Goal: Task Accomplishment & Management: Manage account settings

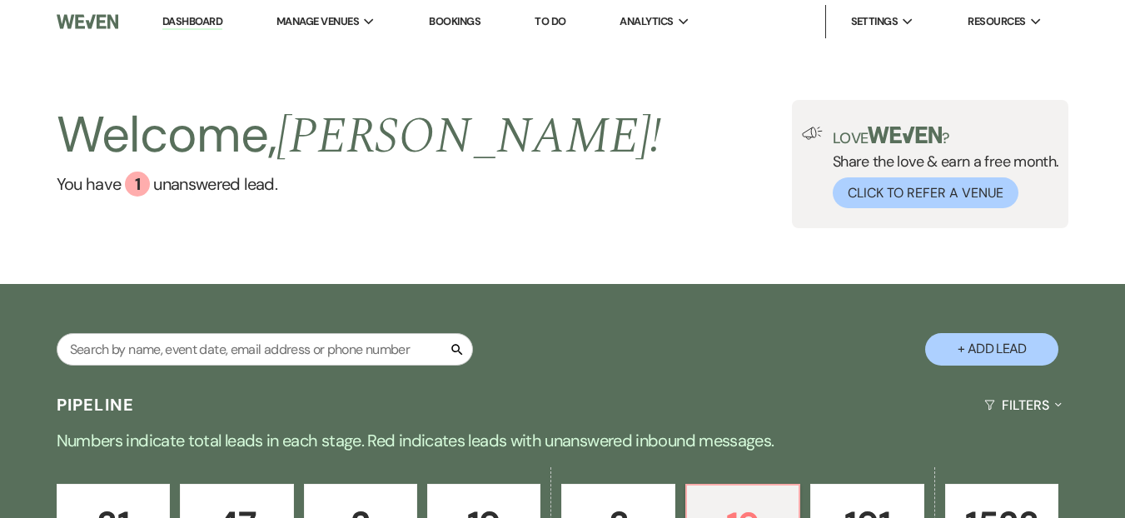
select select "6"
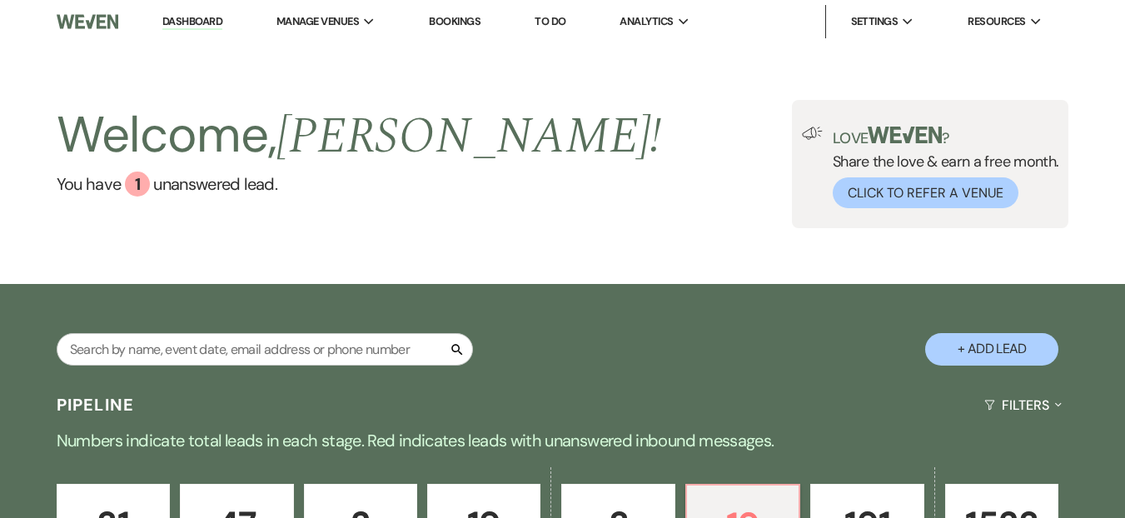
select select "6"
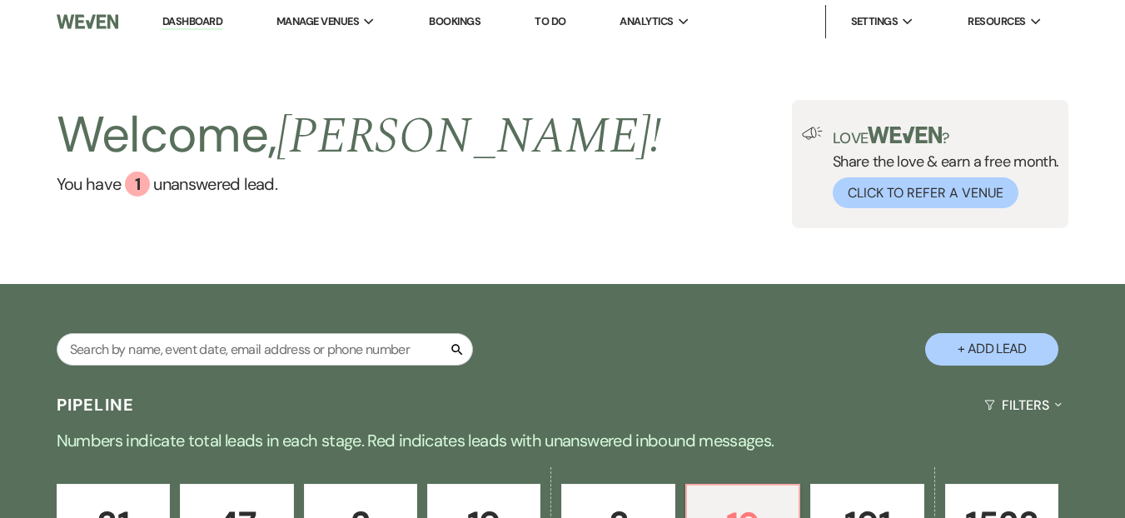
select select "6"
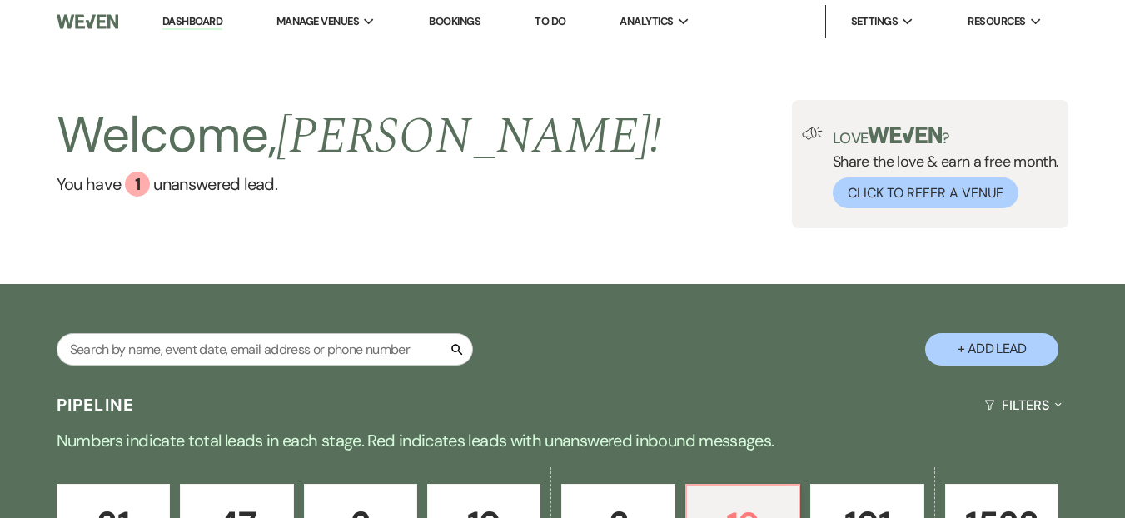
select select "6"
click at [335, 350] on input "text" at bounding box center [265, 349] width 416 height 32
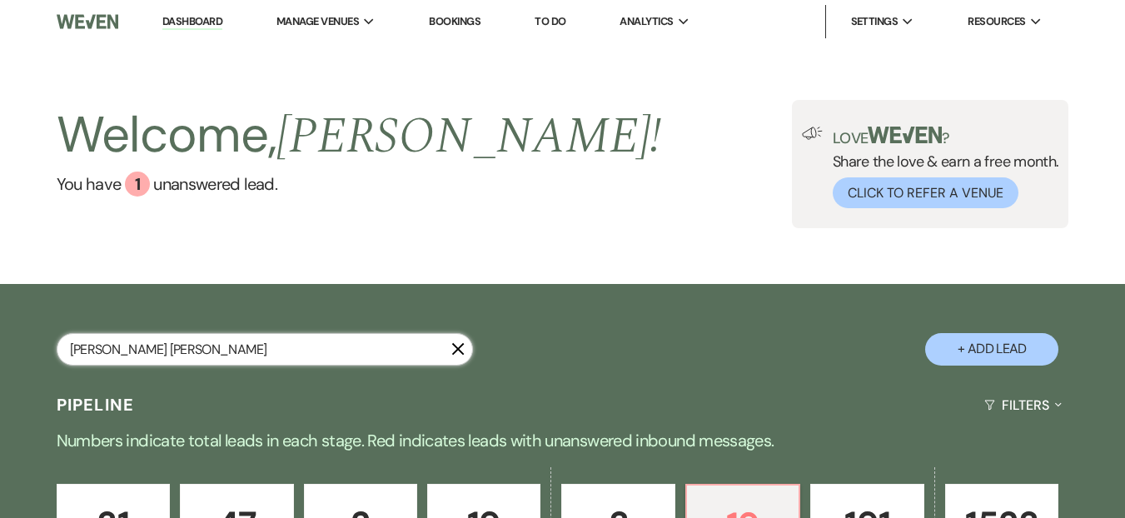
type input "[PERSON_NAME] [PERSON_NAME]"
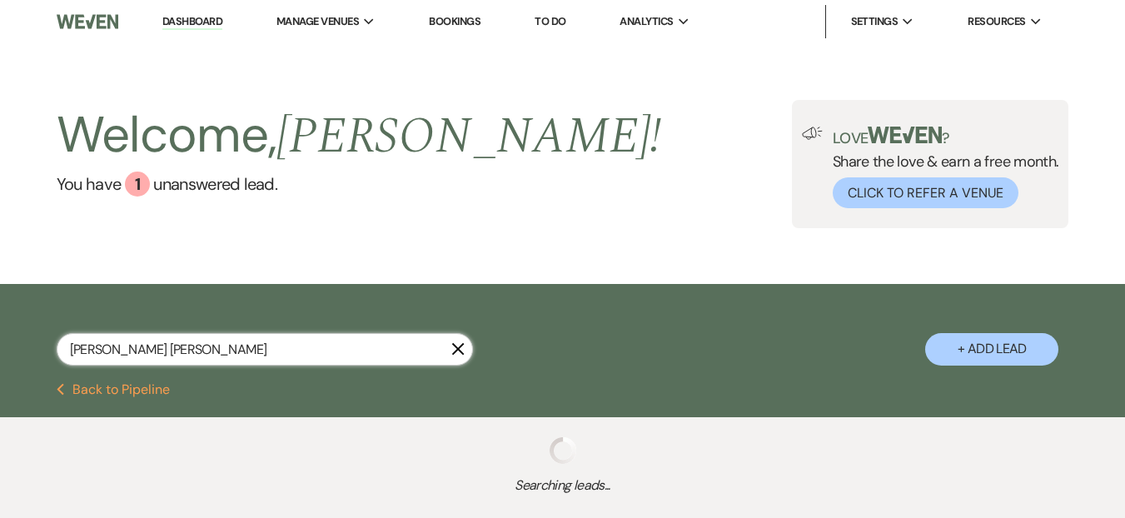
select select "8"
select select "5"
select select "8"
select select "5"
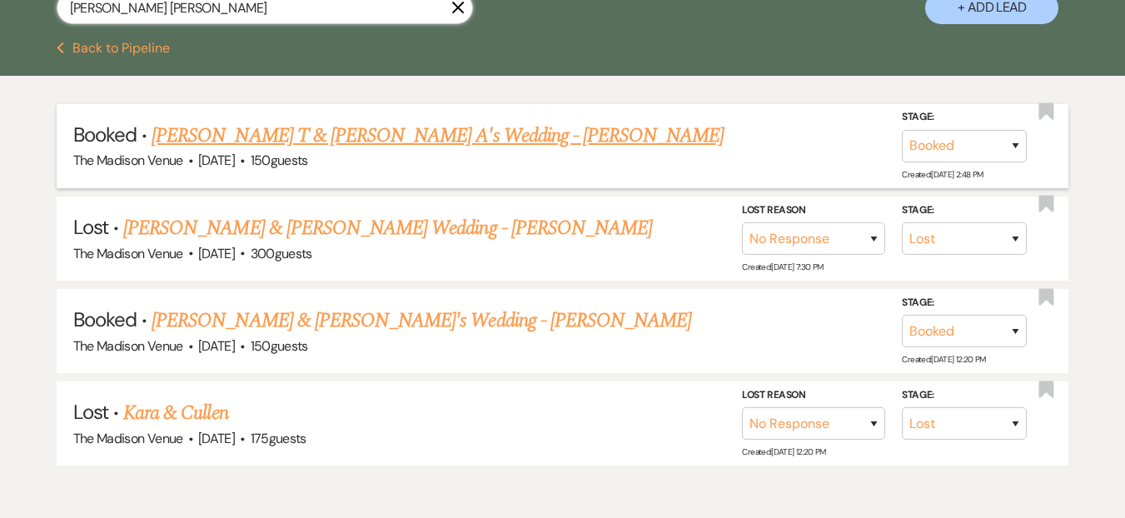
scroll to position [345, 0]
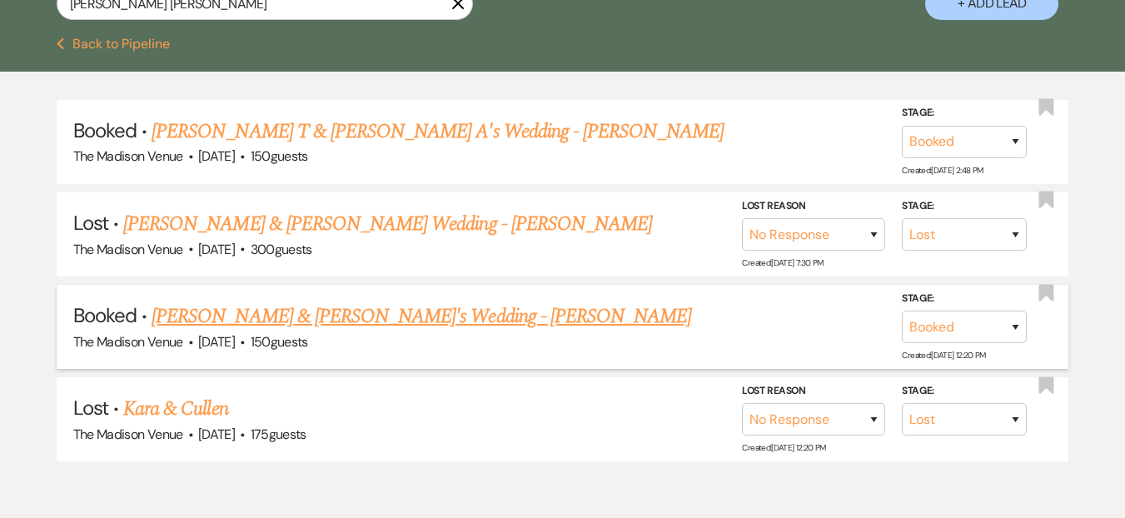
click at [406, 326] on link "[PERSON_NAME] & [PERSON_NAME]'s Wedding - [PERSON_NAME]" at bounding box center [421, 316] width 539 height 30
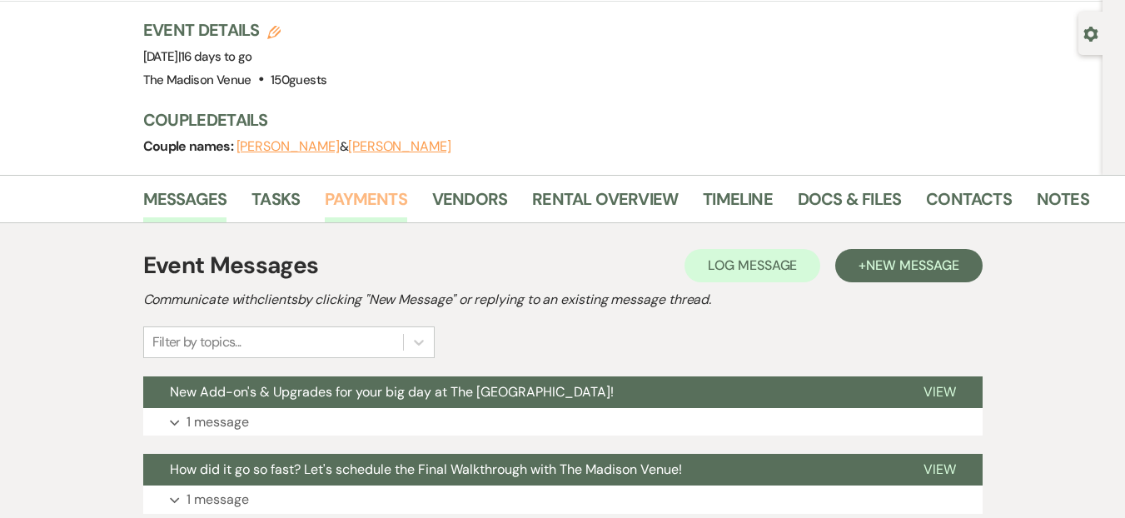
scroll to position [140, 0]
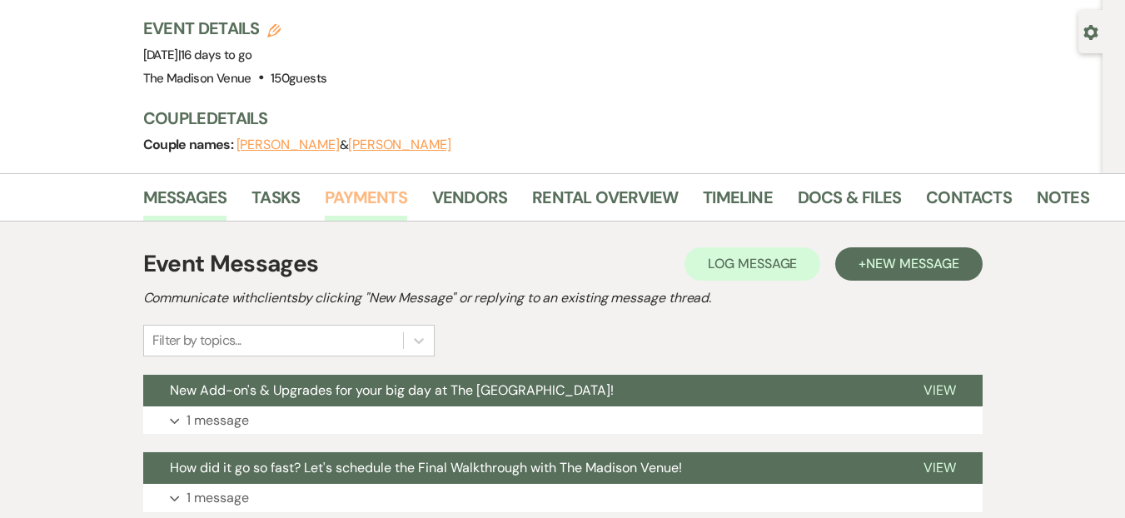
click at [342, 184] on link "Payments" at bounding box center [366, 202] width 82 height 37
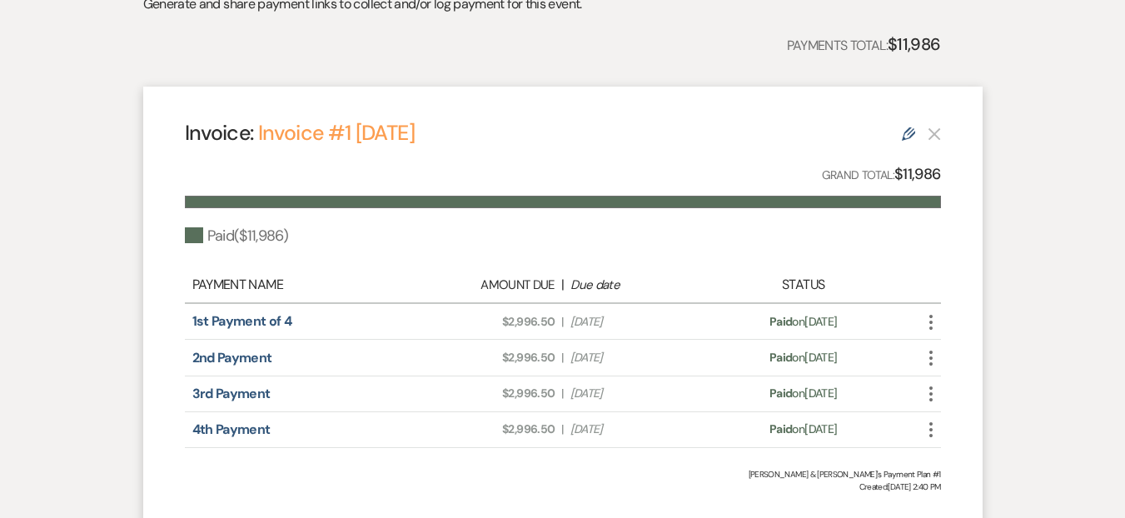
scroll to position [282, 0]
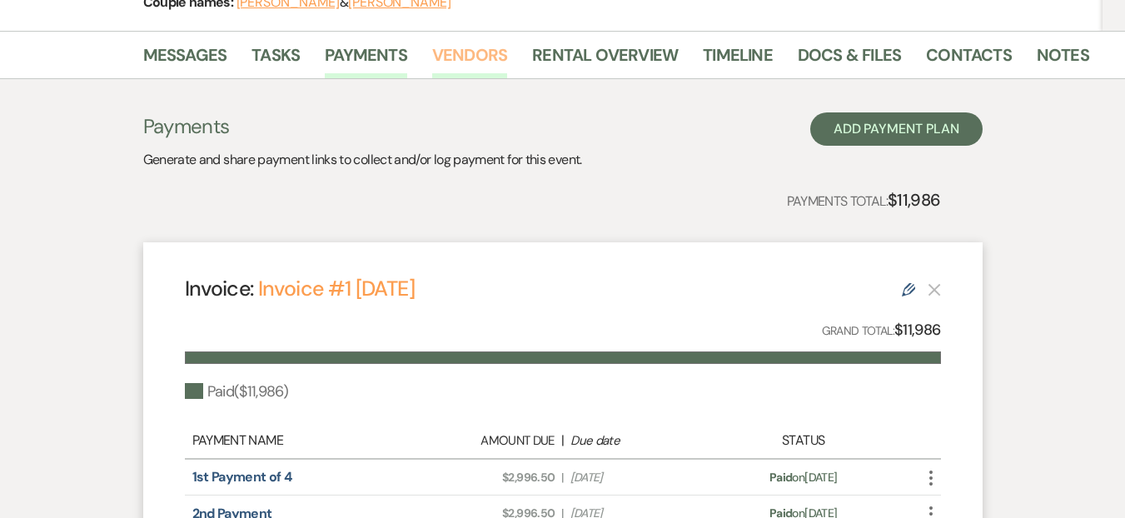
click at [432, 42] on link "Vendors" at bounding box center [469, 60] width 75 height 37
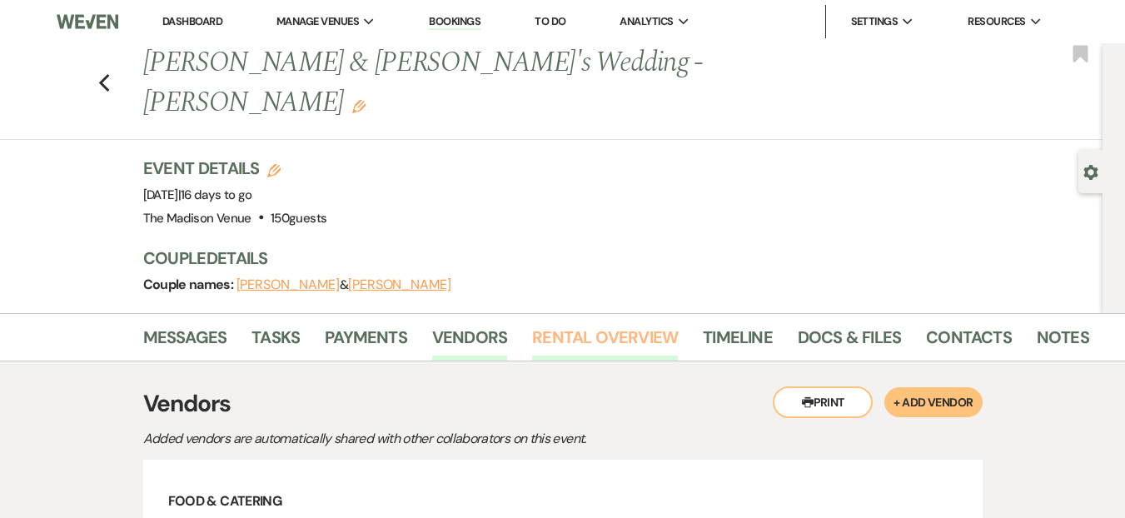
click at [604, 324] on link "Rental Overview" at bounding box center [605, 342] width 146 height 37
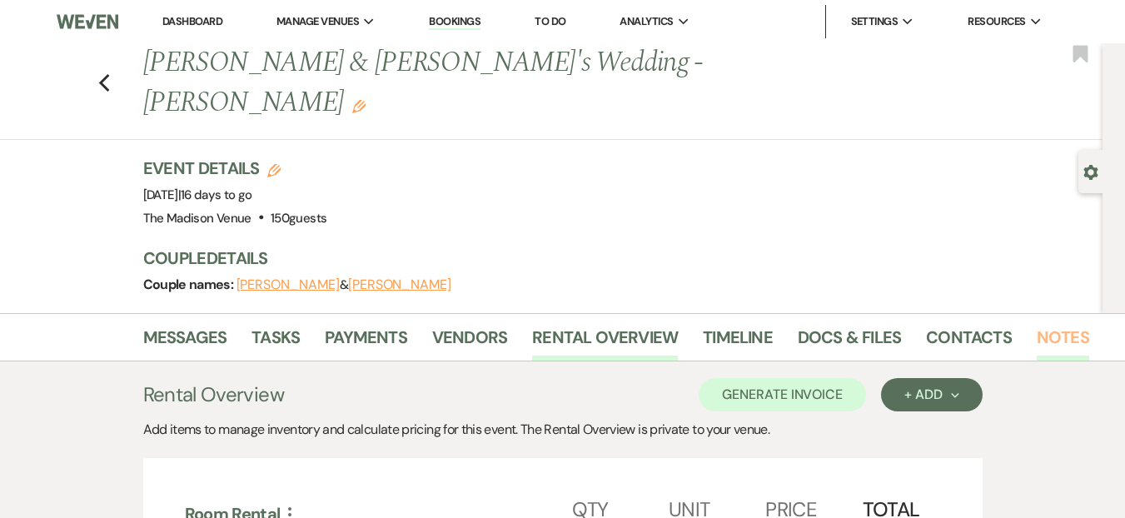
click at [1066, 324] on link "Notes" at bounding box center [1062, 342] width 52 height 37
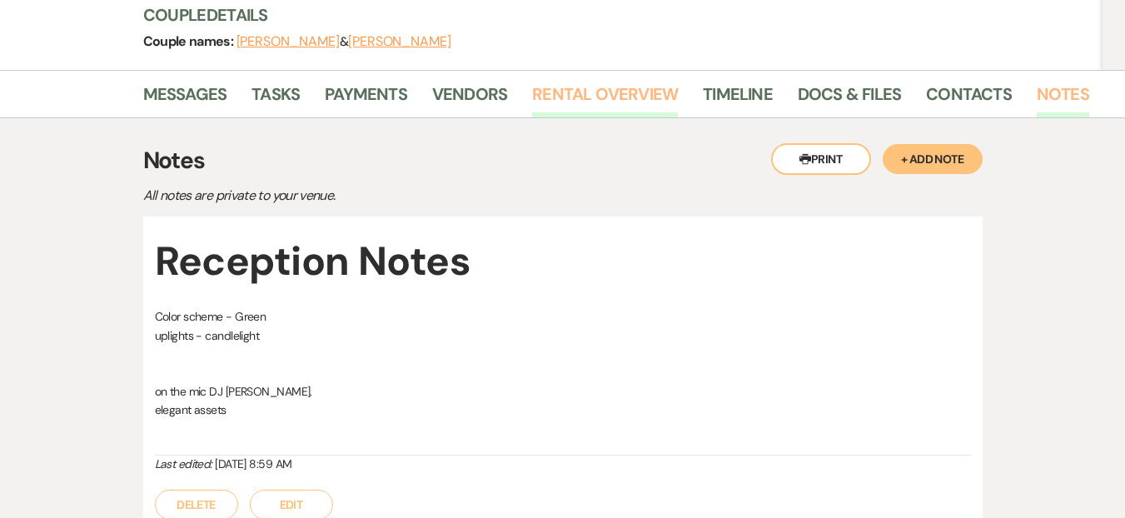
scroll to position [354, 0]
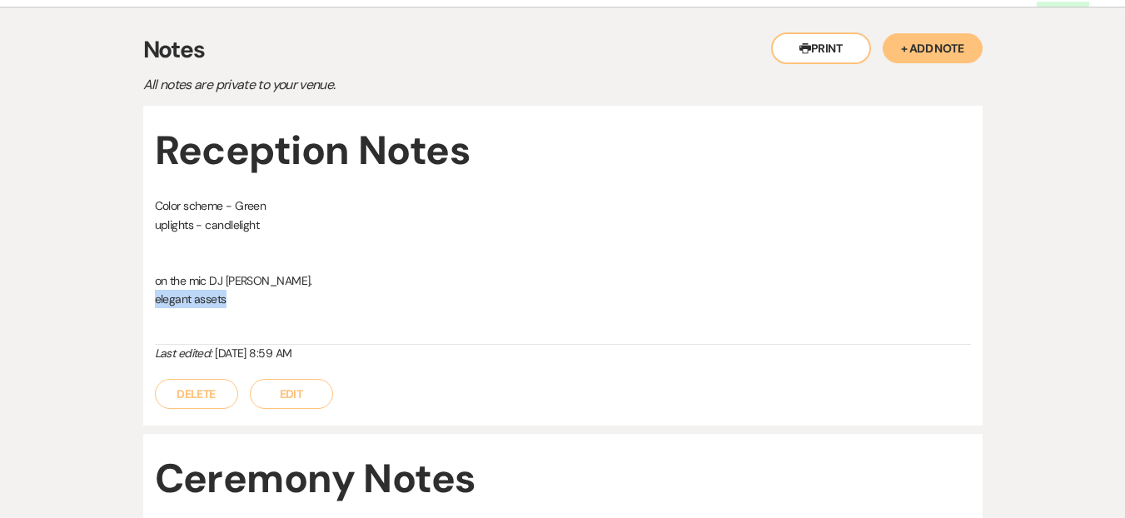
drag, startPoint x: 236, startPoint y: 258, endPoint x: 196, endPoint y: 265, distance: 40.5
click at [157, 290] on p "elegant assets" at bounding box center [563, 299] width 816 height 18
click at [315, 290] on p "elegant assets" at bounding box center [563, 299] width 816 height 18
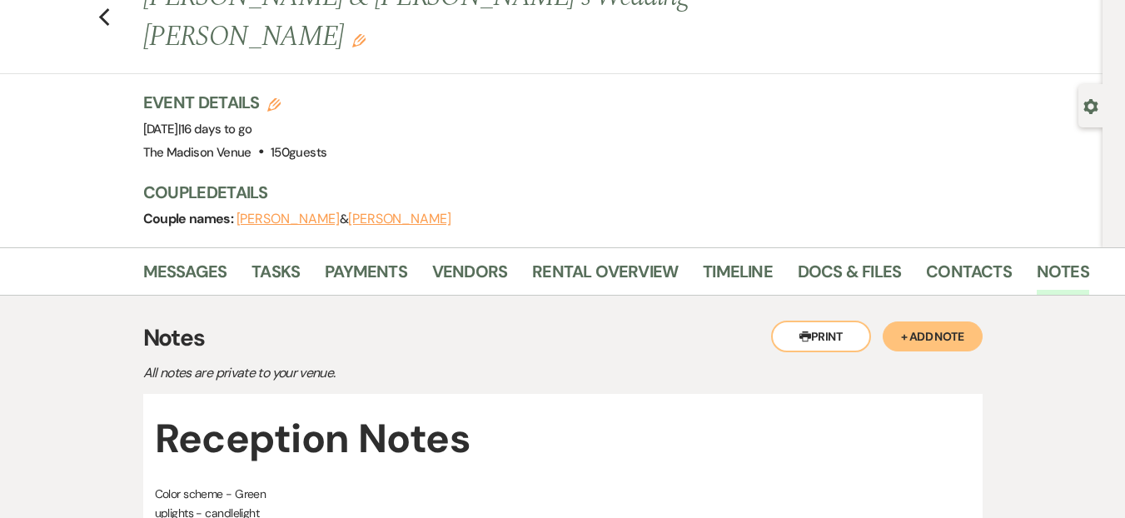
scroll to position [0, 0]
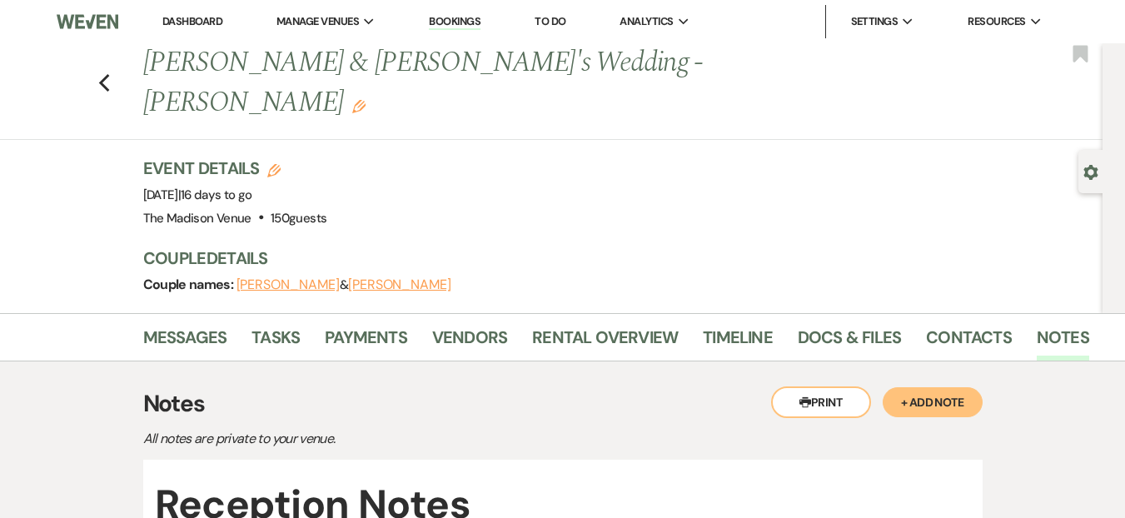
click at [212, 22] on link "Dashboard" at bounding box center [192, 21] width 60 height 14
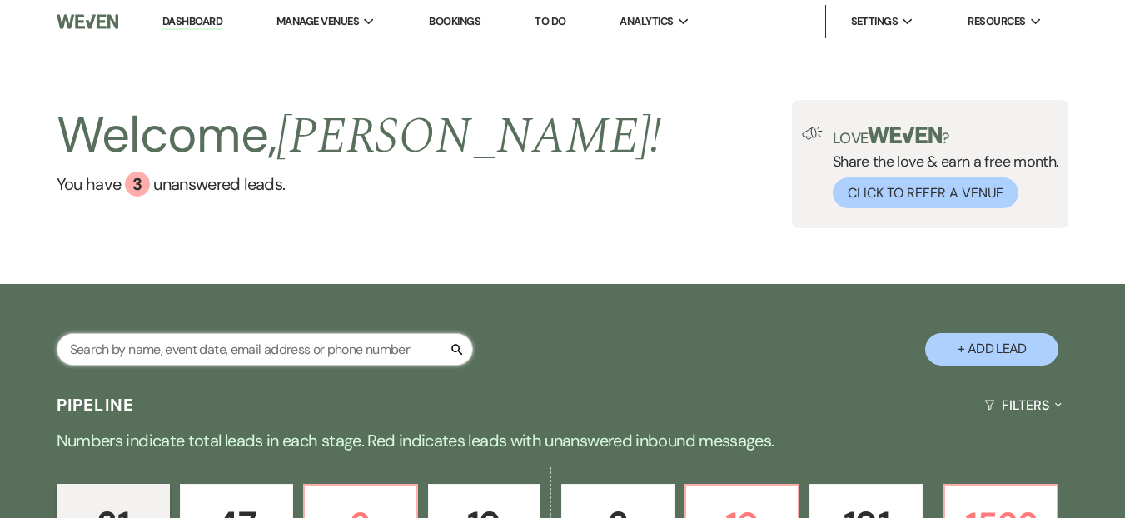
click at [159, 355] on input "text" at bounding box center [265, 349] width 416 height 32
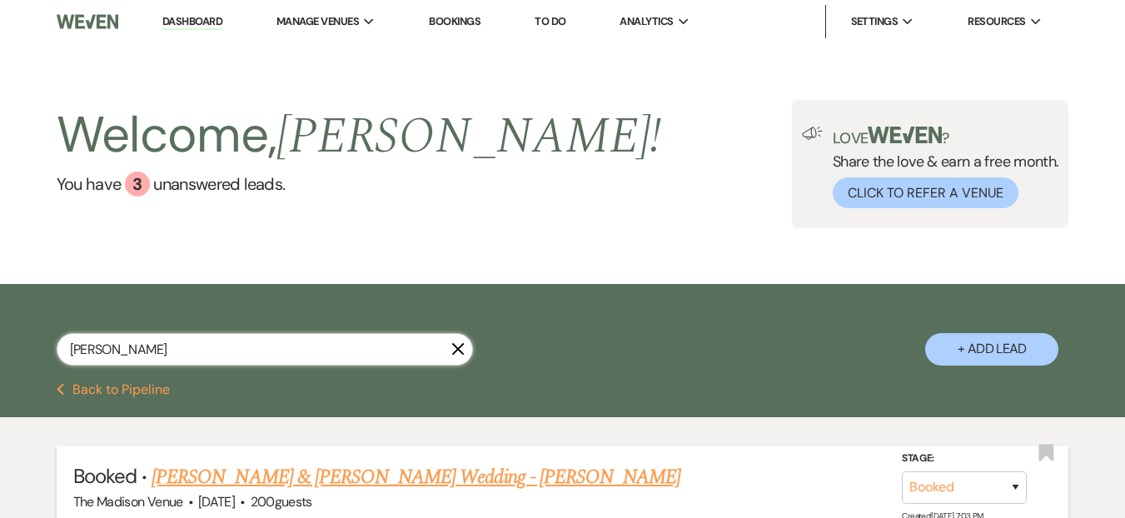
type input "[PERSON_NAME]"
click at [357, 453] on li "Booked · [PERSON_NAME] & [PERSON_NAME] Wedding - [PERSON_NAME] The Madison Venu…" at bounding box center [563, 487] width 1012 height 84
click at [368, 470] on link "[PERSON_NAME] & [PERSON_NAME] Wedding - [PERSON_NAME]" at bounding box center [416, 477] width 529 height 30
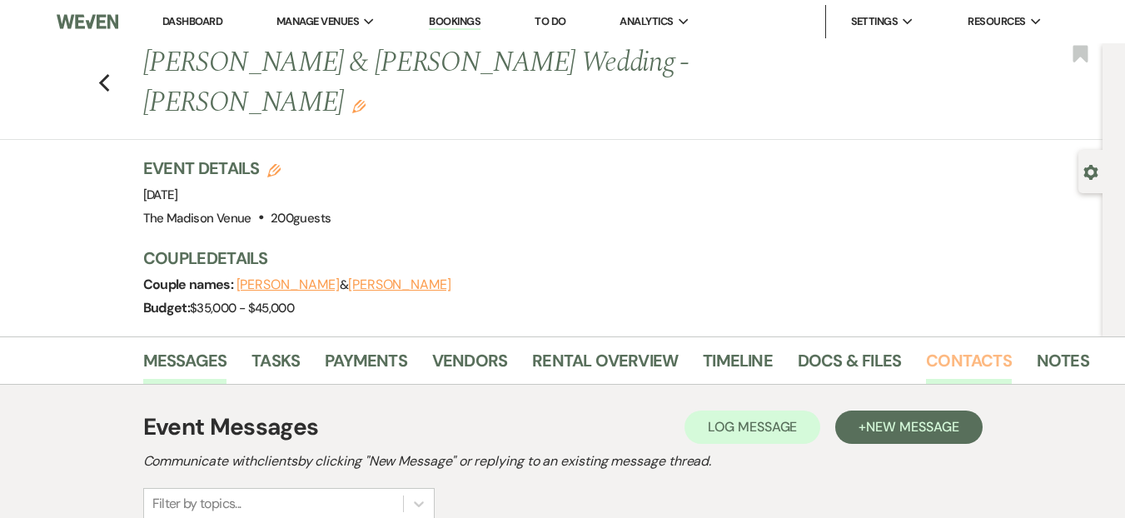
click at [938, 347] on link "Contacts" at bounding box center [969, 365] width 86 height 37
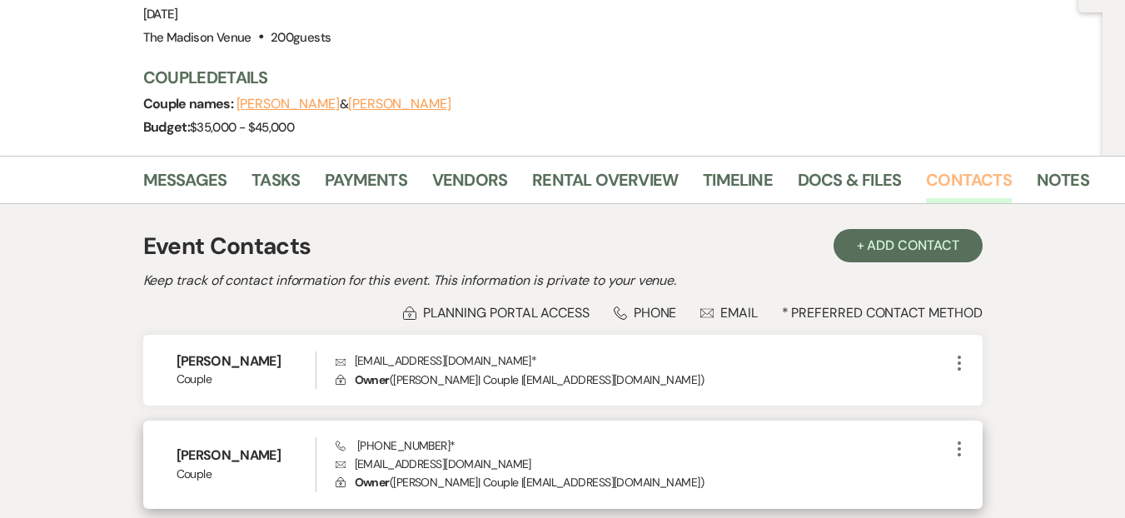
scroll to position [304, 0]
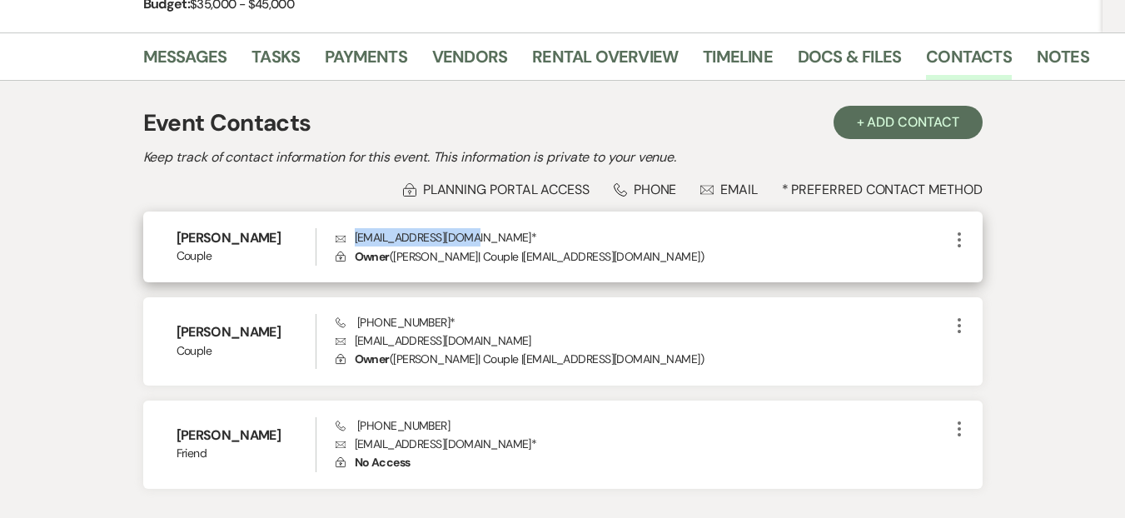
drag, startPoint x: 354, startPoint y: 198, endPoint x: 473, endPoint y: 204, distance: 119.2
click at [473, 228] on p "Envelope [EMAIL_ADDRESS][DOMAIN_NAME] *" at bounding box center [642, 237] width 614 height 18
copy p "[EMAIL_ADDRESS][DOMAIN_NAME]"
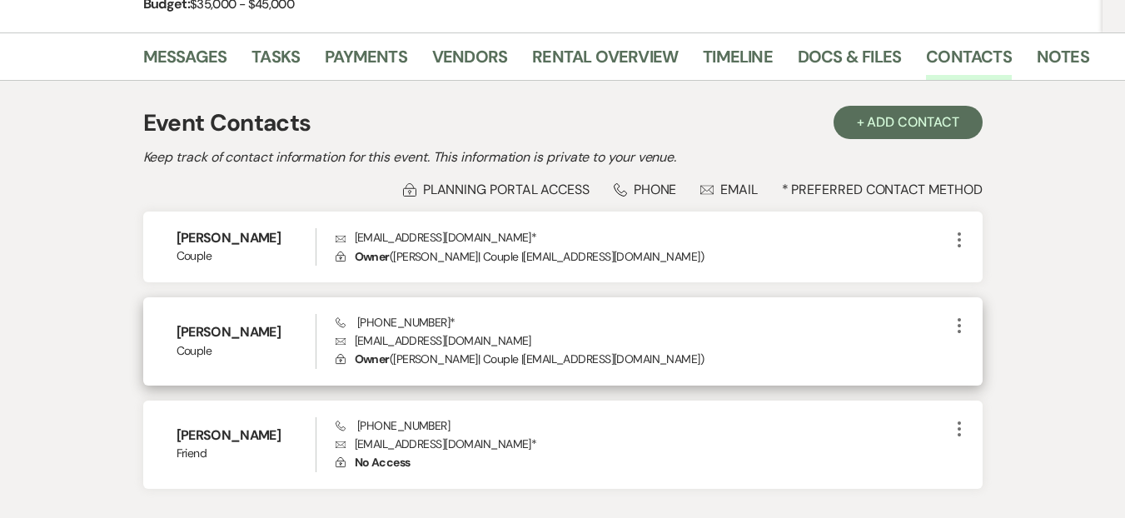
click at [357, 331] on p "Envelope [EMAIL_ADDRESS][DOMAIN_NAME]" at bounding box center [642, 340] width 614 height 18
drag, startPoint x: 357, startPoint y: 301, endPoint x: 499, endPoint y: 302, distance: 141.5
click at [499, 331] on p "Envelope [EMAIL_ADDRESS][DOMAIN_NAME]" at bounding box center [642, 340] width 614 height 18
drag, startPoint x: 505, startPoint y: 302, endPoint x: 347, endPoint y: 303, distance: 158.2
click at [347, 331] on p "Envelope [EMAIL_ADDRESS][DOMAIN_NAME]" at bounding box center [642, 340] width 614 height 18
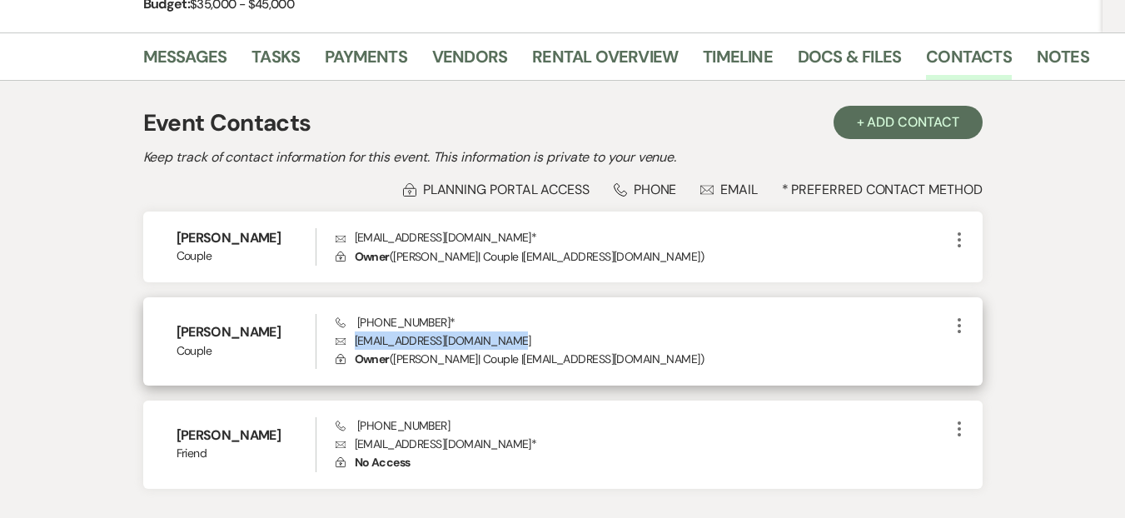
copy p "[EMAIL_ADDRESS][DOMAIN_NAME]"
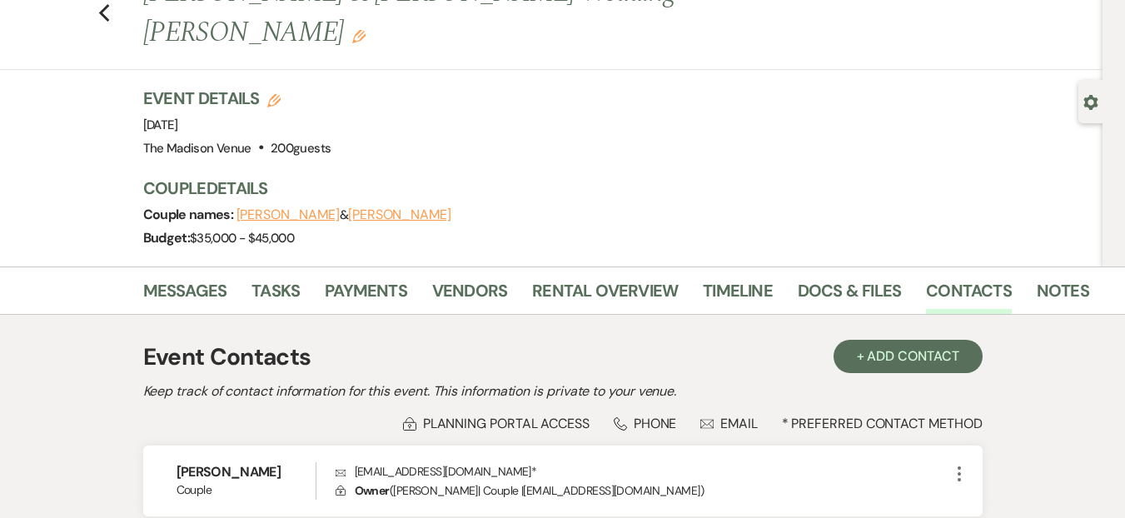
scroll to position [0, 0]
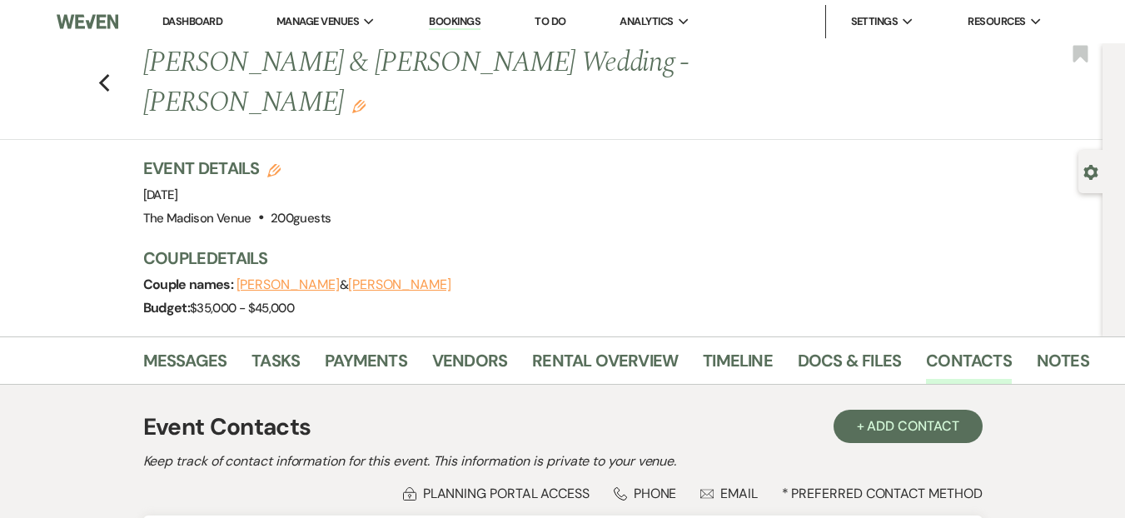
click at [198, 31] on li "Dashboard" at bounding box center [192, 21] width 77 height 33
click at [191, 18] on link "Dashboard" at bounding box center [192, 21] width 60 height 14
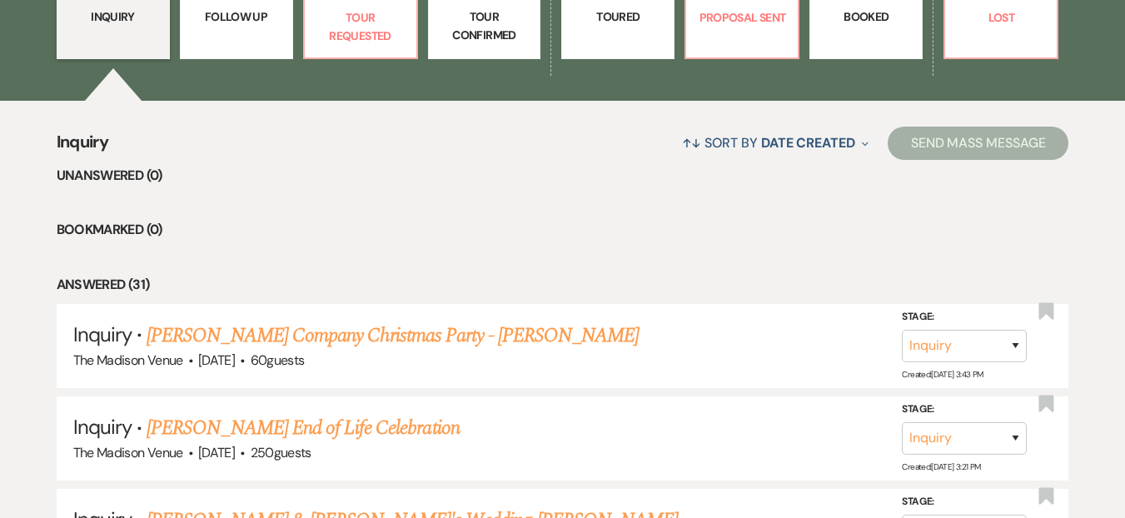
scroll to position [550, 0]
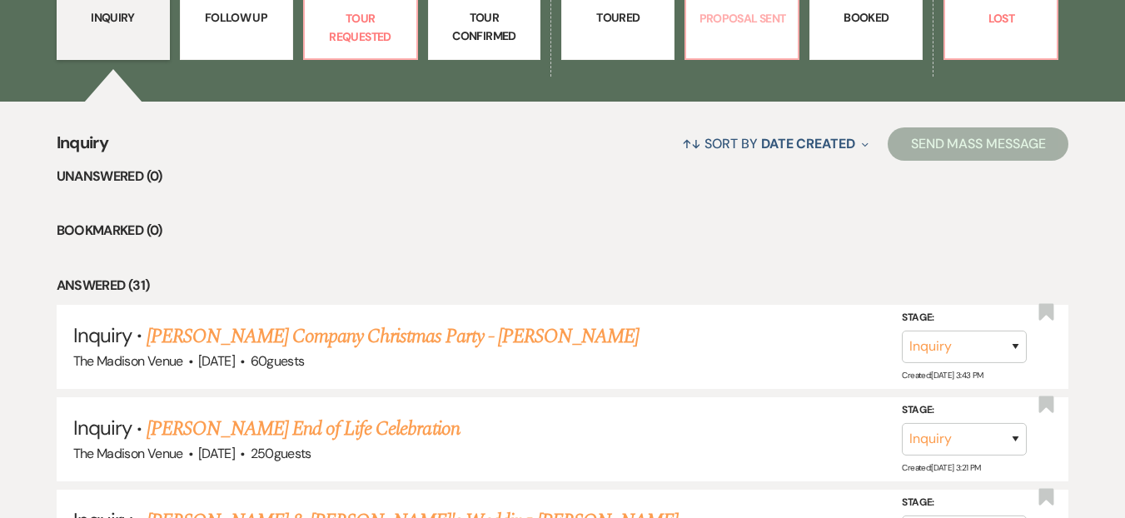
select select "6"
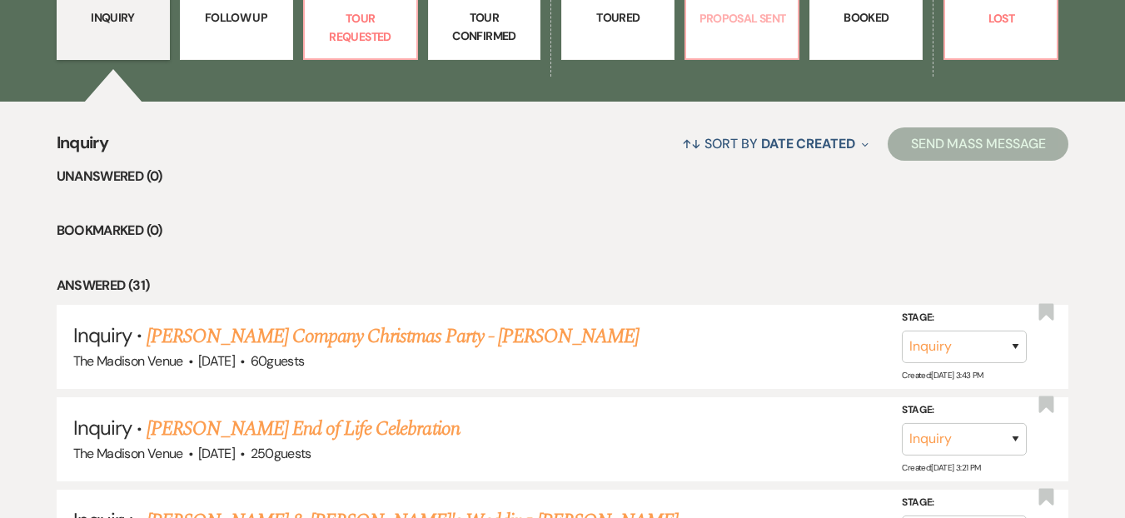
select select "6"
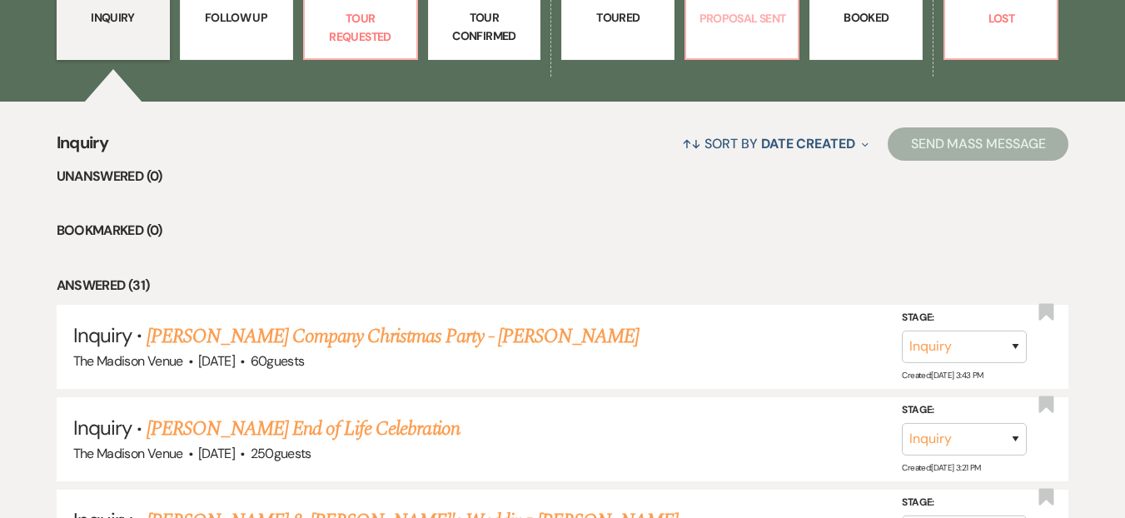
select select "6"
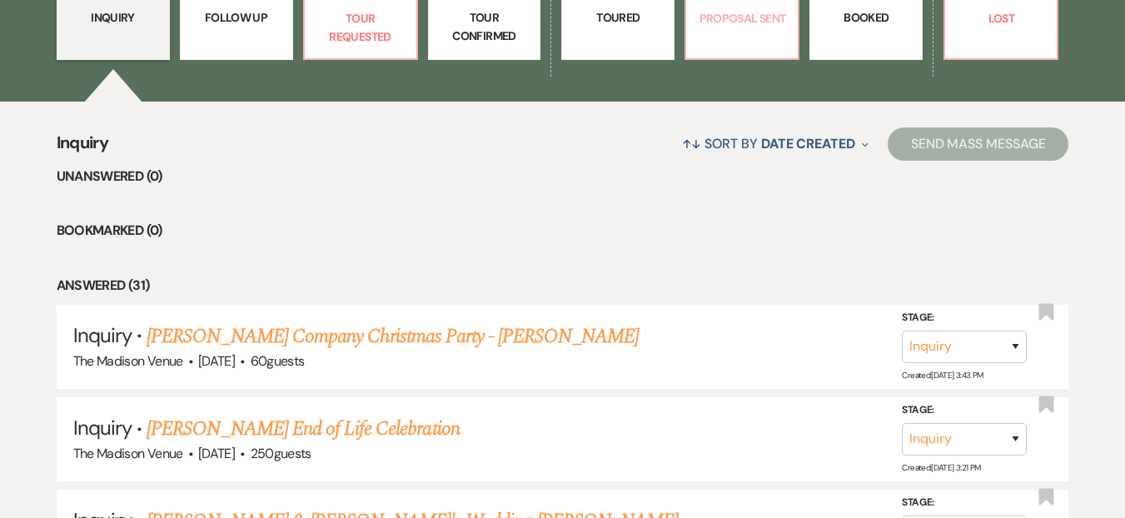
select select "6"
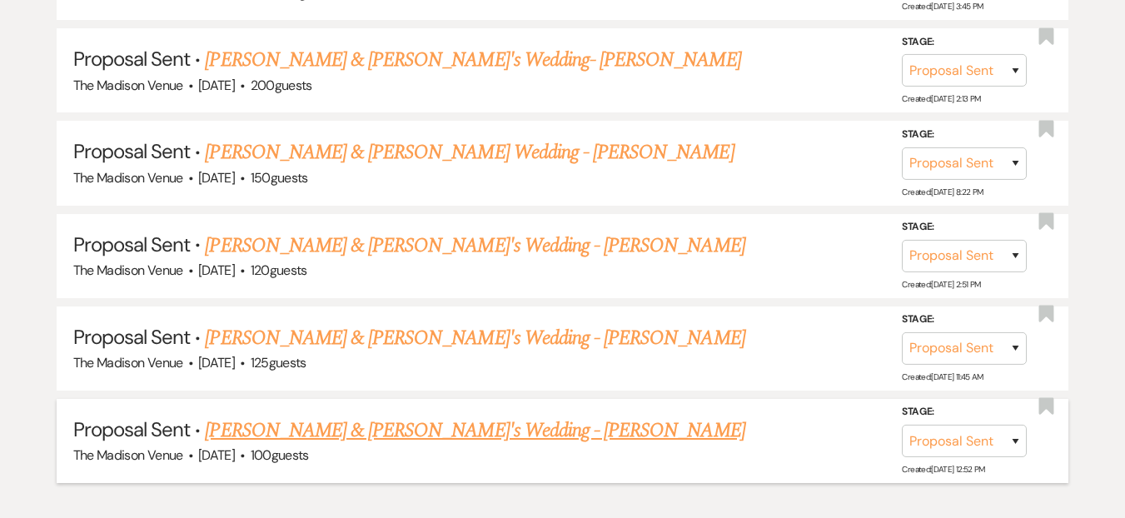
scroll to position [2125, 0]
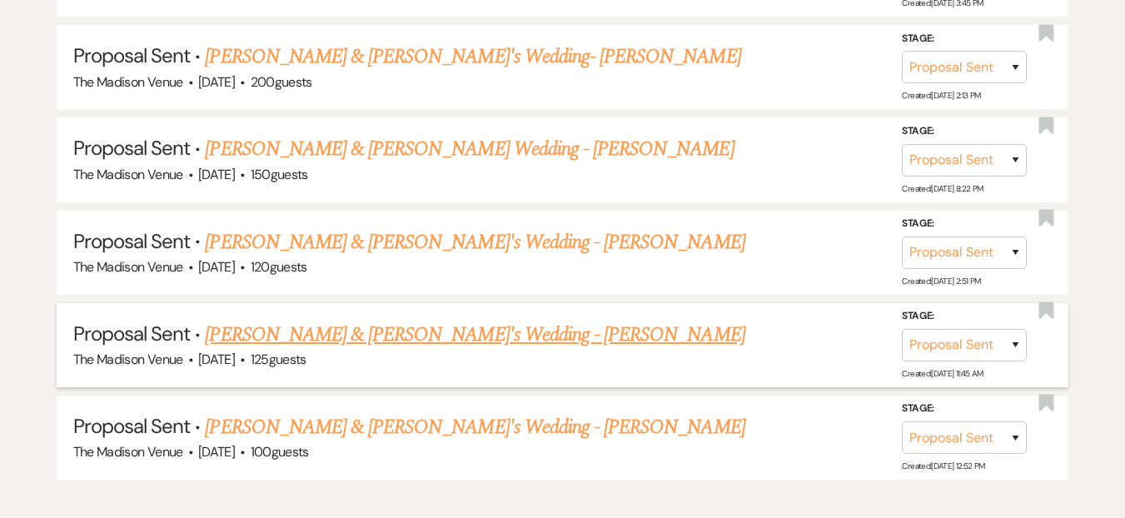
click at [252, 341] on link "[PERSON_NAME] & [PERSON_NAME]'s Wedding - [PERSON_NAME]" at bounding box center [474, 335] width 539 height 30
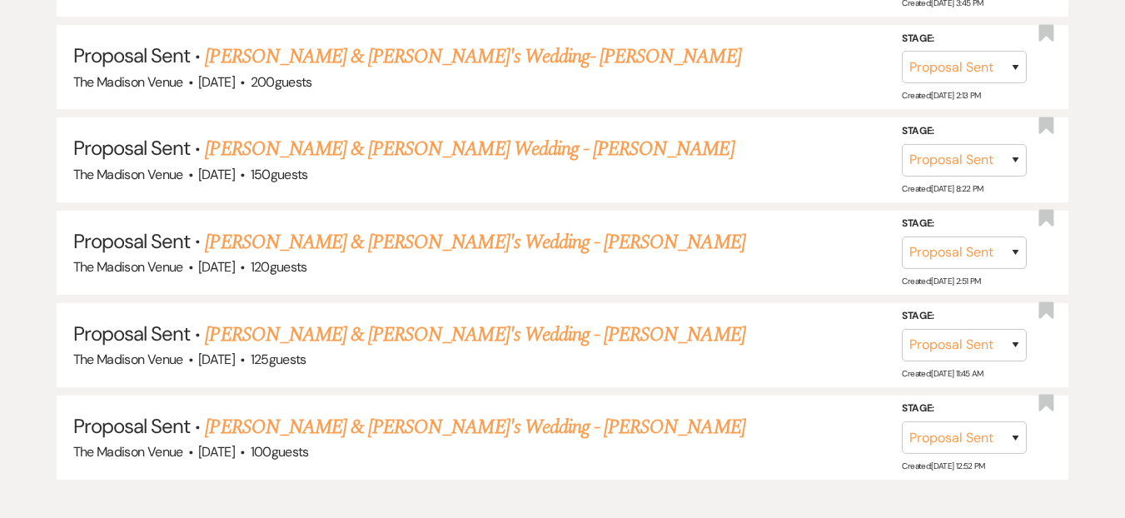
select select "6"
select select "5"
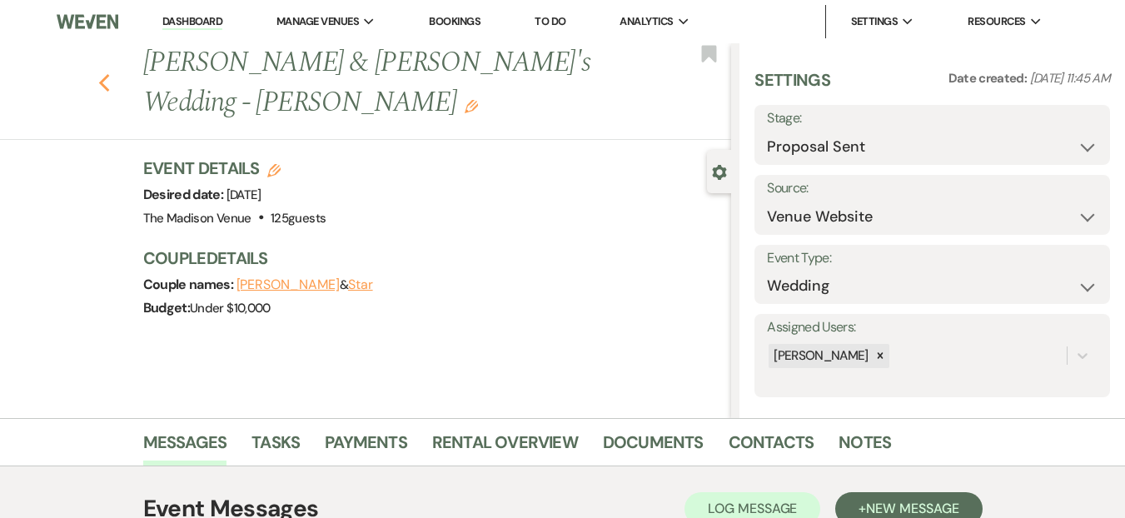
click at [111, 73] on icon "Previous" at bounding box center [104, 83] width 12 height 20
select select "6"
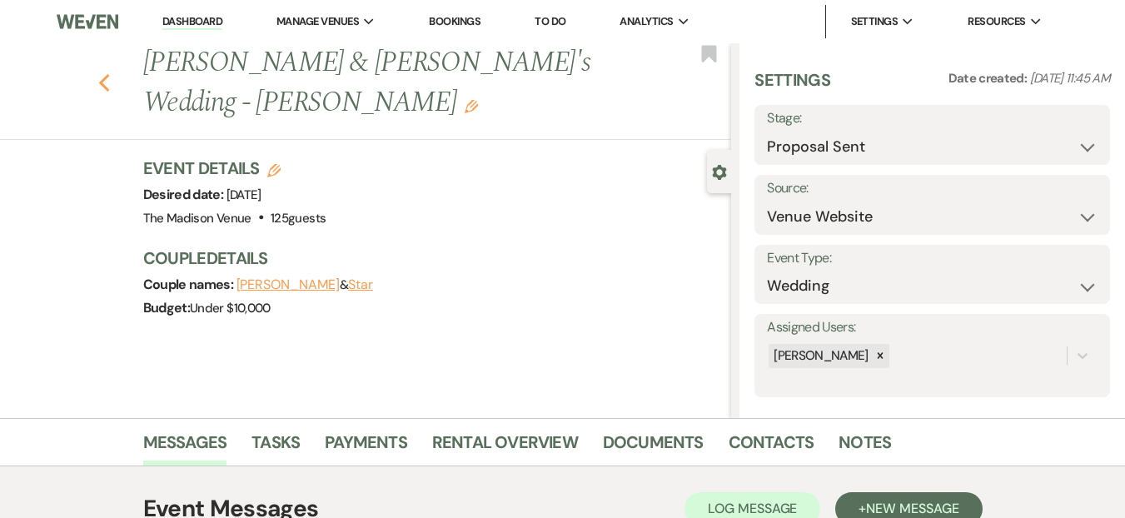
select select "6"
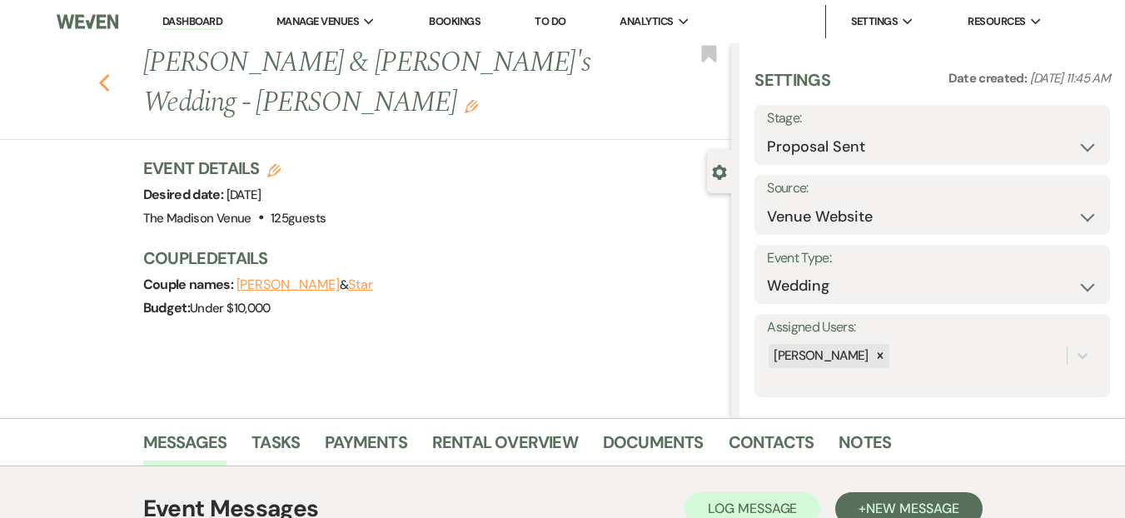
select select "6"
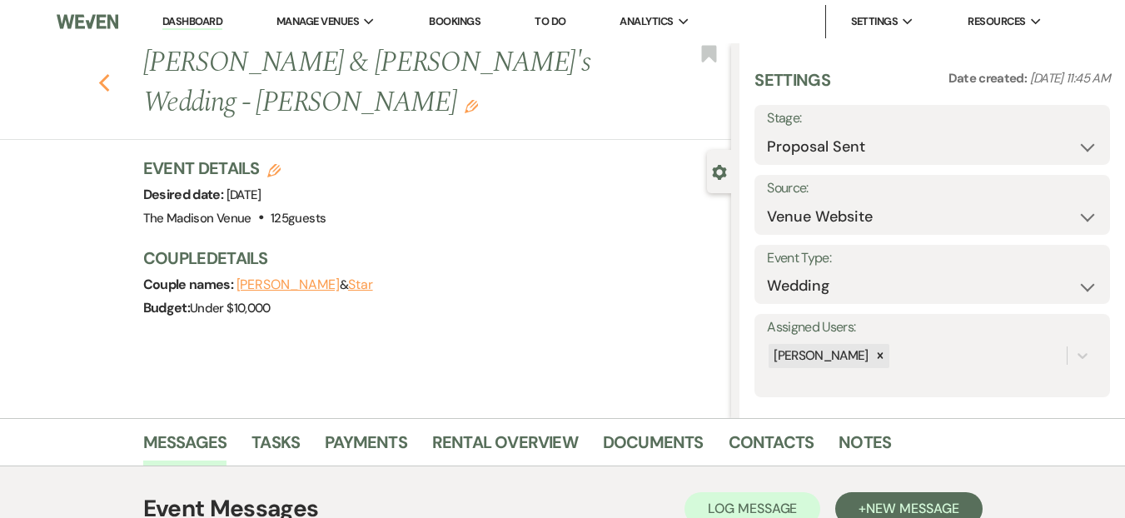
select select "6"
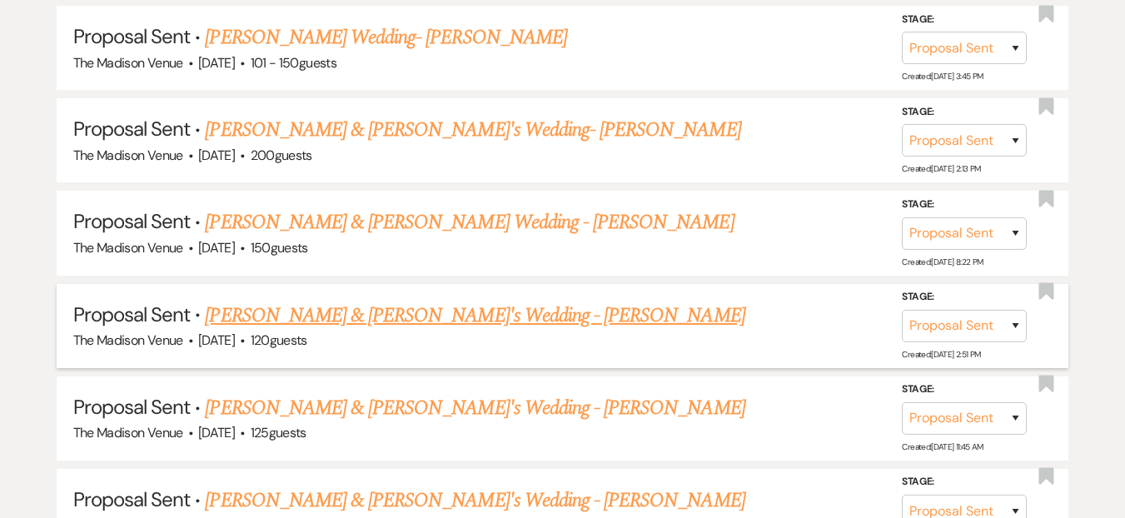
scroll to position [1965, 0]
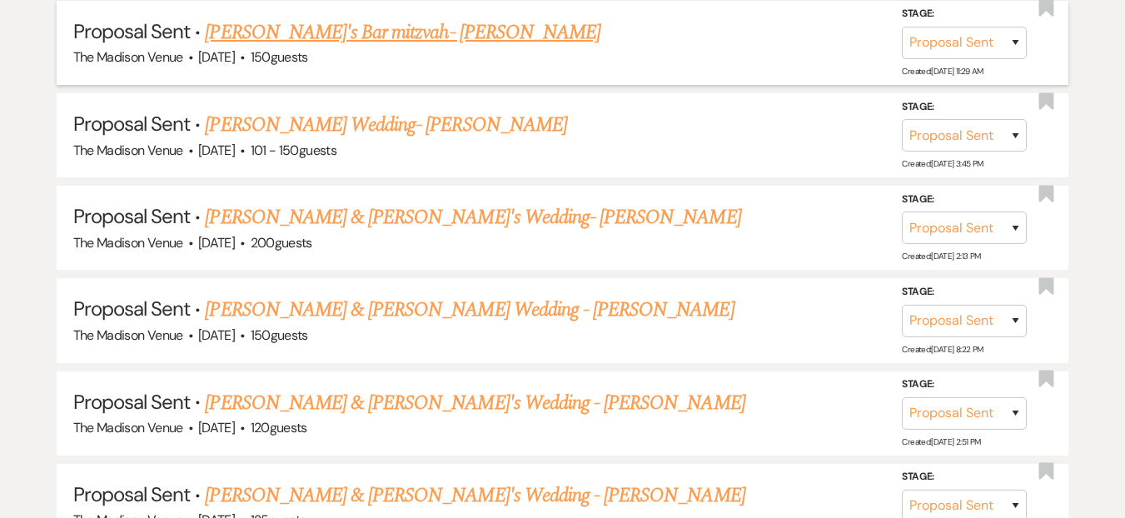
click at [299, 39] on link "[PERSON_NAME]'s Bar mitzvah- [PERSON_NAME]" at bounding box center [402, 32] width 395 height 30
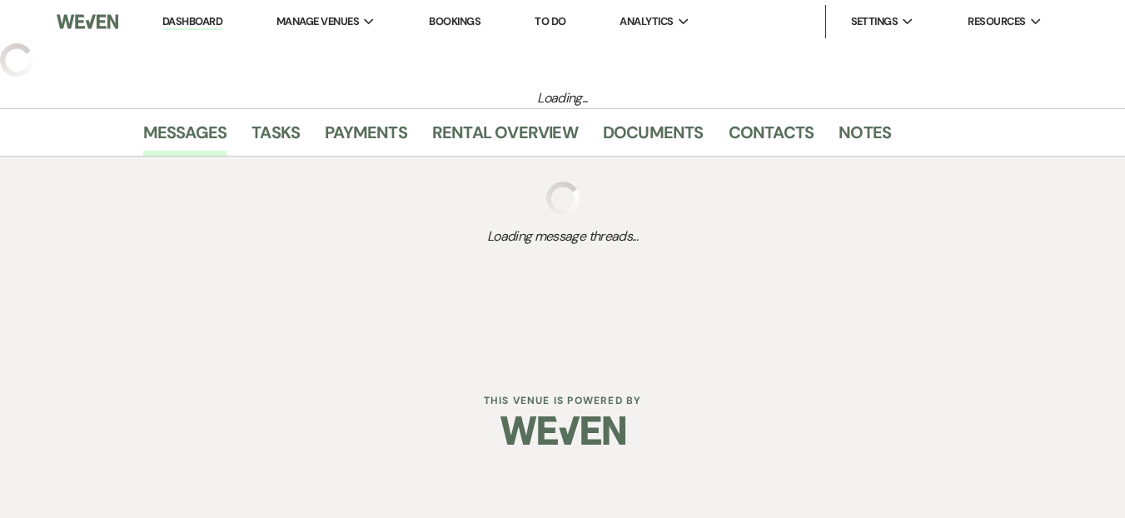
select select "6"
select select "5"
select select "13"
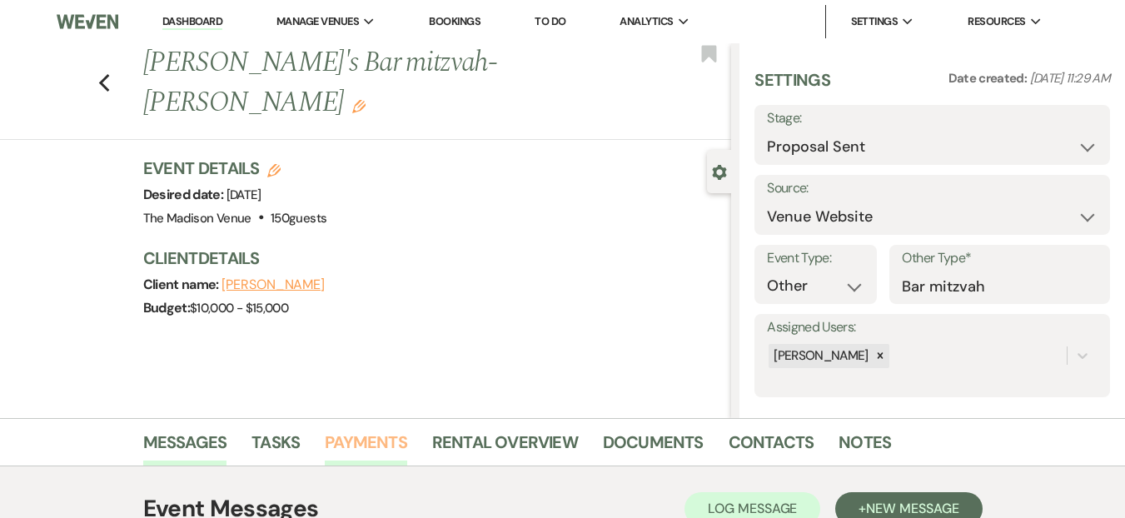
click at [340, 435] on link "Payments" at bounding box center [366, 447] width 82 height 37
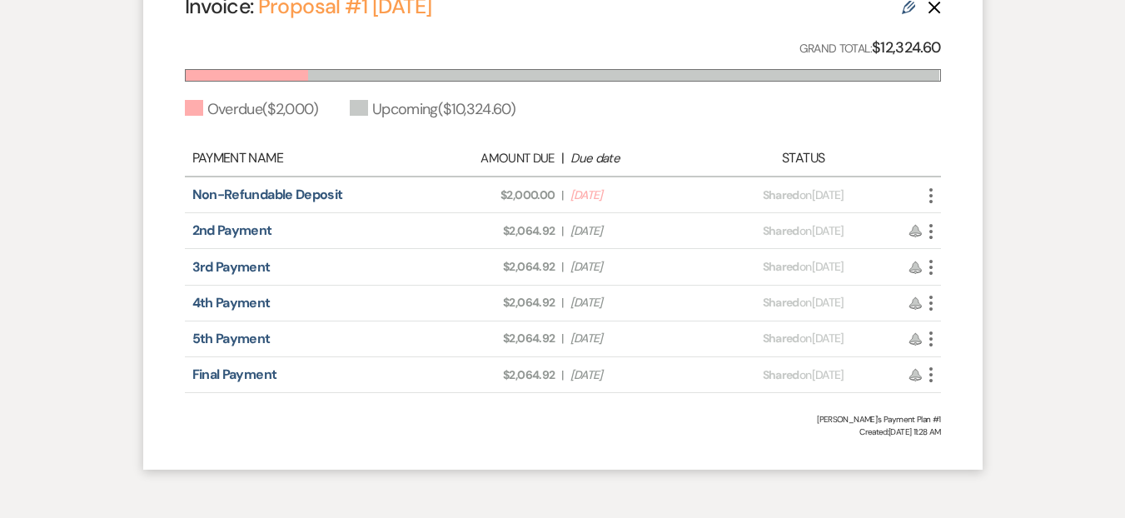
scroll to position [652, 0]
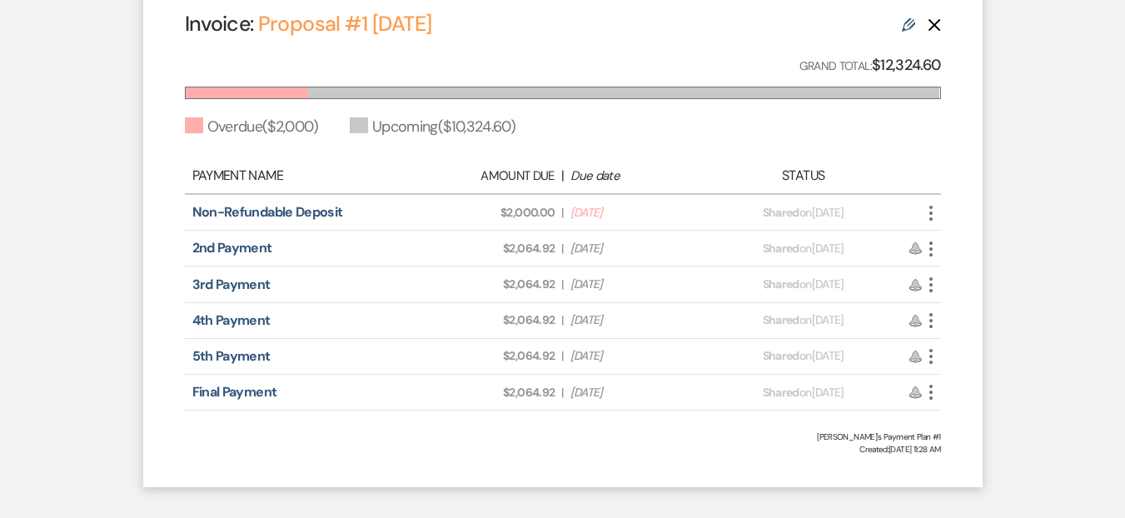
click at [778, 152] on div "Invoice: Proposal #1 [DATE] Edit Delete Grand Total: $12,324.60 Overdue ( $2,00…" at bounding box center [562, 232] width 839 height 509
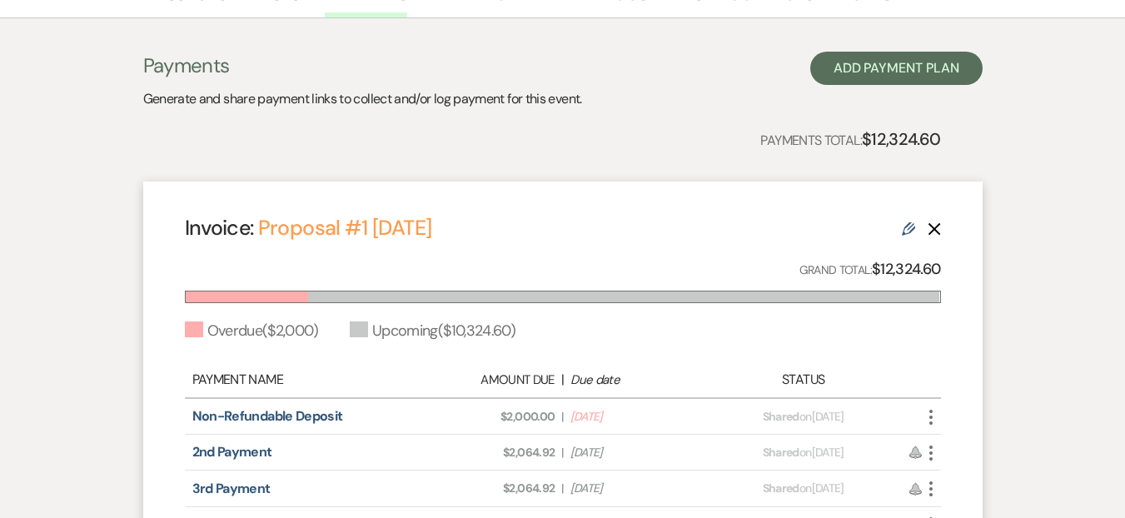
scroll to position [123, 0]
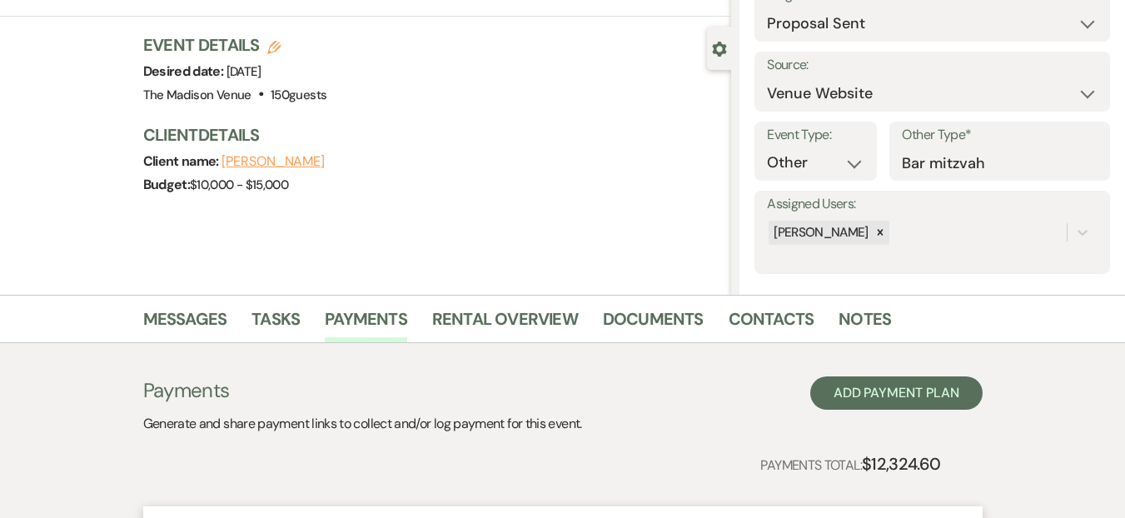
click at [727, 235] on div "Previous [PERSON_NAME]'s Bar mitzvah- [PERSON_NAME] Edit Bookmark Gear Settings…" at bounding box center [365, 107] width 731 height 375
click at [759, 327] on link "Contacts" at bounding box center [771, 324] width 86 height 37
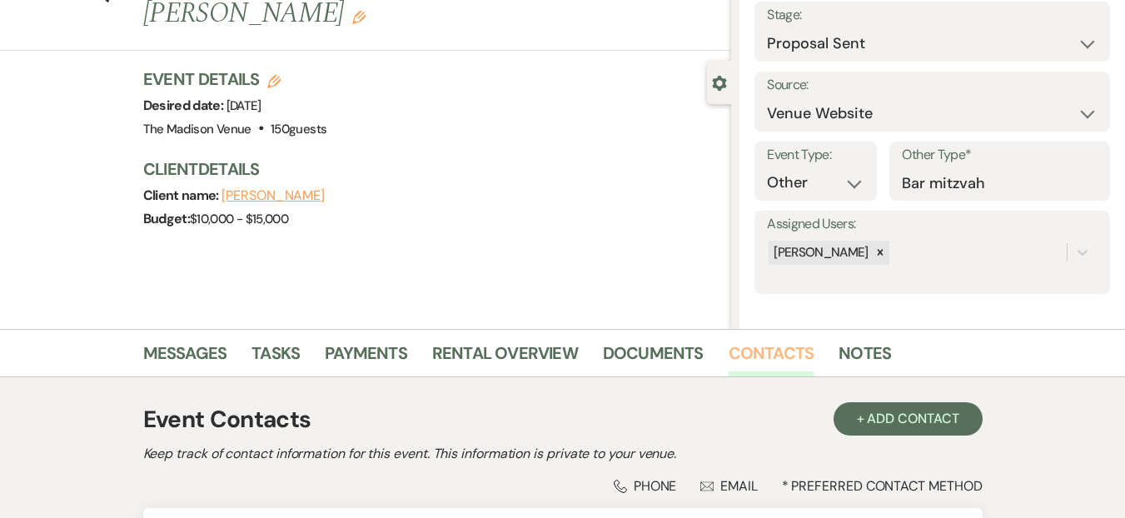
scroll to position [236, 0]
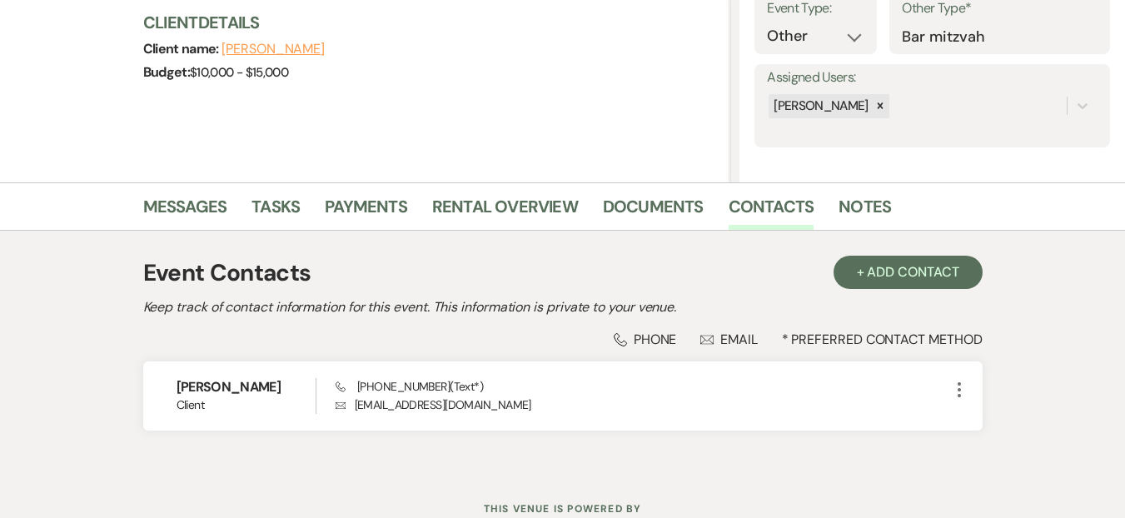
click at [313, 208] on li "Tasks" at bounding box center [287, 210] width 73 height 40
click at [365, 208] on link "Payments" at bounding box center [366, 211] width 82 height 37
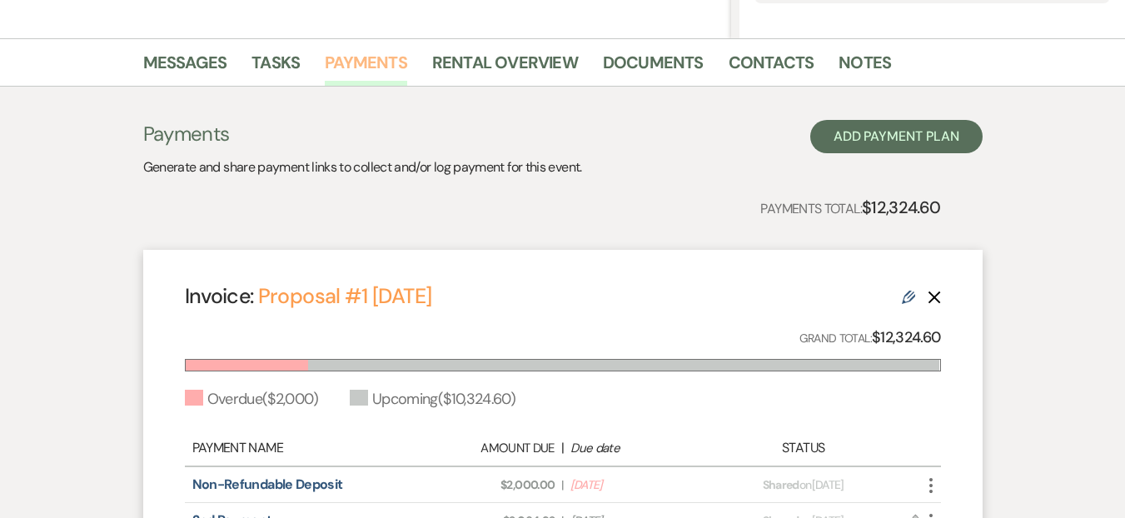
scroll to position [559, 0]
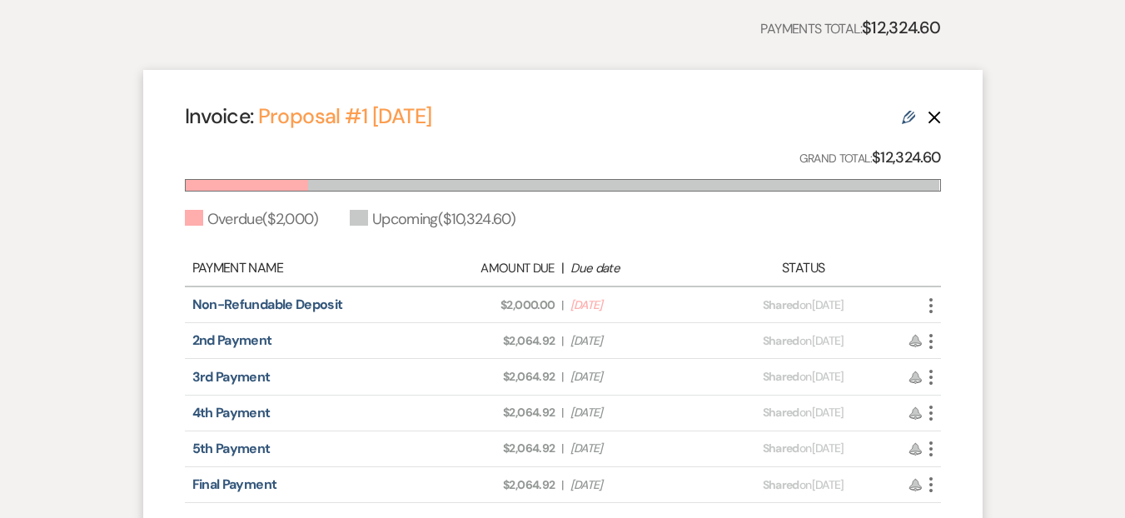
click at [903, 122] on icon "Edit" at bounding box center [908, 117] width 13 height 13
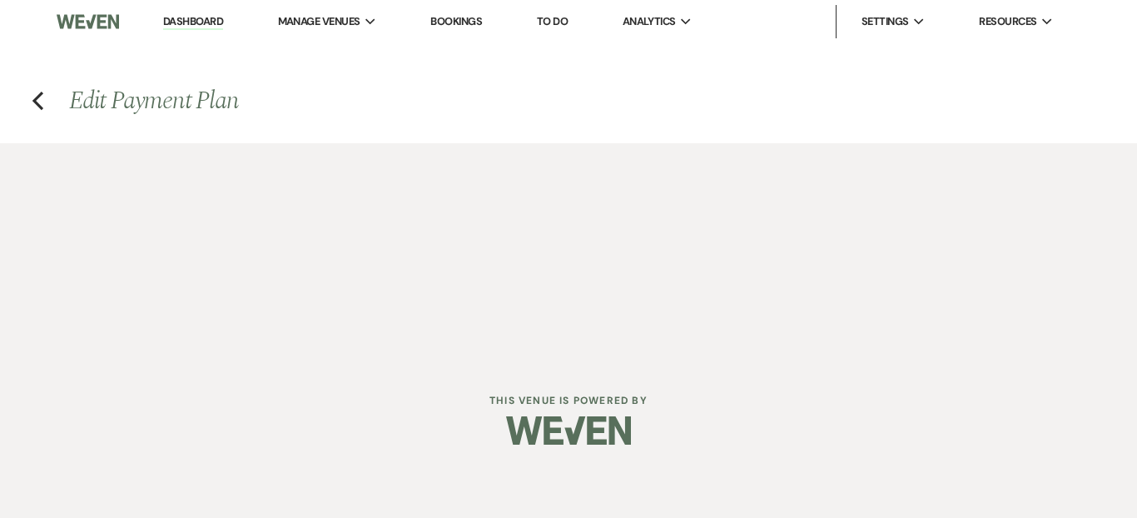
select select "27394"
select select "2"
select select "flat"
select select "true"
select select "2"
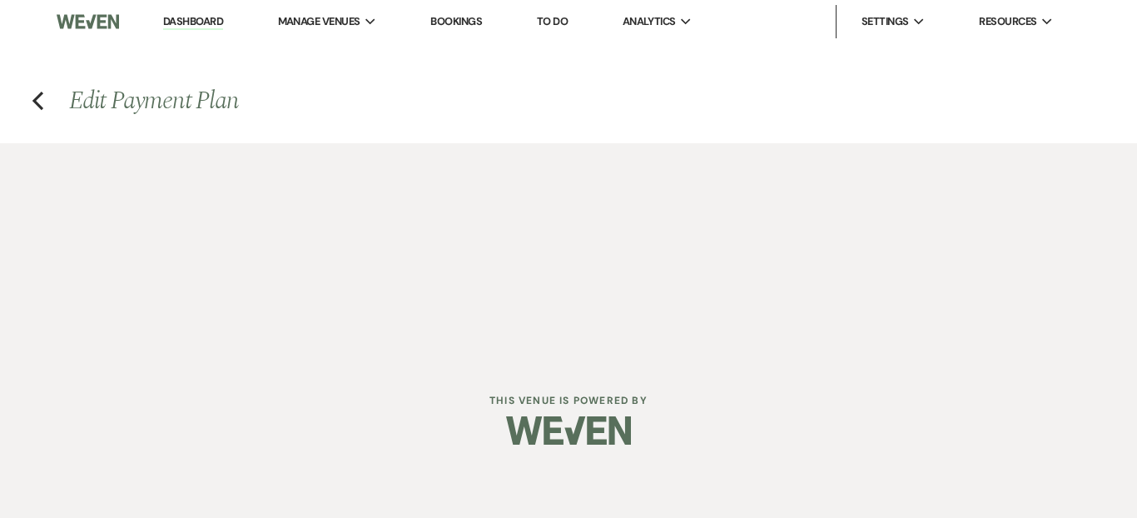
select select "flat"
select select "true"
select select "client"
select select "weeks"
select select "client"
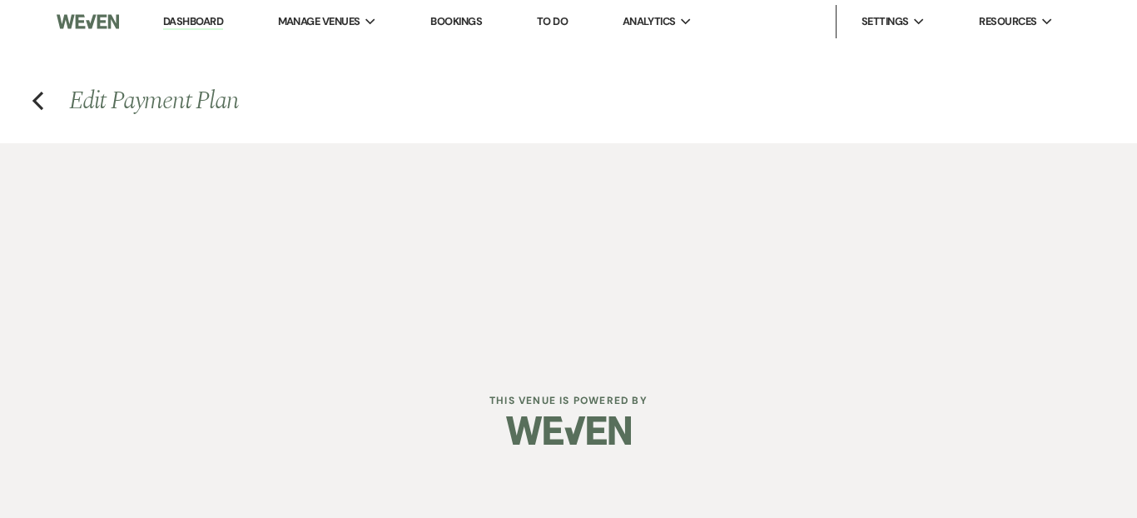
select select "days"
select select "afterDueDate"
select select "client"
select select "days"
select select "afterDueDate"
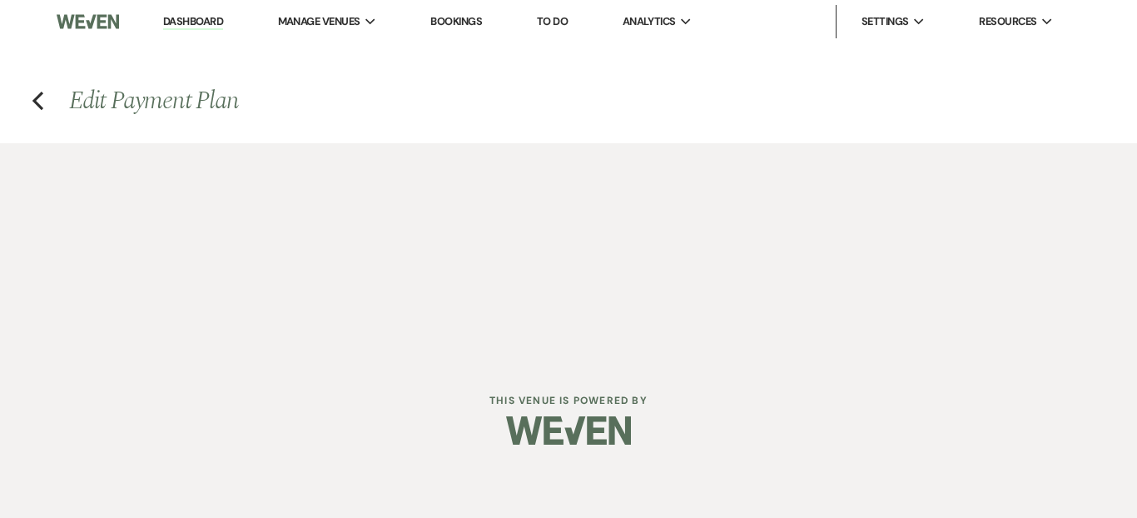
select select "2"
select select "flat"
select select "true"
select select "client"
select select "weeks"
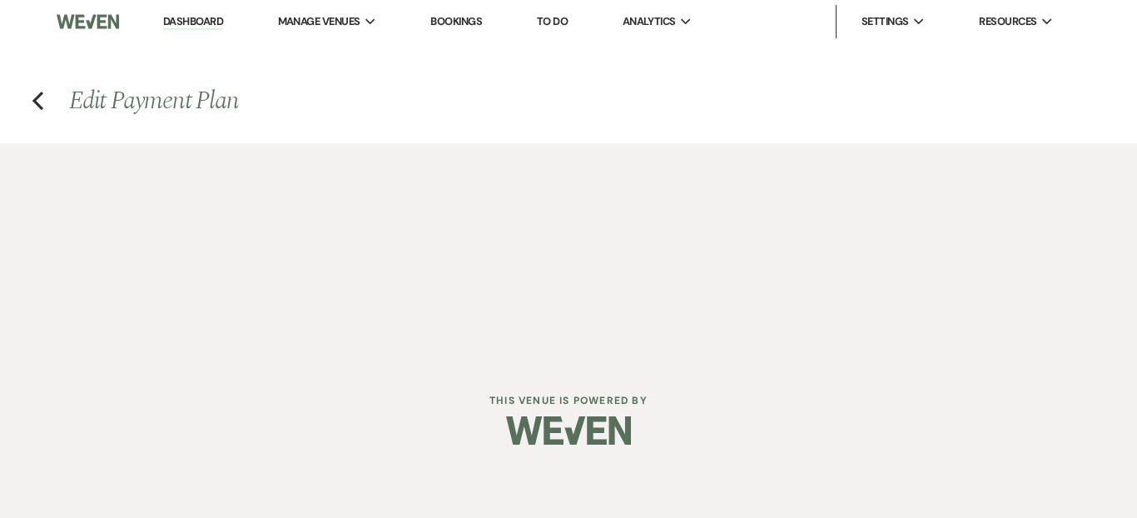
select select "client"
select select "days"
select select "afterDueDate"
select select "client"
select select "days"
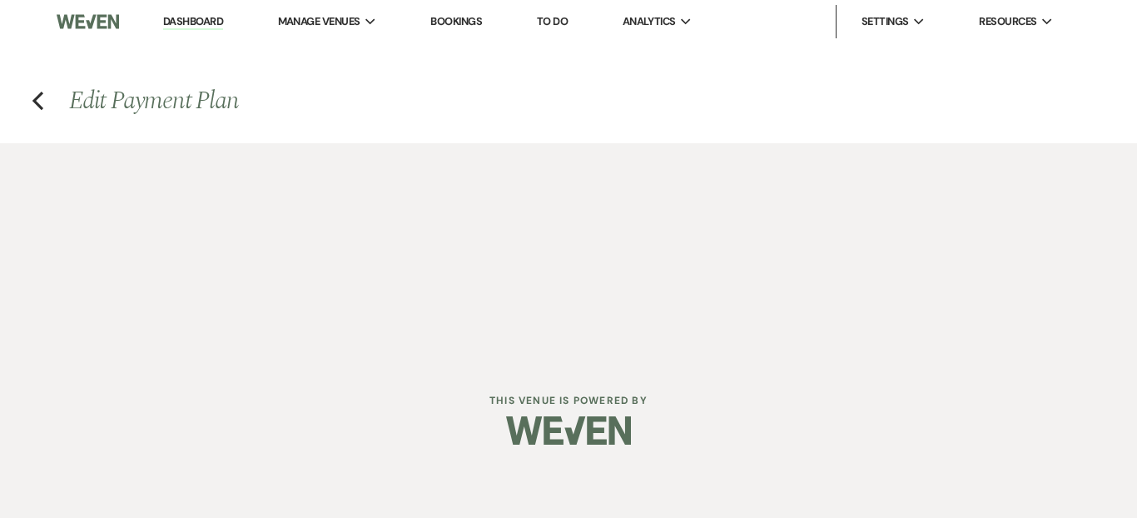
select select "afterDueDate"
select select "2"
select select "flat"
select select "true"
select select "client"
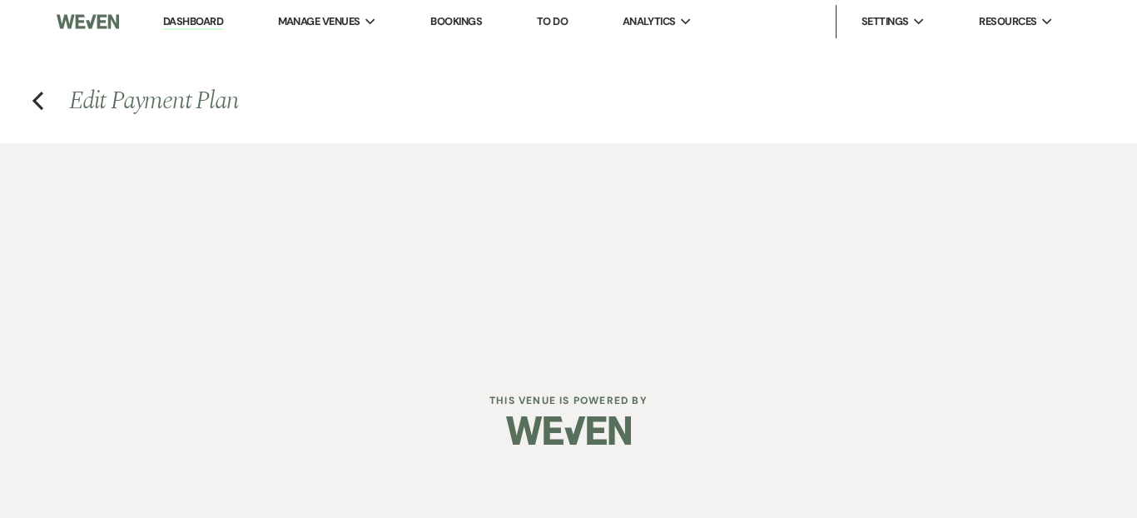
select select "weeks"
select select "client"
select select "days"
select select "afterDueDate"
select select "client"
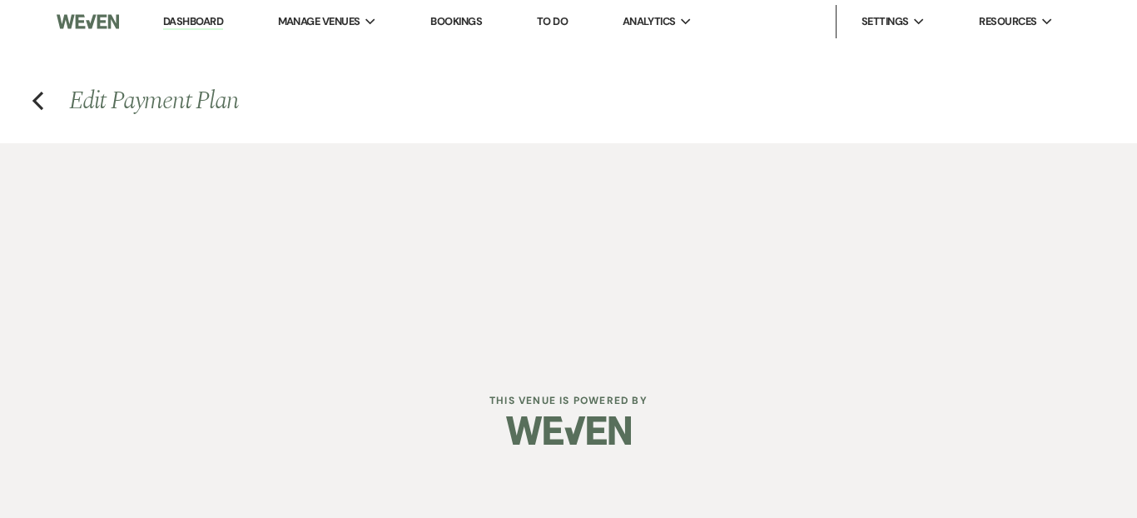
select select "days"
select select "afterDueDate"
select select "2"
select select "flat"
select select "true"
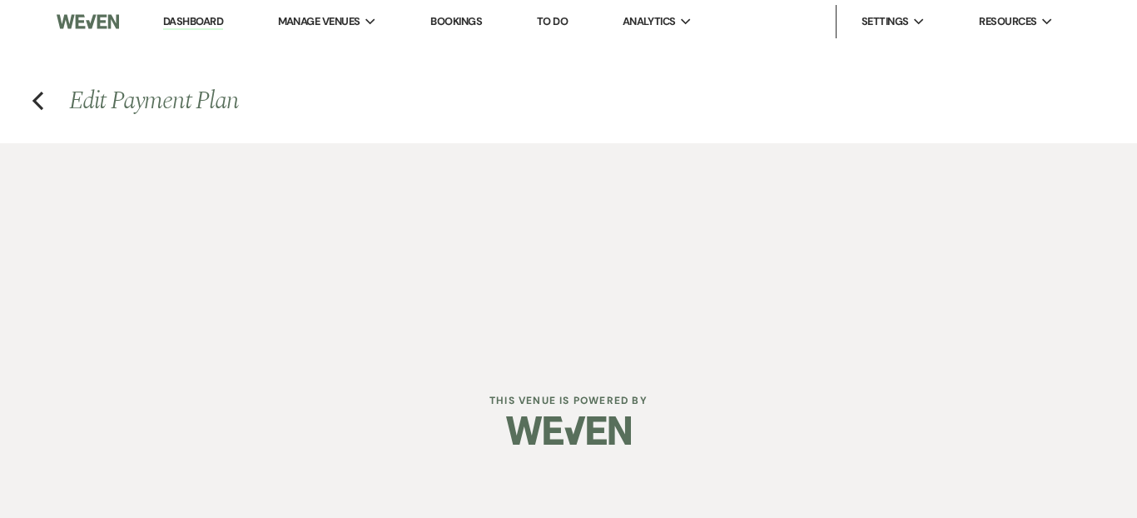
select select "client"
select select "days"
select select "afterDueDate"
select select "client"
select select "weeks"
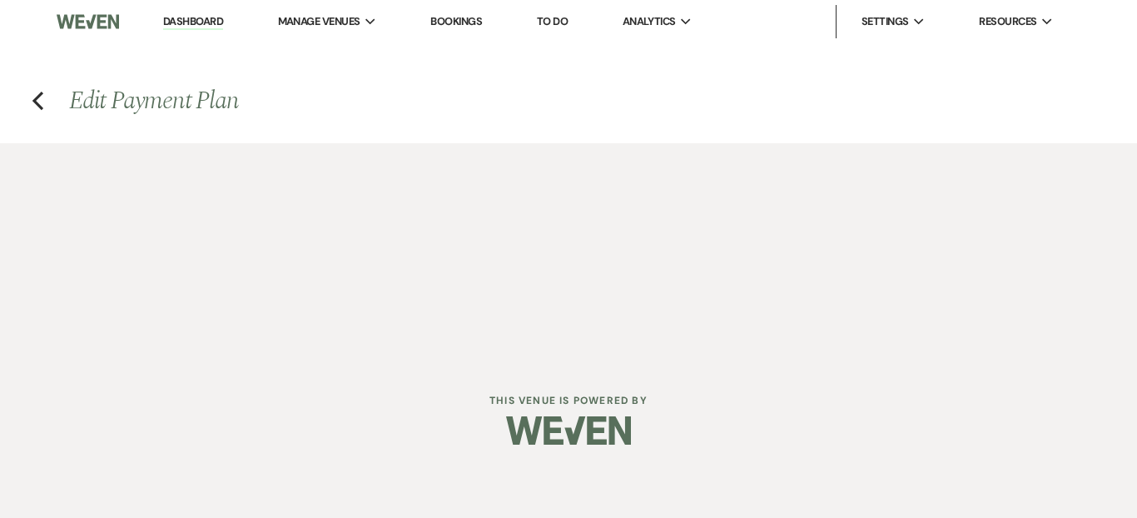
select select "client"
select select "days"
select select "afterDueDate"
select select "2"
select select "flat"
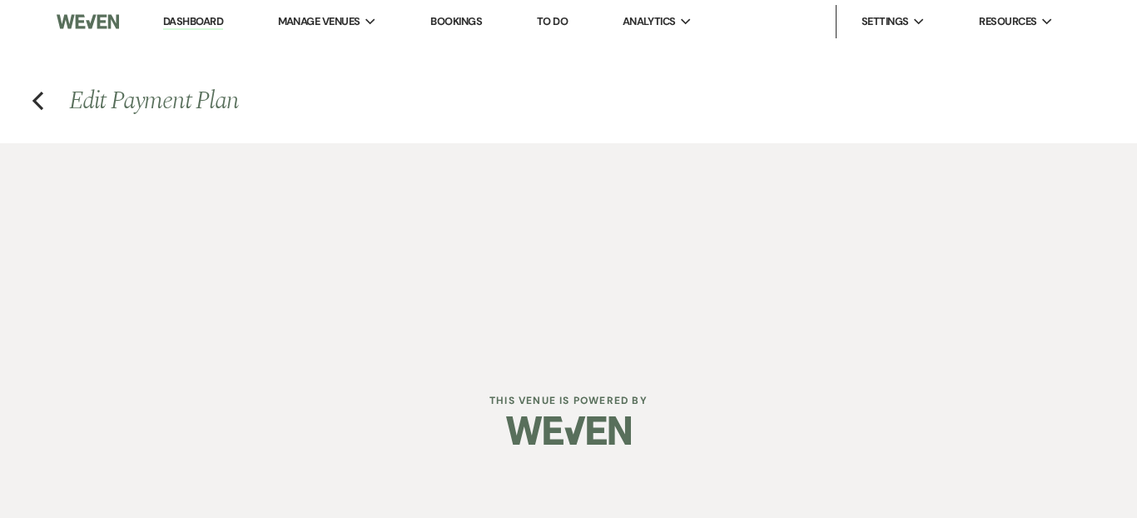
select select "true"
select select "client"
select select "weeks"
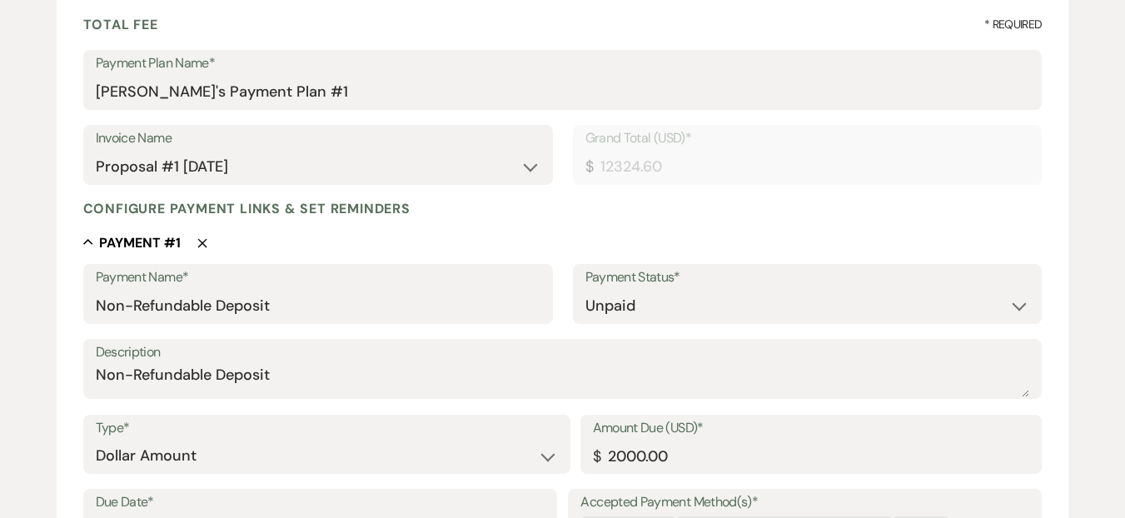
scroll to position [284, 0]
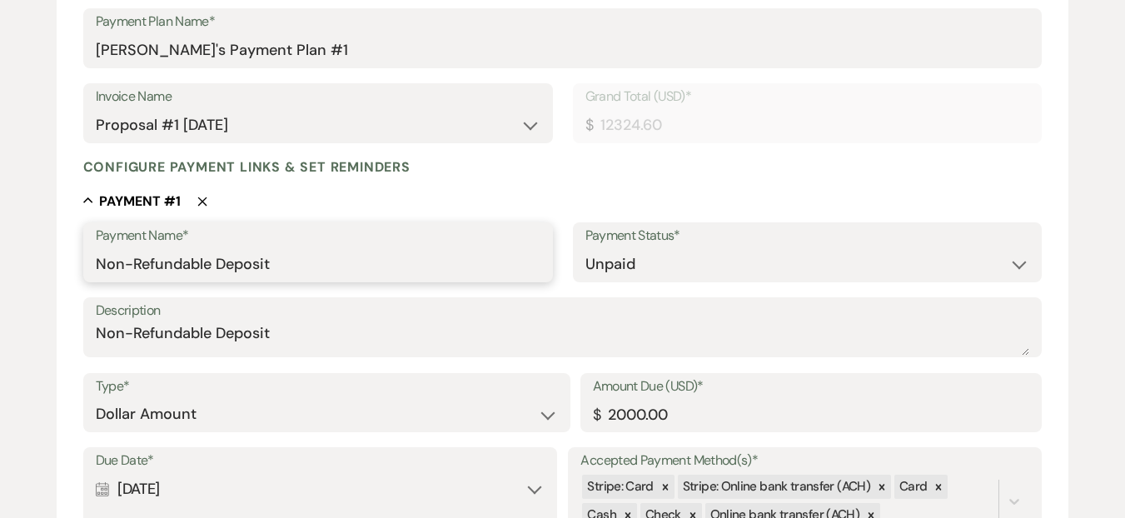
click at [338, 266] on input "Non-Refundable Deposit" at bounding box center [318, 264] width 445 height 32
type input "Non-Refundable Deposit 1 of 2"
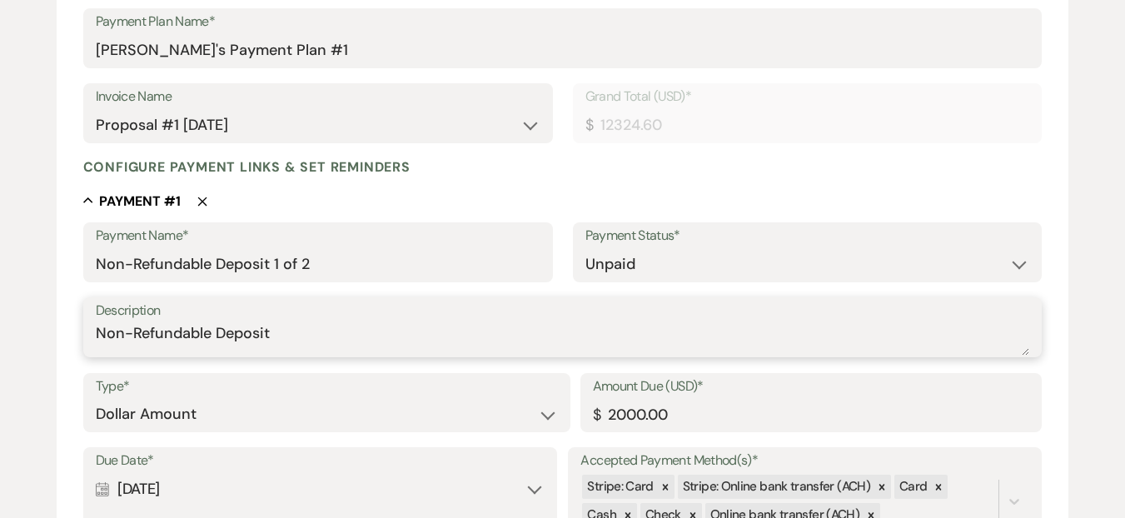
click at [340, 331] on textarea "Non-Refundable Deposit" at bounding box center [563, 338] width 934 height 33
type textarea "Non-Refundable Deposit 1of 2"
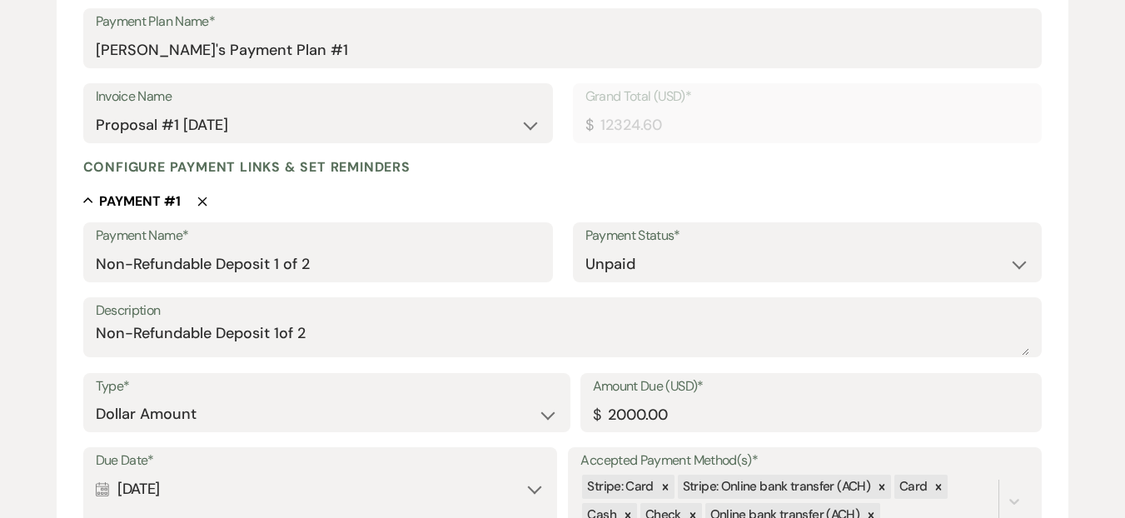
click at [445, 206] on div "Collapse Payment # 1 Delete" at bounding box center [562, 200] width 959 height 17
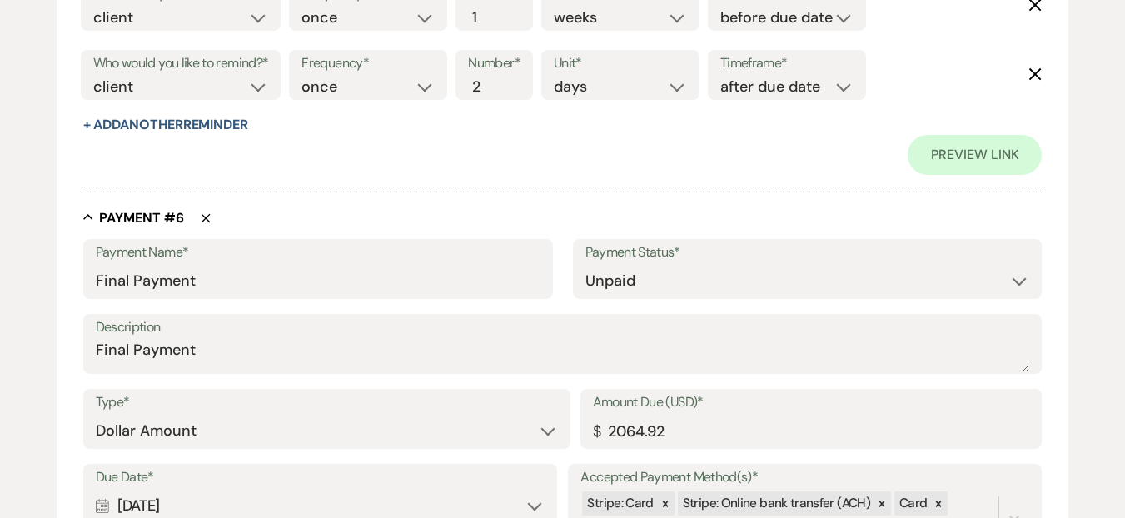
scroll to position [4147, 0]
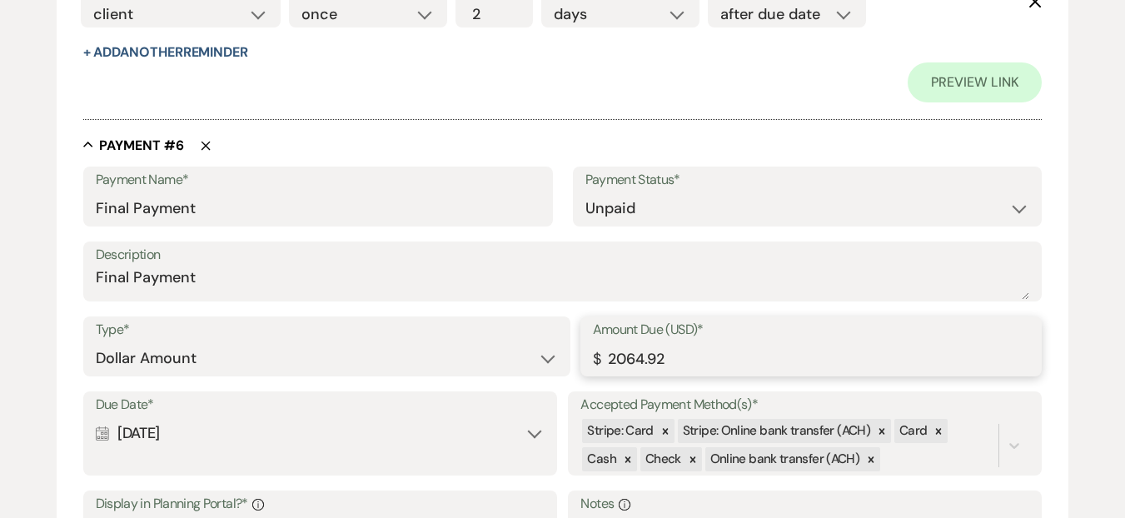
click at [626, 363] on input "2064.92" at bounding box center [811, 358] width 437 height 32
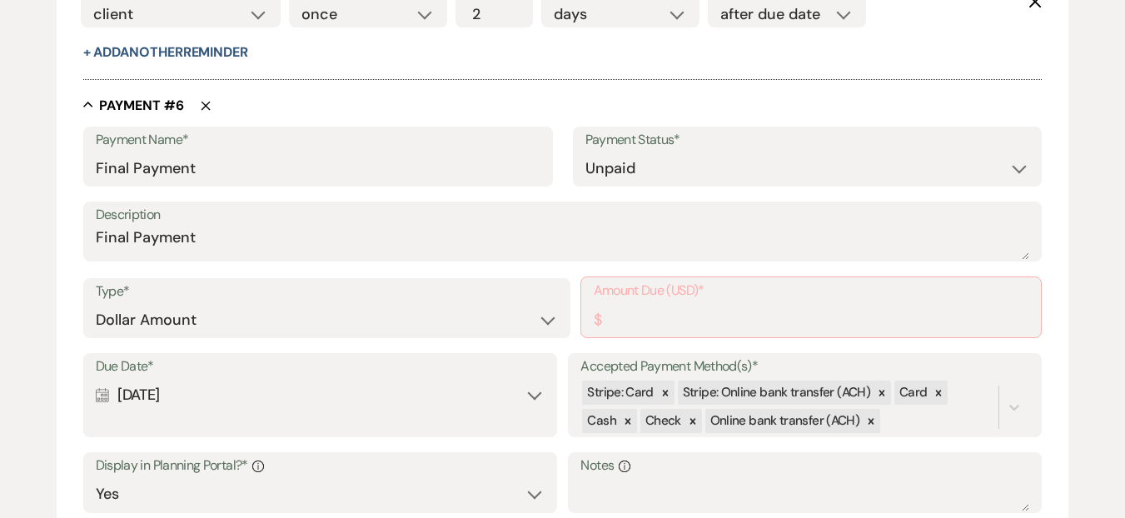
click at [574, 347] on div "Type* Dollar Amount Percentage of Grand Total Amount Due (USD)* $" at bounding box center [562, 314] width 959 height 77
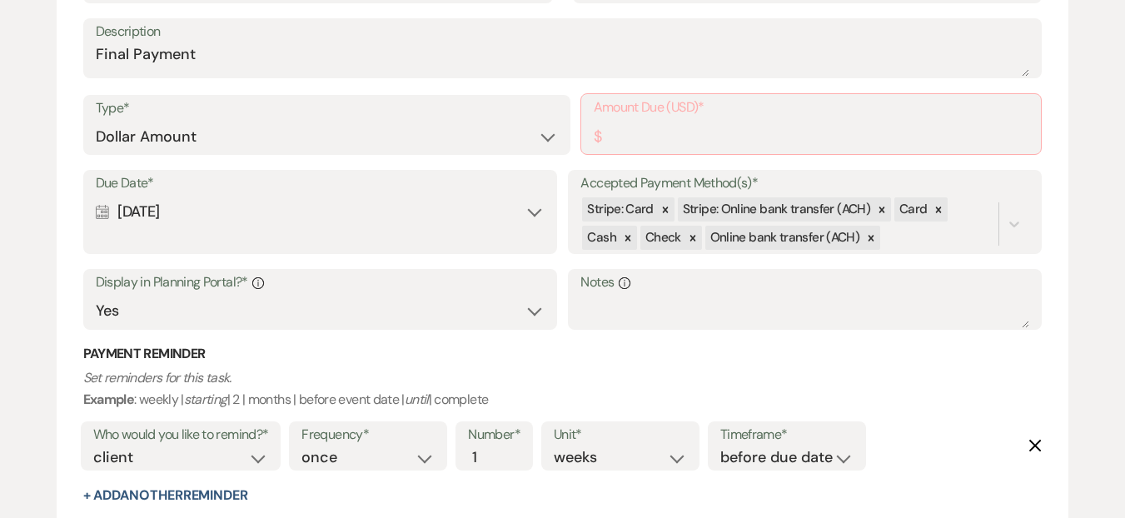
scroll to position [4342, 0]
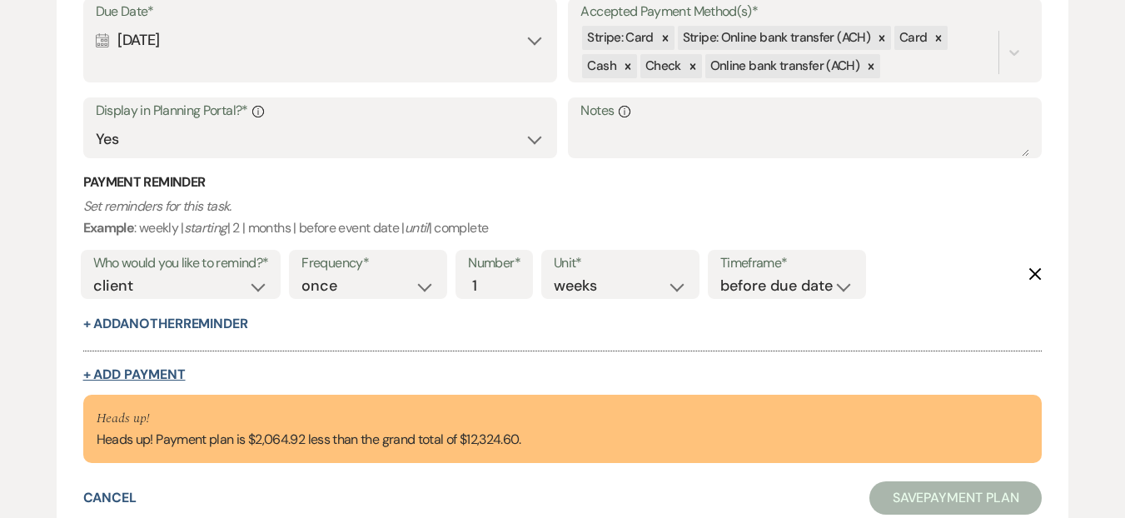
click at [142, 370] on button "+ Add Payment" at bounding box center [134, 374] width 102 height 13
select select "2"
select select "flat"
select select "false"
select select "client"
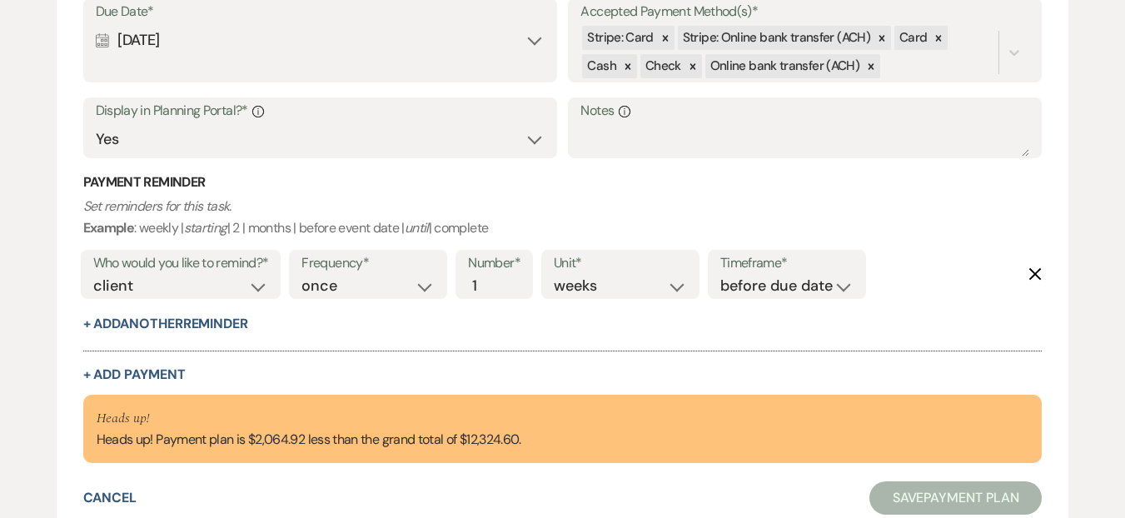
select select "weeks"
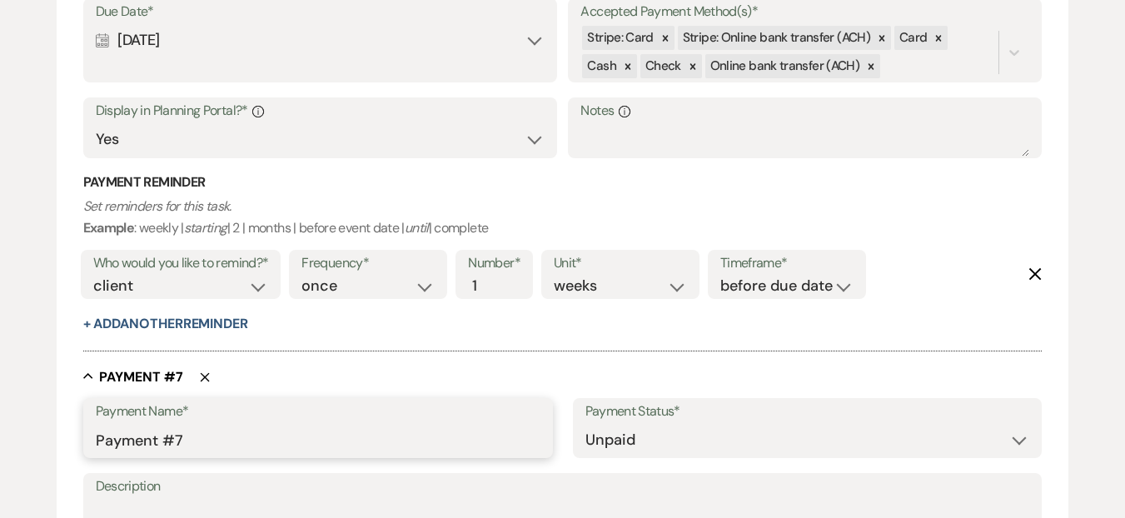
click at [192, 445] on input "Payment #7" at bounding box center [318, 440] width 445 height 32
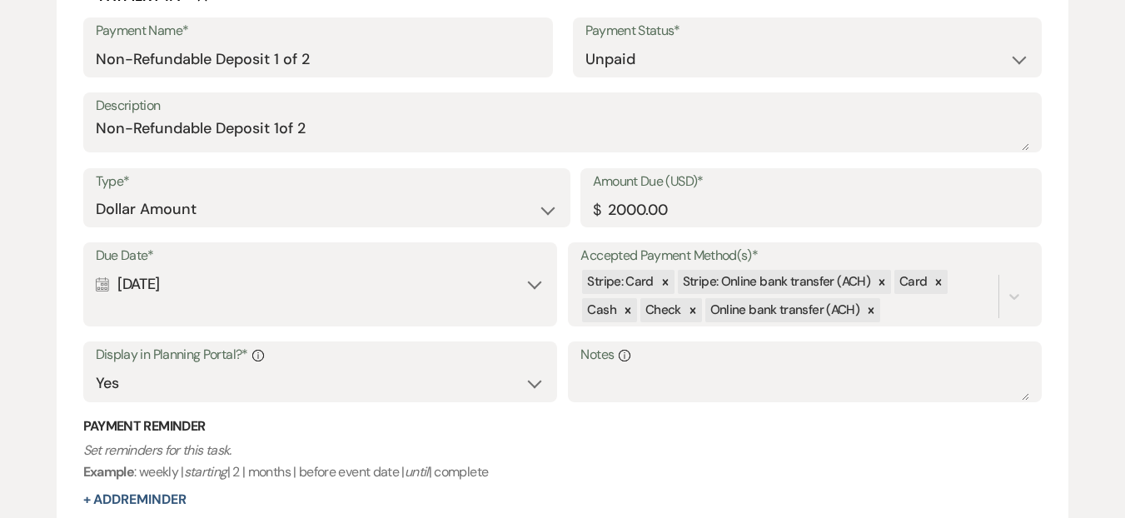
scroll to position [492, 0]
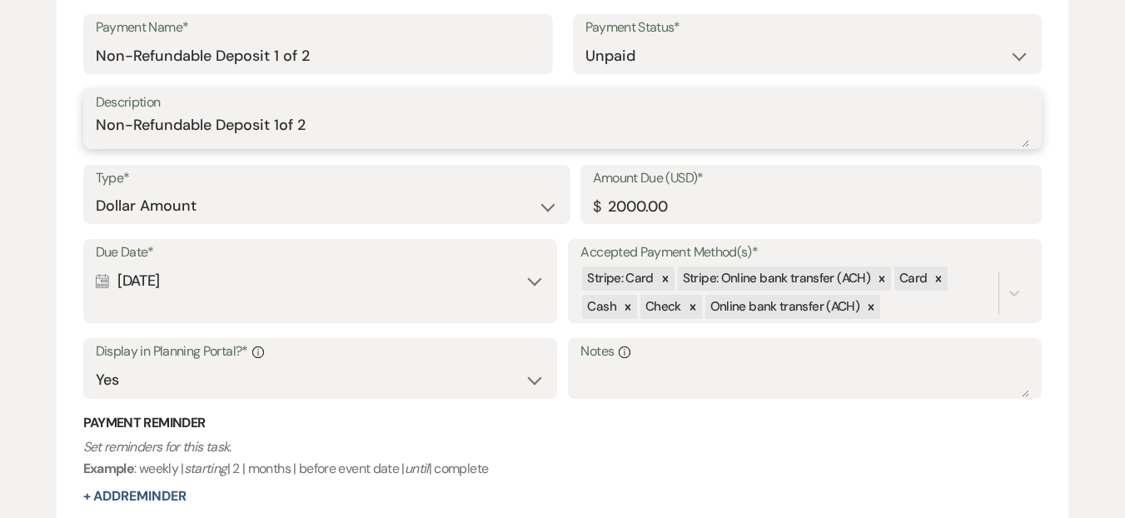
click at [155, 122] on textarea "Non-Refundable Deposit 1of 2" at bounding box center [563, 130] width 934 height 33
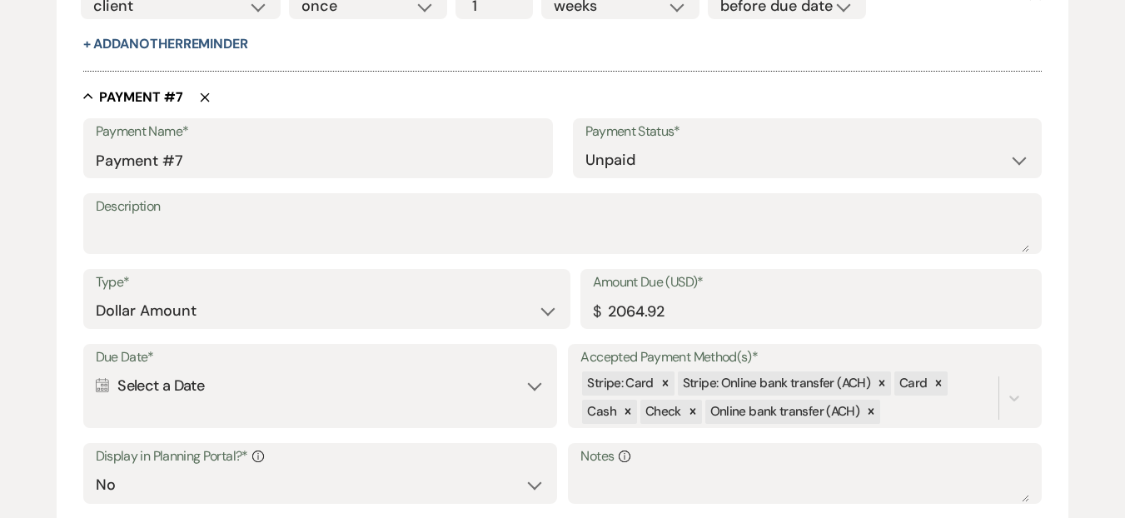
scroll to position [4607, 0]
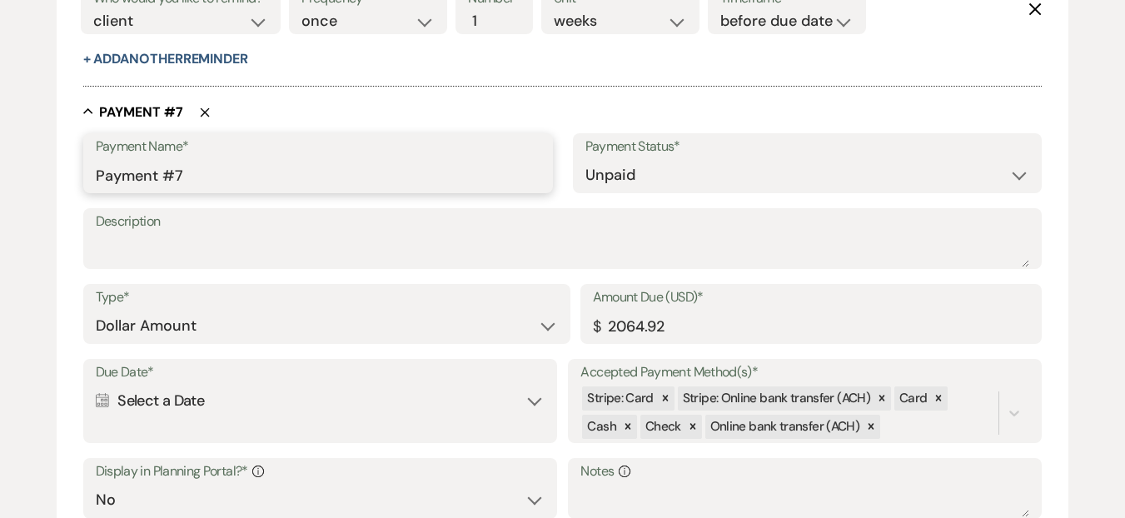
click at [178, 177] on input "Payment #7" at bounding box center [318, 175] width 445 height 32
paste input "Non-Refundable Deposit 1of 2"
type input "Non-Refundable Deposit 1of 2"
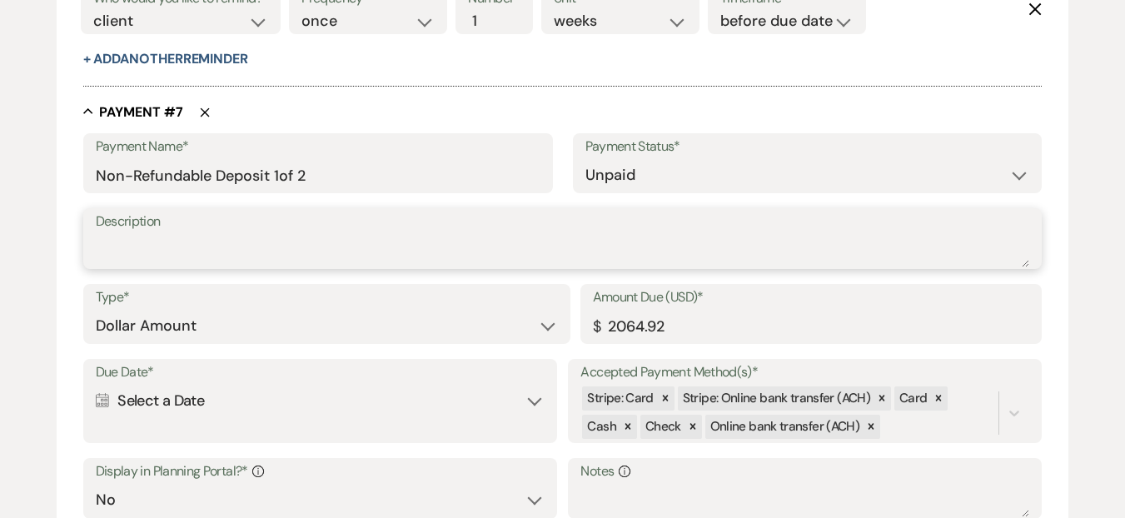
click at [179, 245] on textarea "Description" at bounding box center [563, 250] width 934 height 33
paste textarea "Non-Refundable Deposit 1of 2"
click at [282, 241] on textarea "Non-Refundable Deposit 1of 2" at bounding box center [563, 250] width 934 height 33
type textarea "Non-Refundable Deposit 2 of 2"
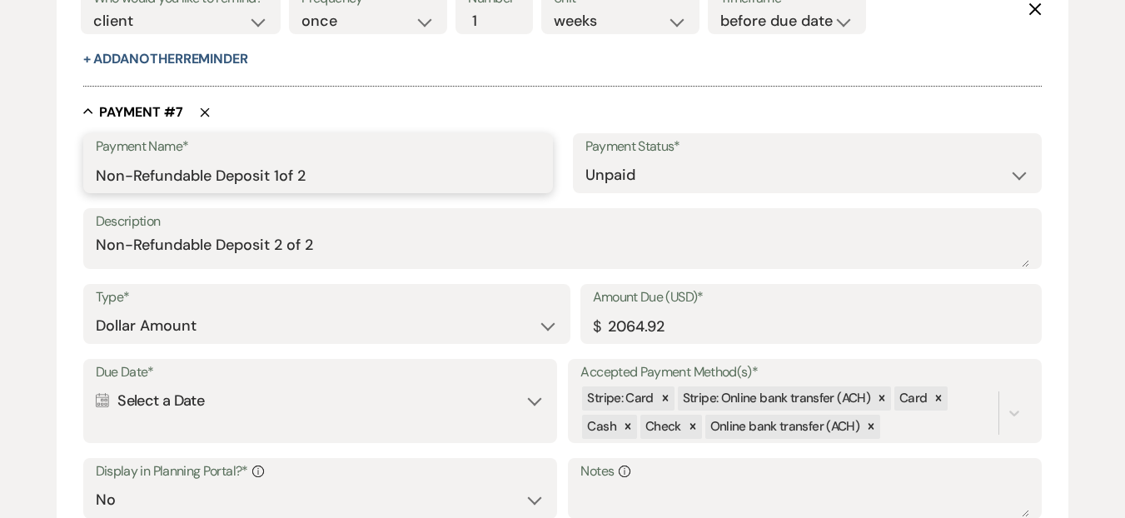
click at [279, 172] on input "Non-Refundable Deposit 1of 2" at bounding box center [318, 175] width 445 height 32
type input "Non-Refundable Deposit 2 of 2"
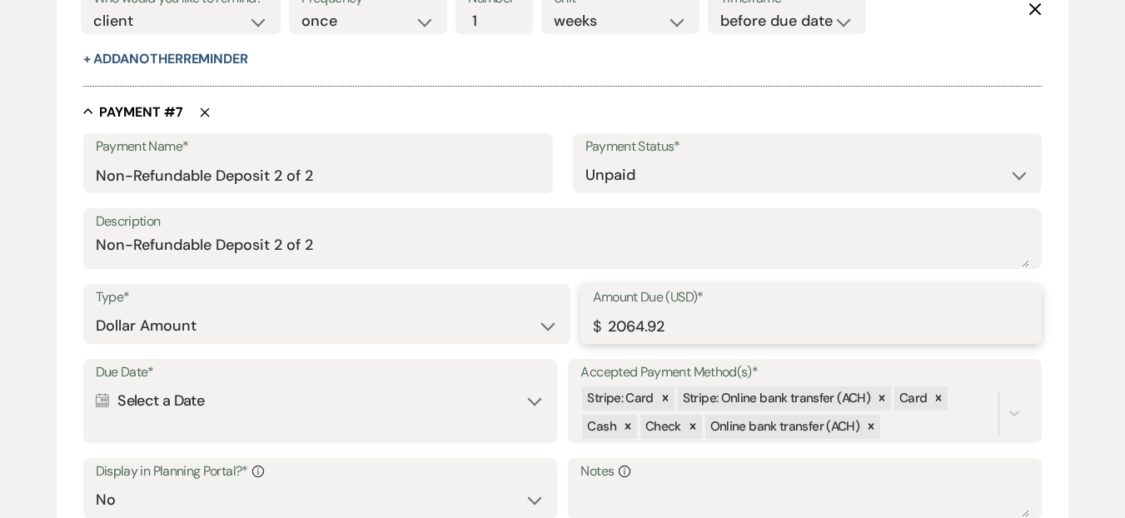
click at [673, 330] on input "2064.92" at bounding box center [811, 326] width 437 height 32
type input "500.00"
click at [612, 278] on div "Payment Name* Non-Refundable Deposit 2 of 2 Payment Status* Paid Unpaid Descrip…" at bounding box center [562, 413] width 959 height 561
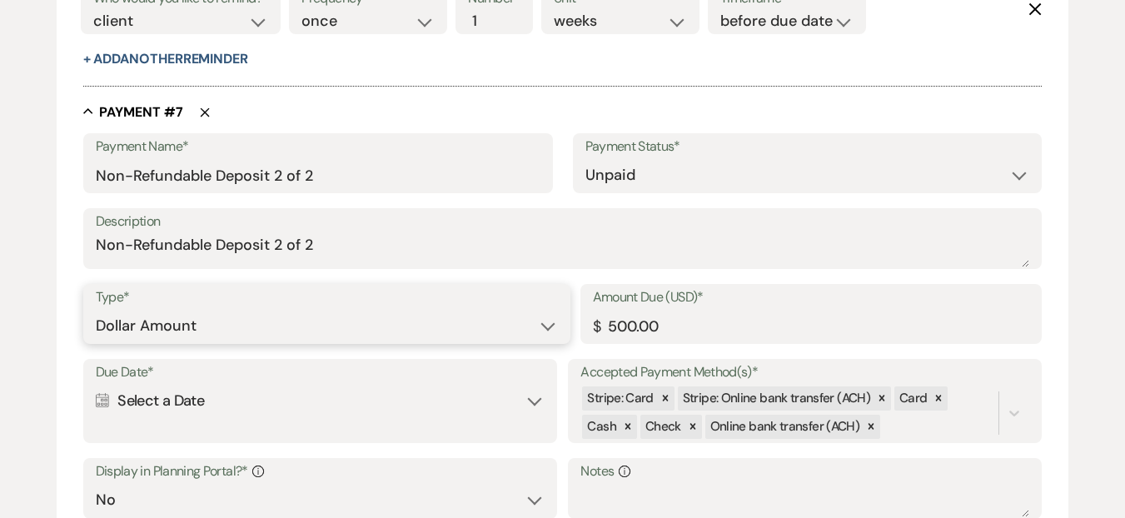
click at [236, 313] on select "Dollar Amount Percentage of Grand Total" at bounding box center [327, 326] width 462 height 32
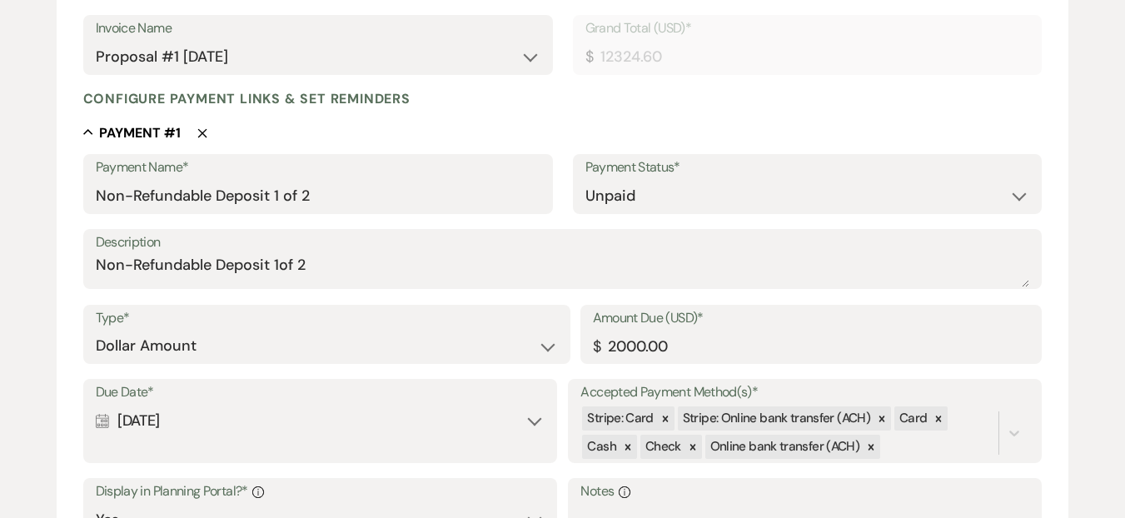
scroll to position [283, 0]
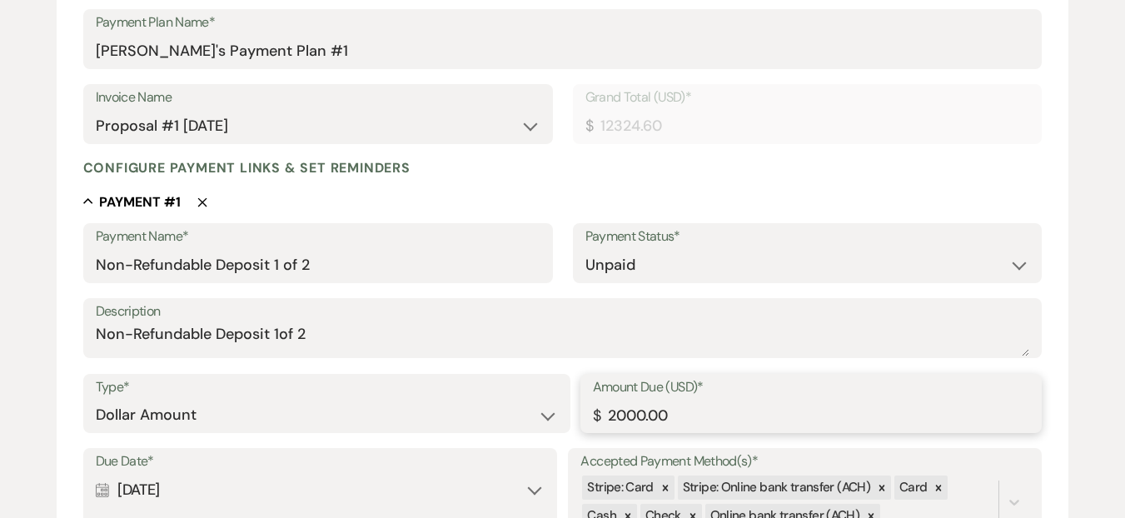
click at [657, 414] on input "2000.00" at bounding box center [811, 415] width 437 height 32
type input "500.00"
click at [455, 370] on div "Payment Name* Non-Refundable Deposit 1 of 2 Payment Status* Paid Unpaid Descrip…" at bounding box center [562, 469] width 959 height 492
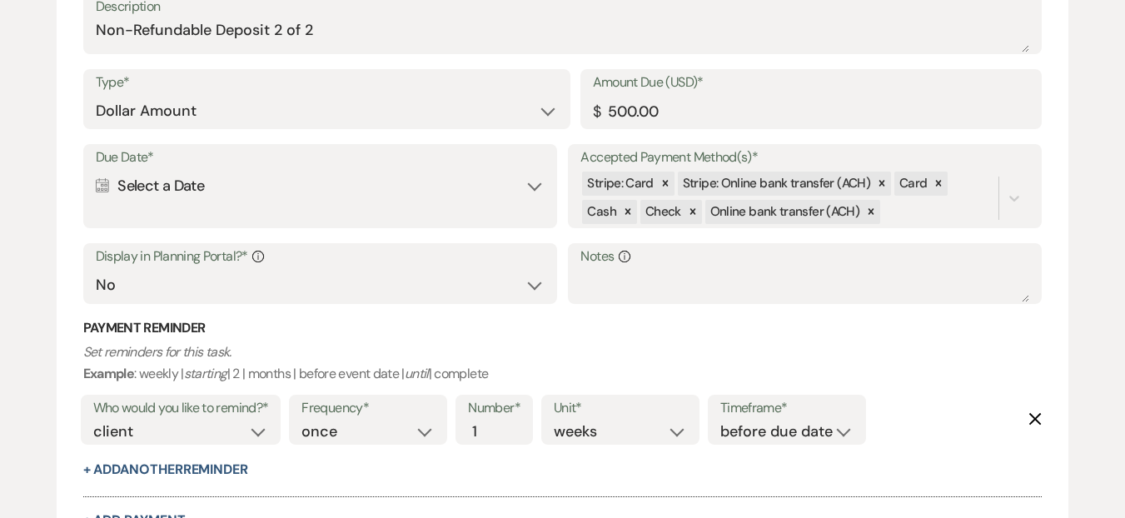
scroll to position [4833, 0]
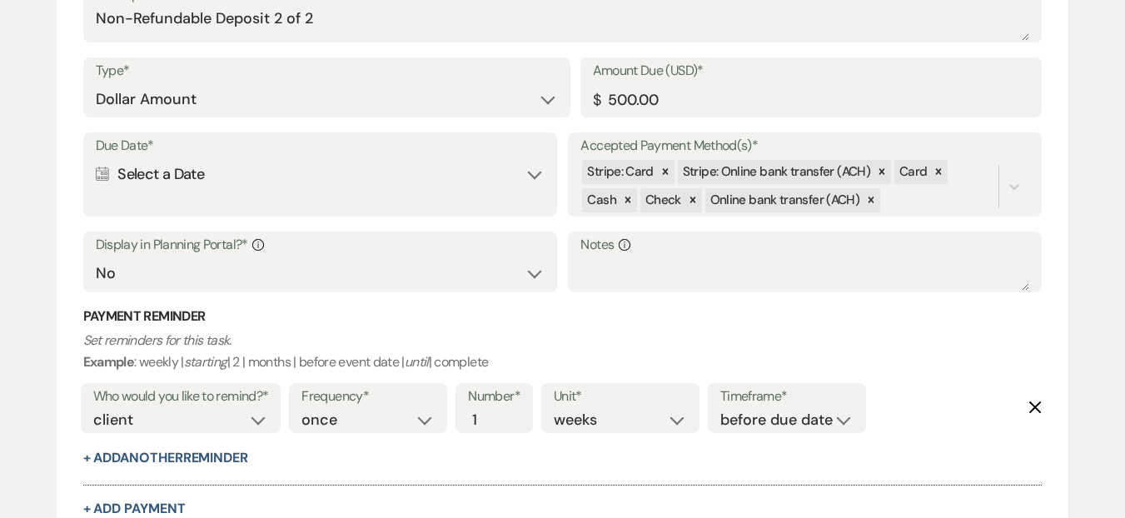
click at [184, 163] on div "Calendar Select a Date Expand" at bounding box center [320, 174] width 449 height 32
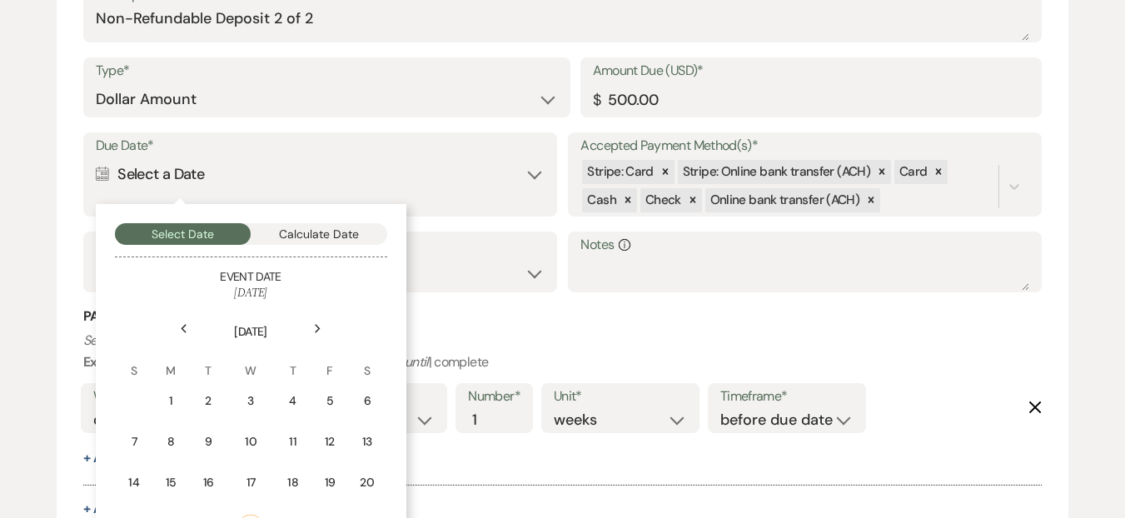
click at [190, 332] on div "Previous" at bounding box center [184, 329] width 27 height 27
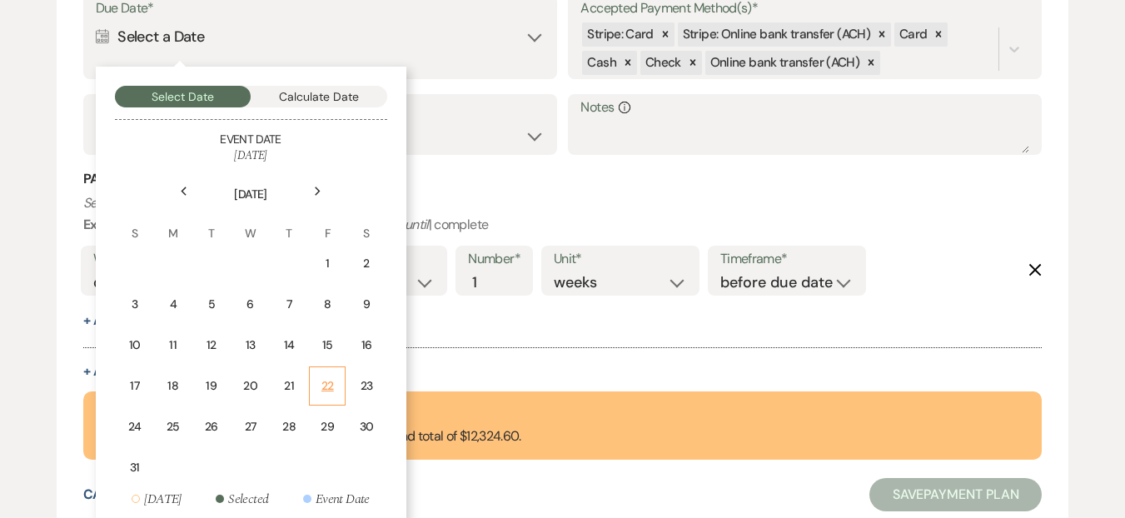
scroll to position [4972, 0]
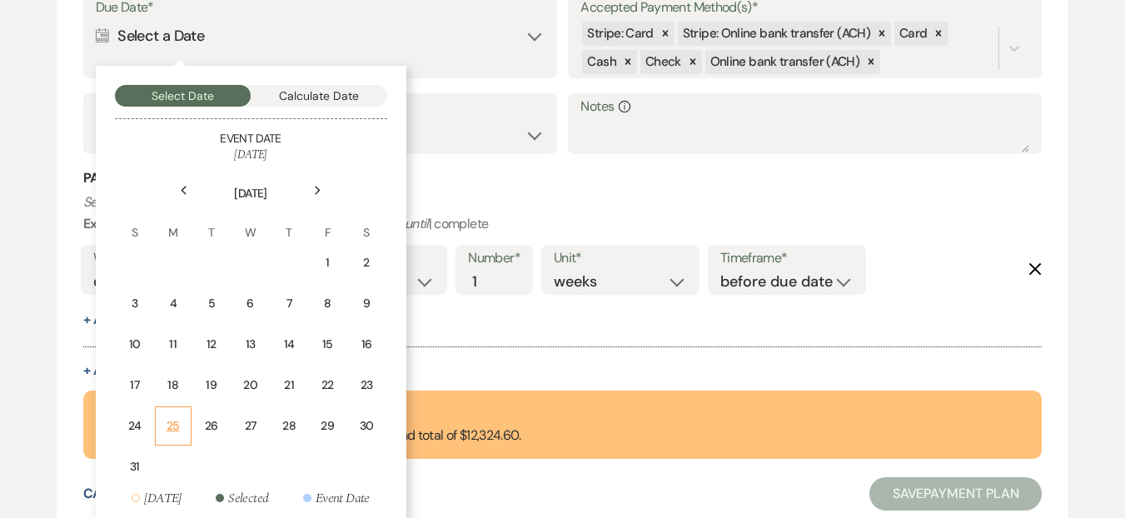
click at [171, 427] on div "25" at bounding box center [173, 425] width 15 height 17
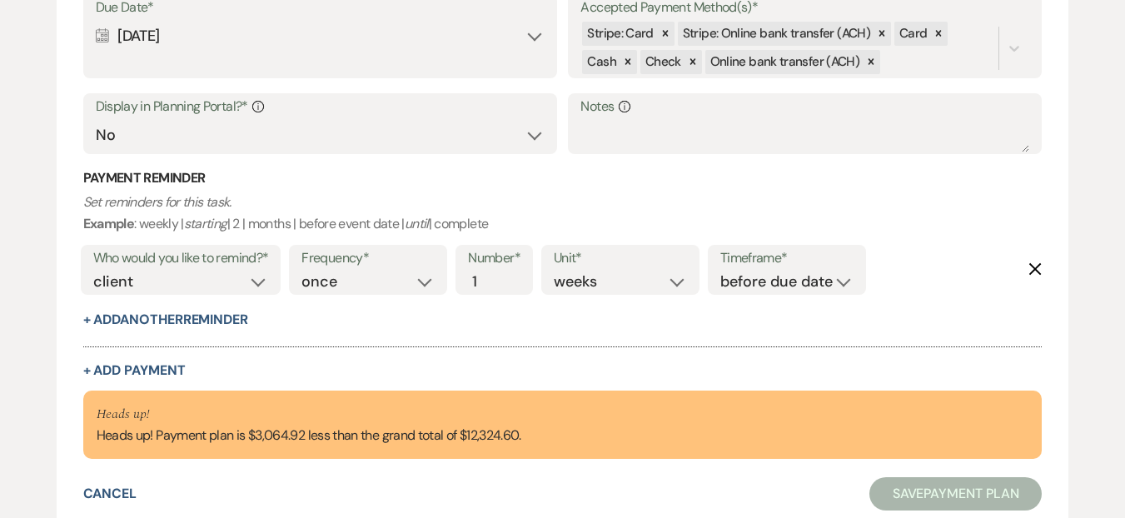
click at [590, 208] on p "Set reminders for this task. Example : weekly | starting | 2 | months | before …" at bounding box center [562, 212] width 959 height 42
click at [582, 400] on div "Heads up! Heads up! Payment plan is $3,064.92 less than the grand total of $12,…" at bounding box center [562, 424] width 959 height 68
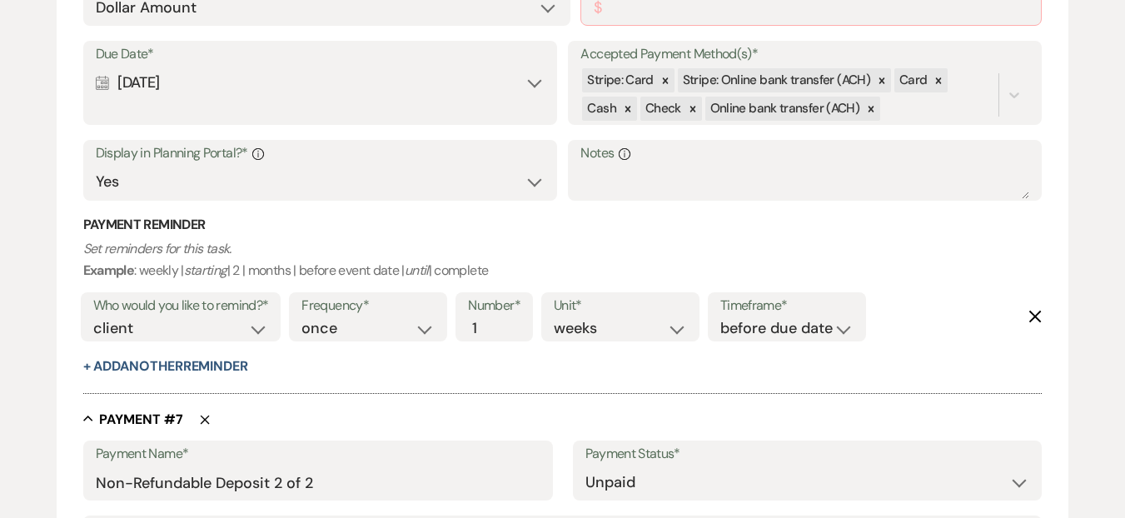
scroll to position [3973, 0]
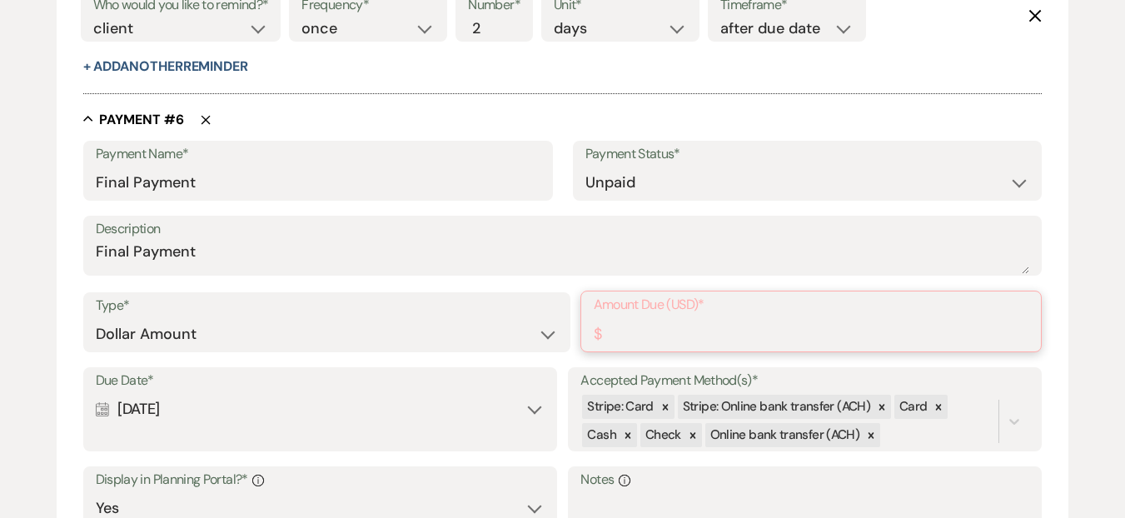
click at [639, 332] on input "Amount Due (USD)*" at bounding box center [811, 333] width 435 height 32
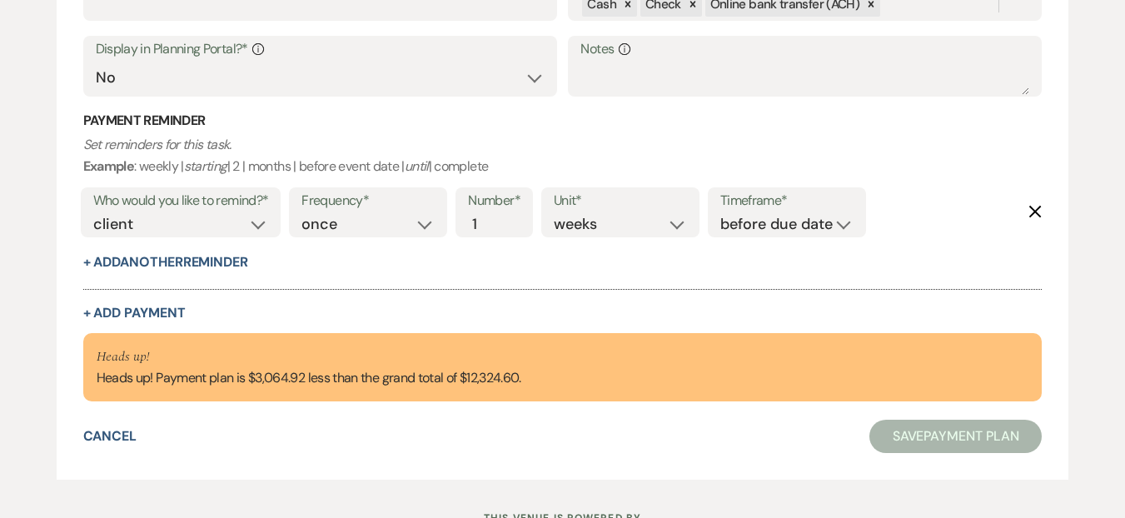
scroll to position [5098, 0]
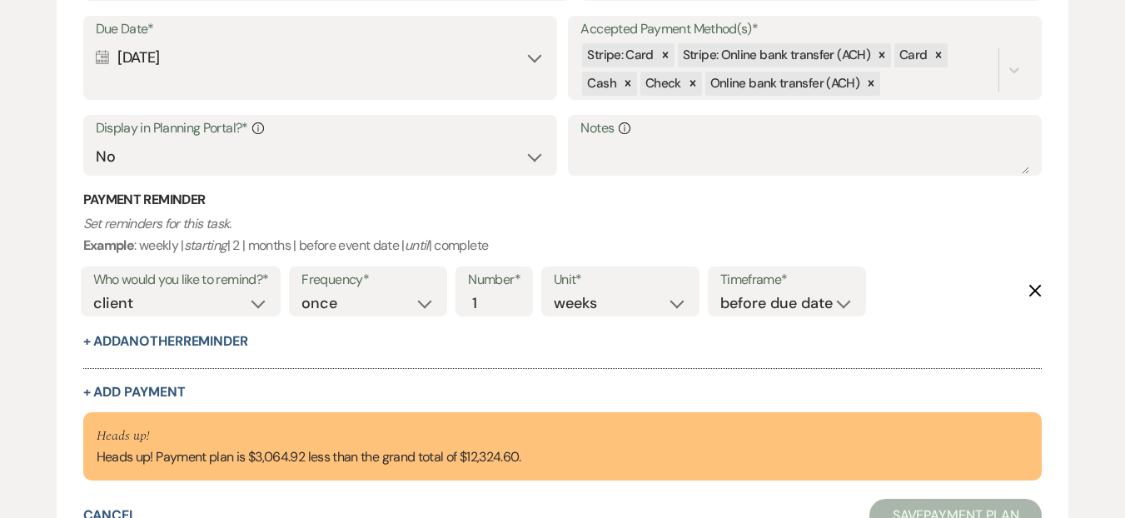
scroll to position [4791, 0]
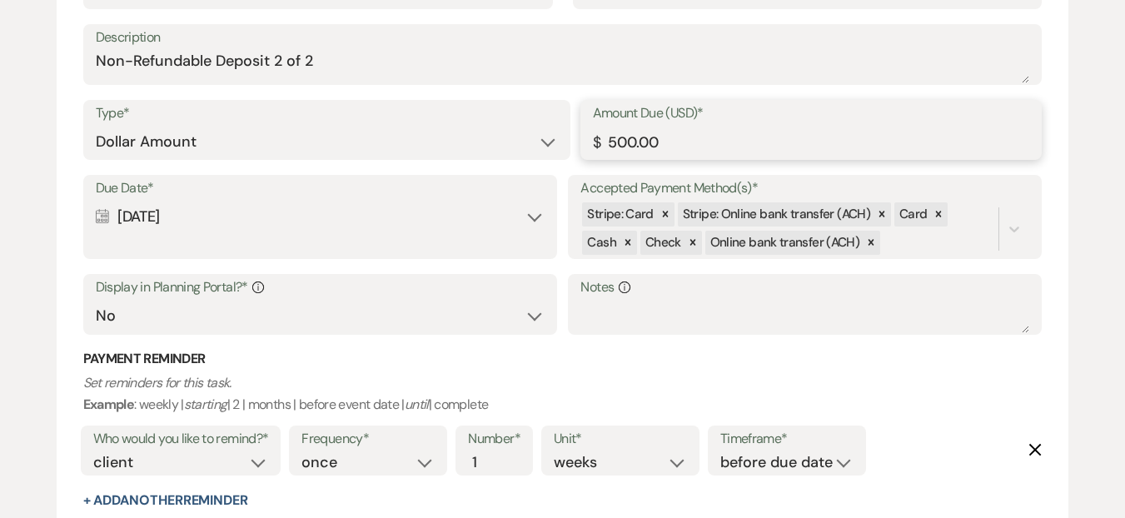
click at [635, 141] on input "500.00" at bounding box center [811, 142] width 437 height 32
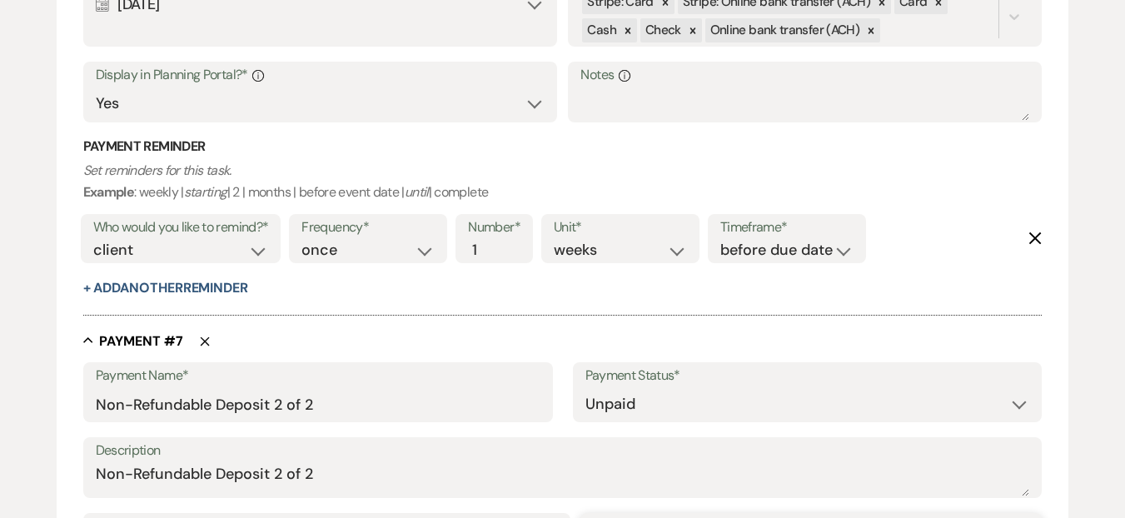
scroll to position [4238, 0]
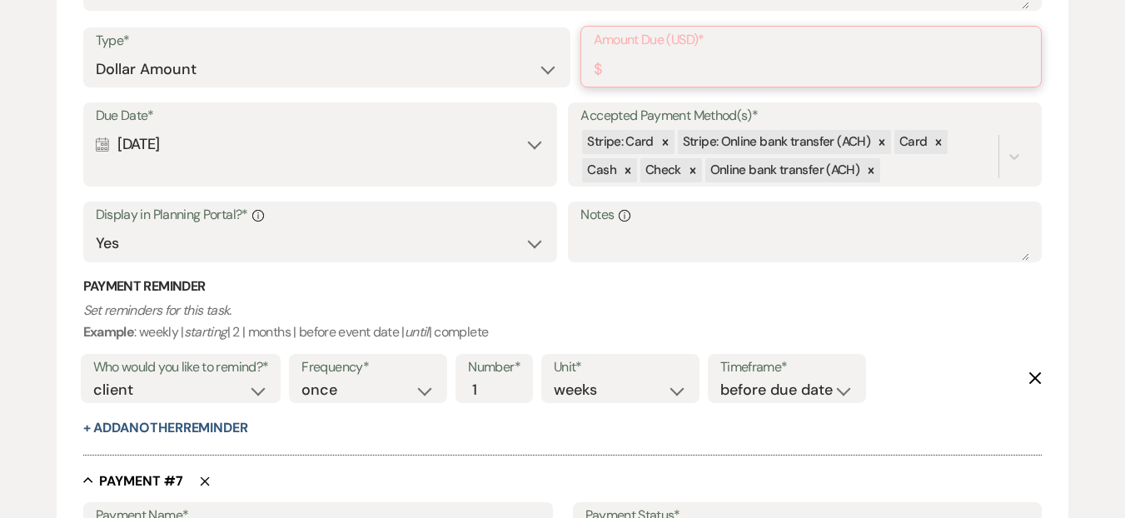
click at [614, 76] on input "Amount Due (USD)*" at bounding box center [811, 68] width 435 height 32
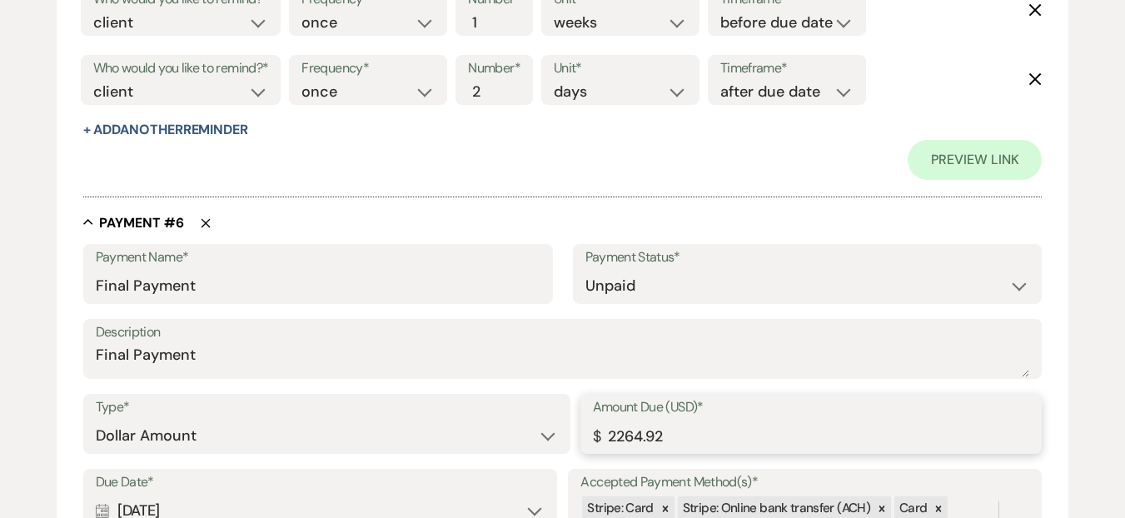
scroll to position [4062, 0]
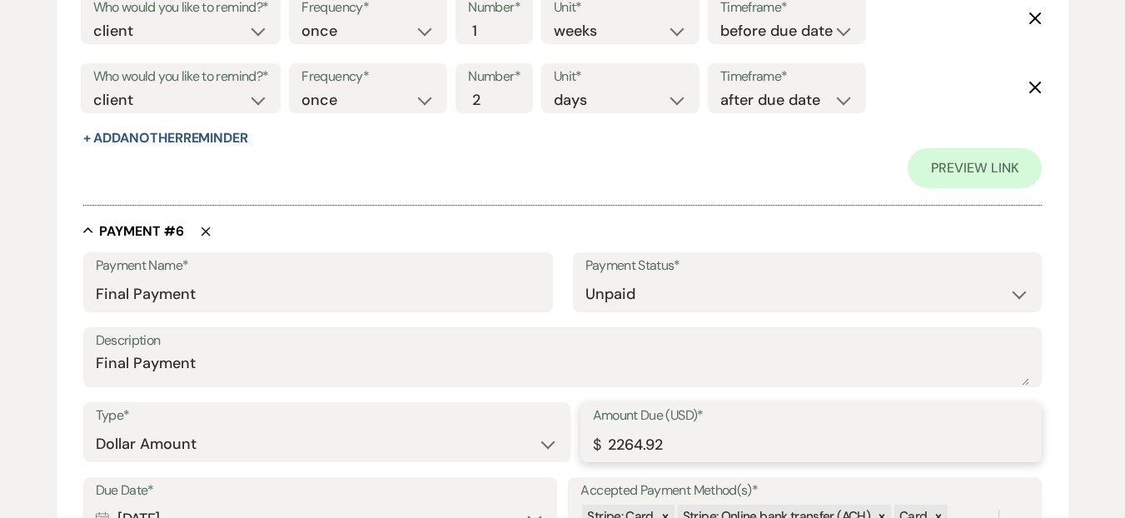
click at [627, 437] on input "2264.92" at bounding box center [811, 444] width 437 height 32
type input "2264.92"
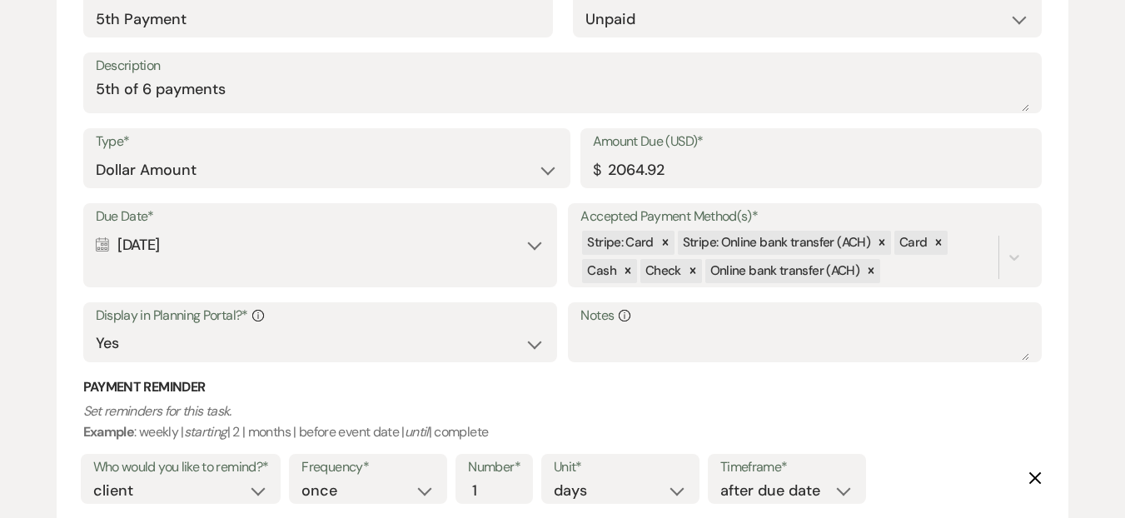
scroll to position [3522, 0]
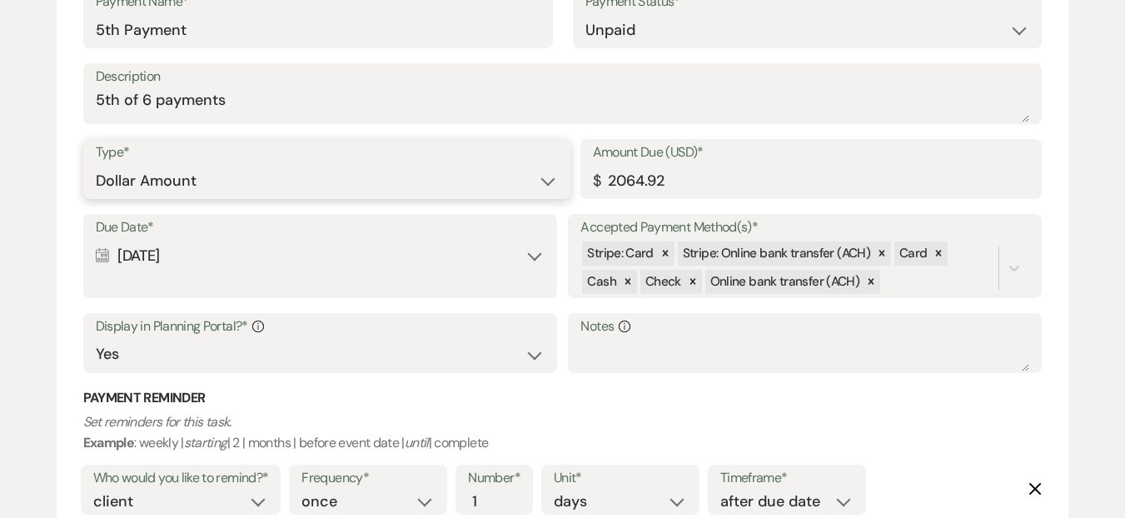
click at [294, 193] on select "Dollar Amount Percentage of Grand Total" at bounding box center [327, 181] width 462 height 32
click at [96, 165] on select "Dollar Amount Percentage of Grand Total" at bounding box center [327, 181] width 462 height 32
click at [535, 177] on select "Dollar Amount Percentage of Grand Total" at bounding box center [327, 181] width 462 height 32
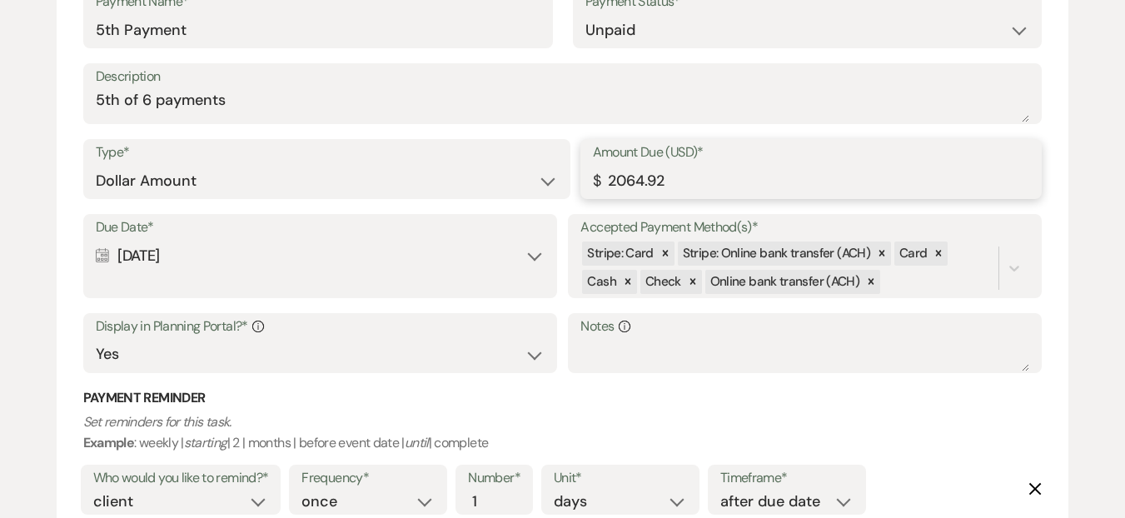
click at [659, 182] on input "2064.92" at bounding box center [811, 181] width 437 height 32
paste input "2"
type input "2264.92"
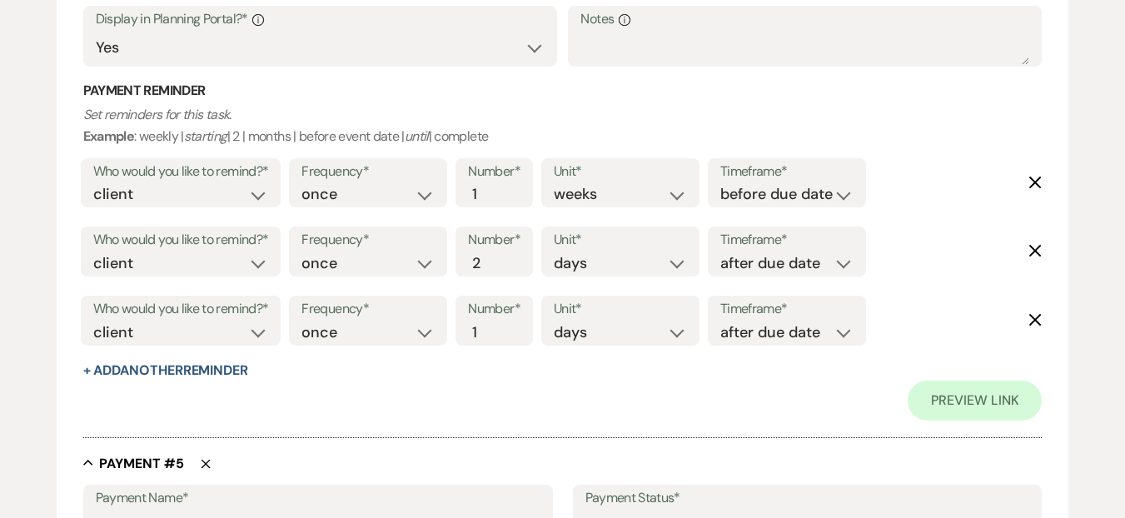
scroll to position [2897, 0]
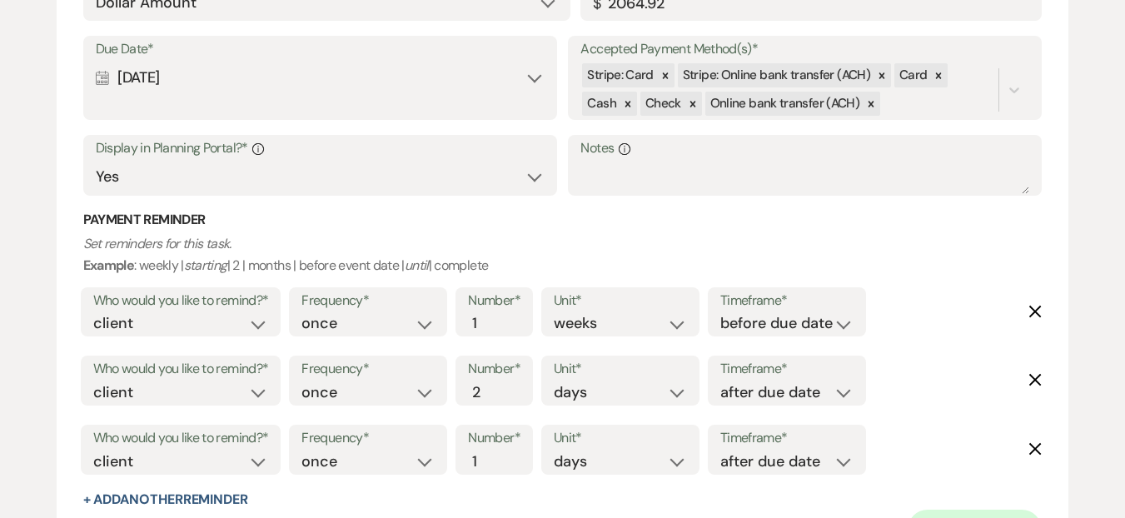
click at [178, 96] on div "Due Date* Calendar [DATE] Expand" at bounding box center [320, 78] width 474 height 84
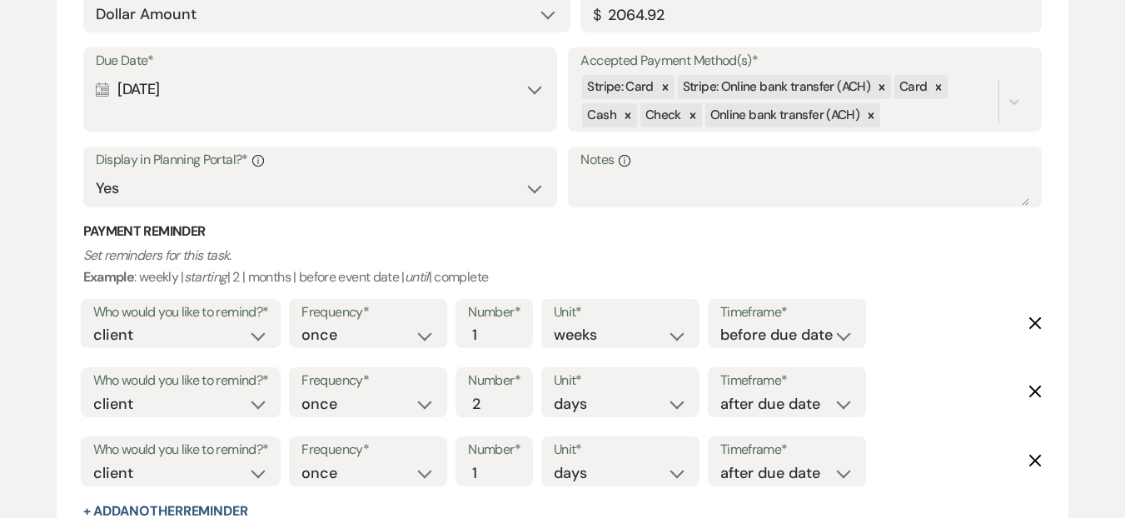
scroll to position [2870, 0]
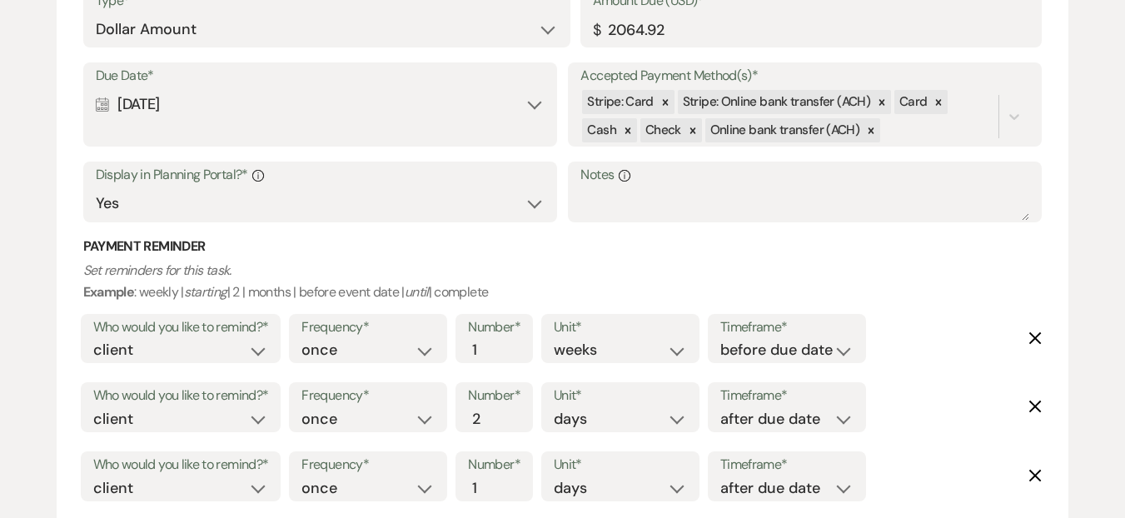
click at [168, 48] on div "Type* Dollar Amount Percentage of Grand Total Amount Due (USD)* $ 2064.92" at bounding box center [562, 25] width 959 height 75
click at [158, 32] on select "Dollar Amount Percentage of Grand Total" at bounding box center [327, 29] width 462 height 32
click at [96, 13] on select "Dollar Amount Percentage of Grand Total" at bounding box center [327, 29] width 462 height 32
click at [713, 35] on input "2064.92" at bounding box center [811, 29] width 437 height 32
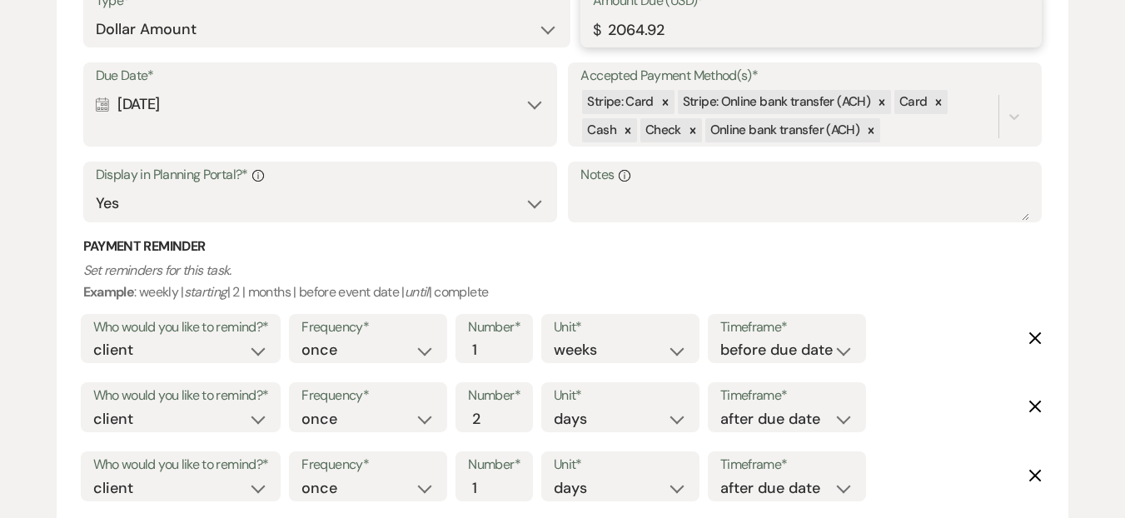
click at [713, 35] on input "2064.92" at bounding box center [811, 29] width 437 height 32
paste input "2"
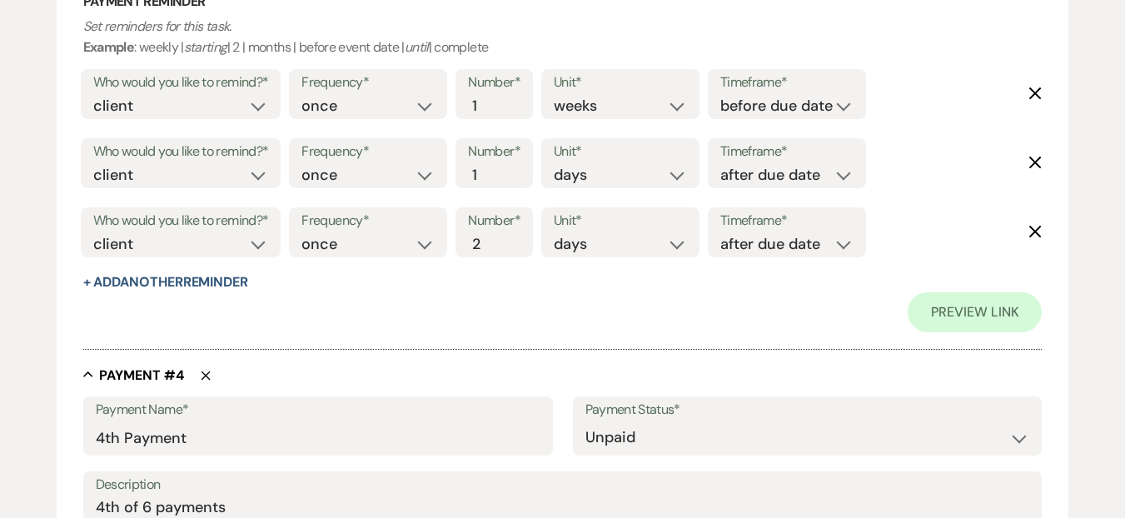
scroll to position [2005, 0]
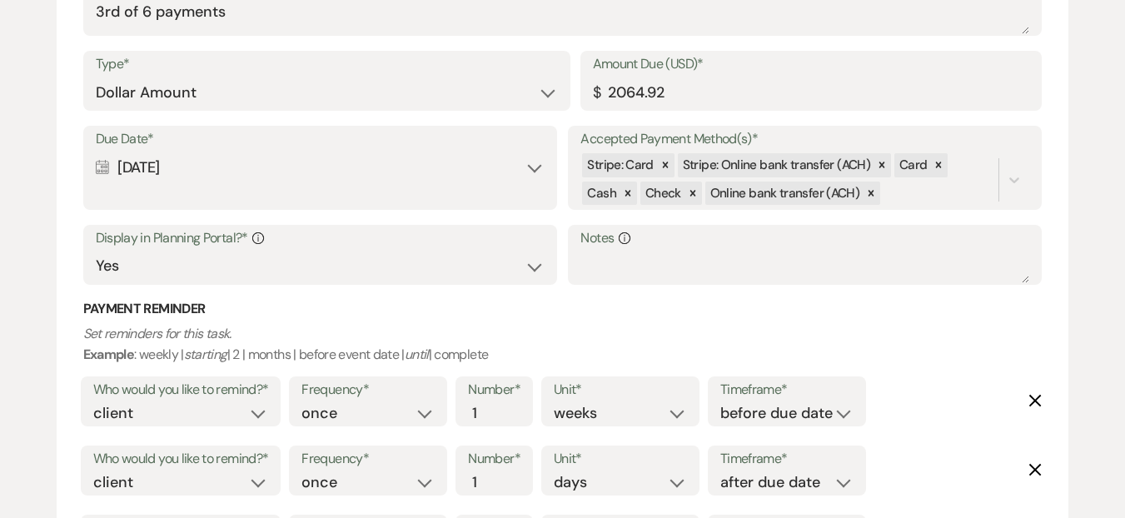
type input "2264.92"
click at [353, 97] on select "Dollar Amount Percentage of Grand Total" at bounding box center [327, 93] width 462 height 32
click at [614, 89] on input "2064.92" at bounding box center [811, 93] width 437 height 32
click at [614, 90] on input "2064.92" at bounding box center [811, 93] width 437 height 32
paste input "2"
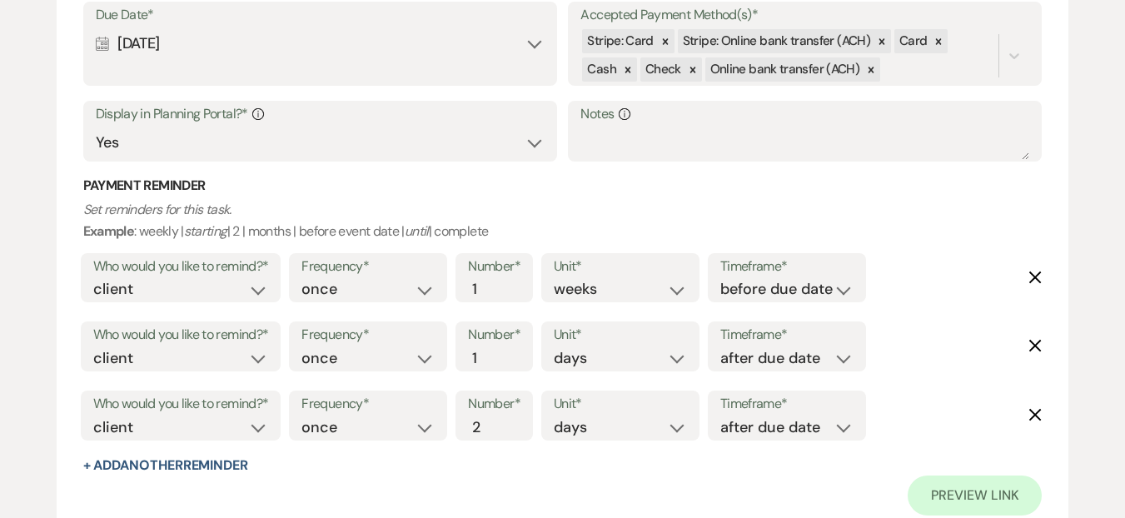
scroll to position [1061, 0]
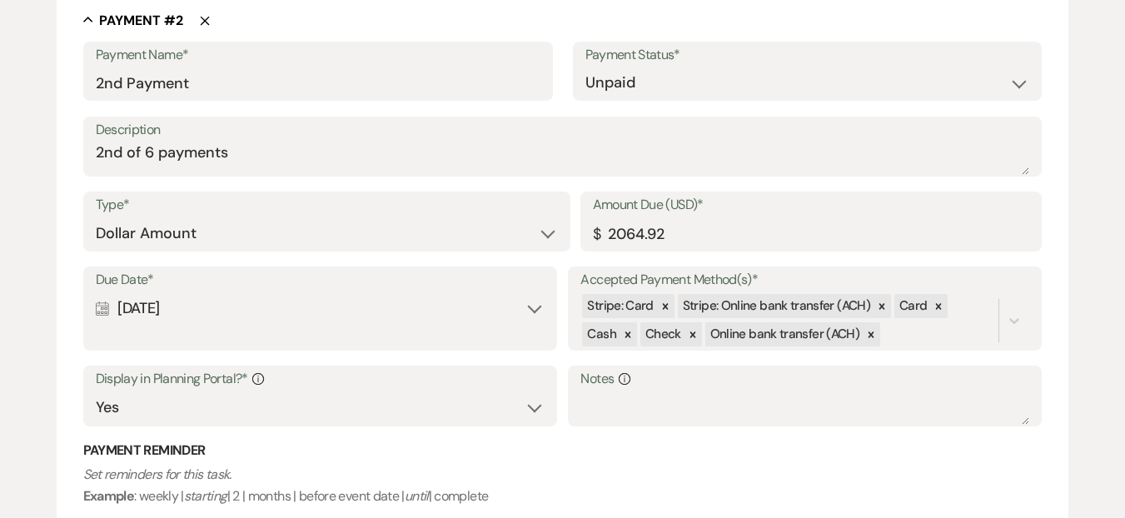
type input "2264.92"
click at [656, 226] on input "2064.92" at bounding box center [811, 233] width 437 height 32
paste input "2"
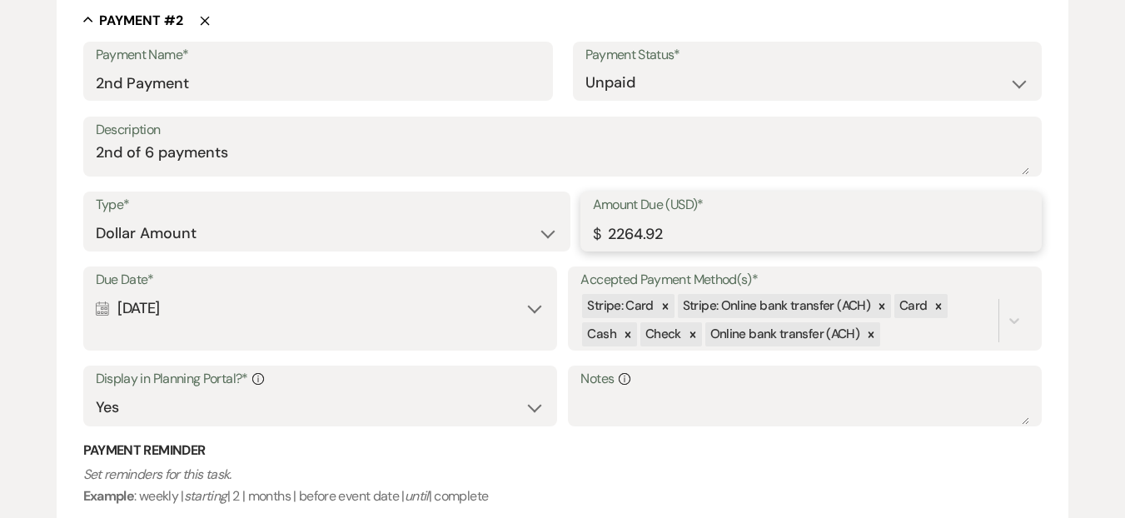
type input "2264.92"
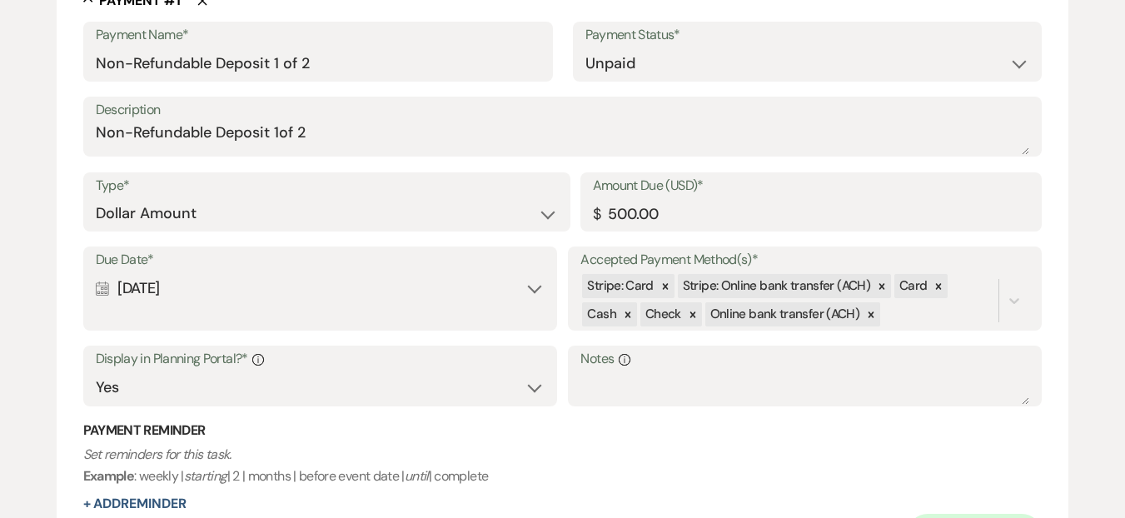
scroll to position [465, 0]
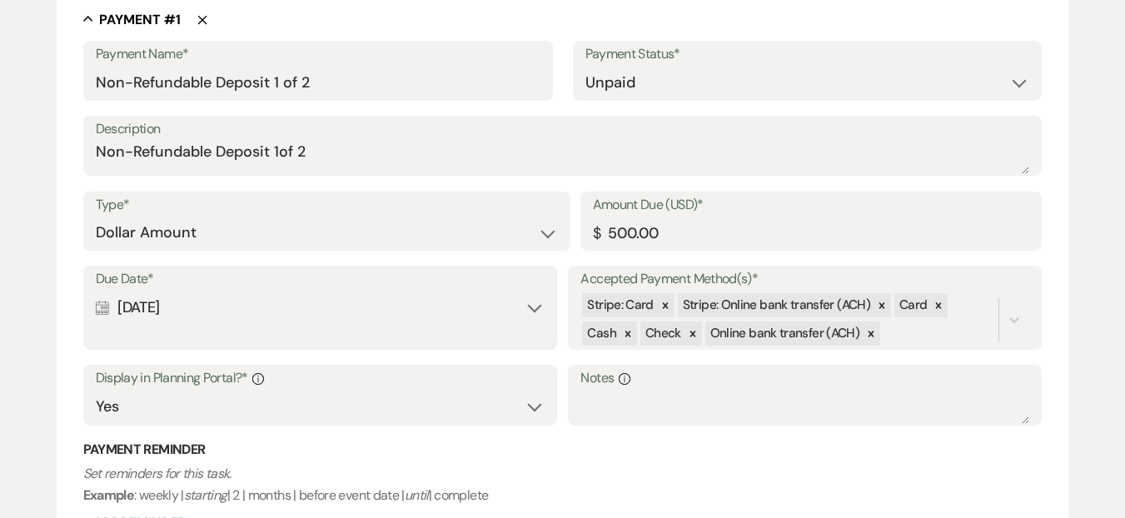
click at [624, 434] on div "Due Date* Calendar [DATE] Expand Accepted Payment Method(s)* Stripe: Card Strip…" at bounding box center [562, 353] width 959 height 175
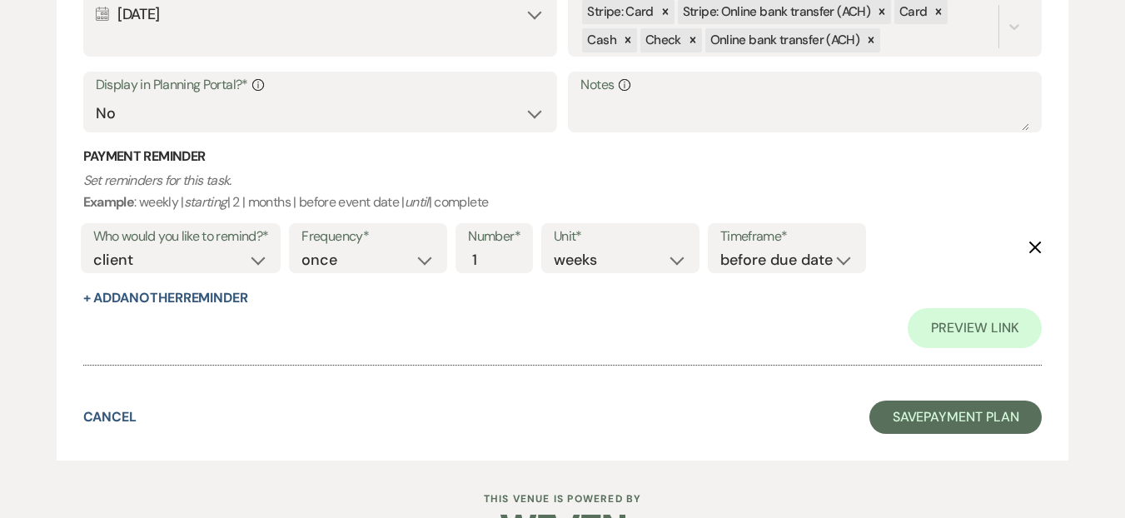
scroll to position [5281, 0]
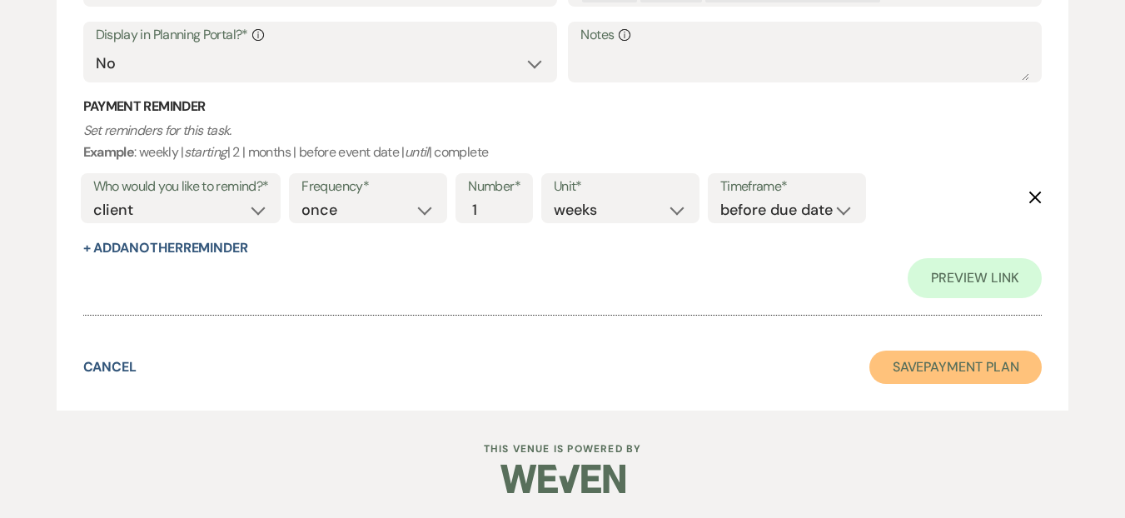
click at [904, 369] on button "Save Payment Plan" at bounding box center [955, 366] width 173 height 33
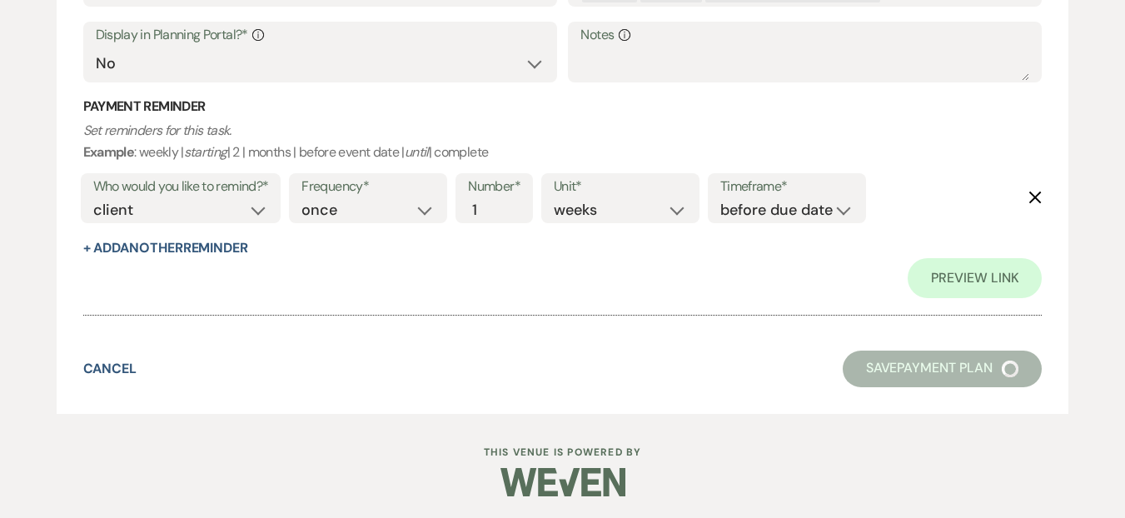
select select "6"
select select "5"
select select "13"
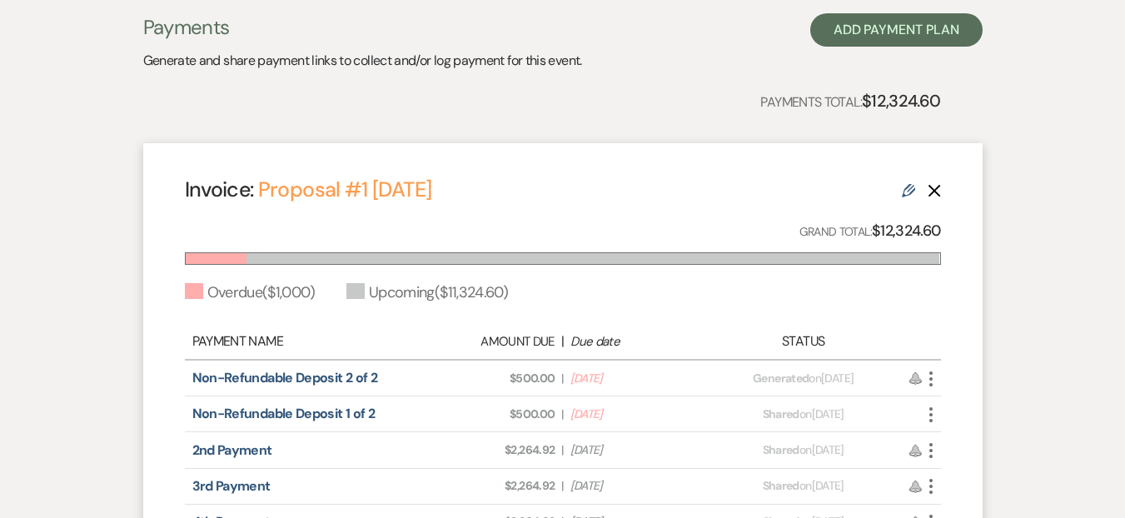
scroll to position [484, 0]
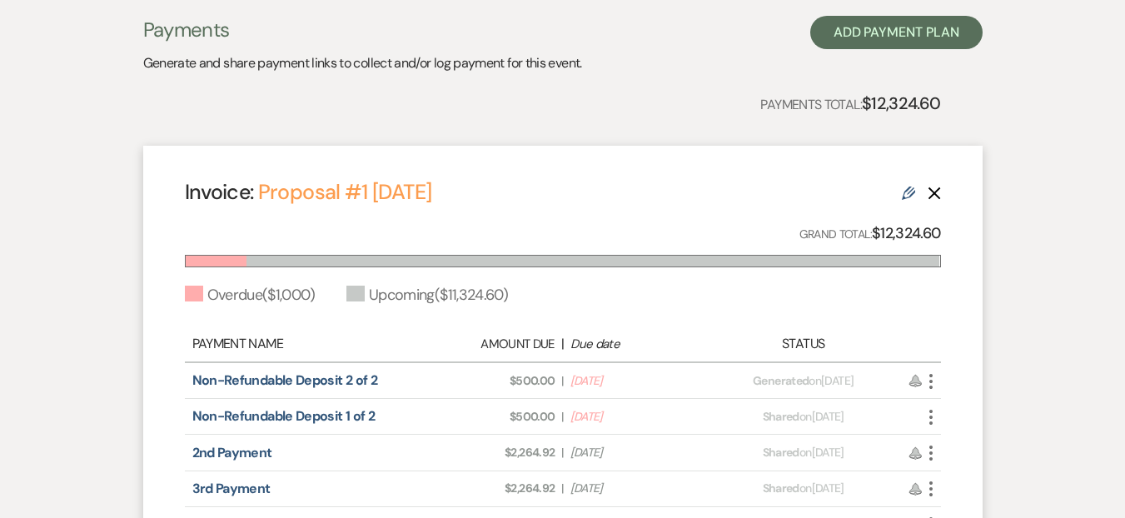
click at [908, 195] on icon "Edit" at bounding box center [908, 192] width 13 height 13
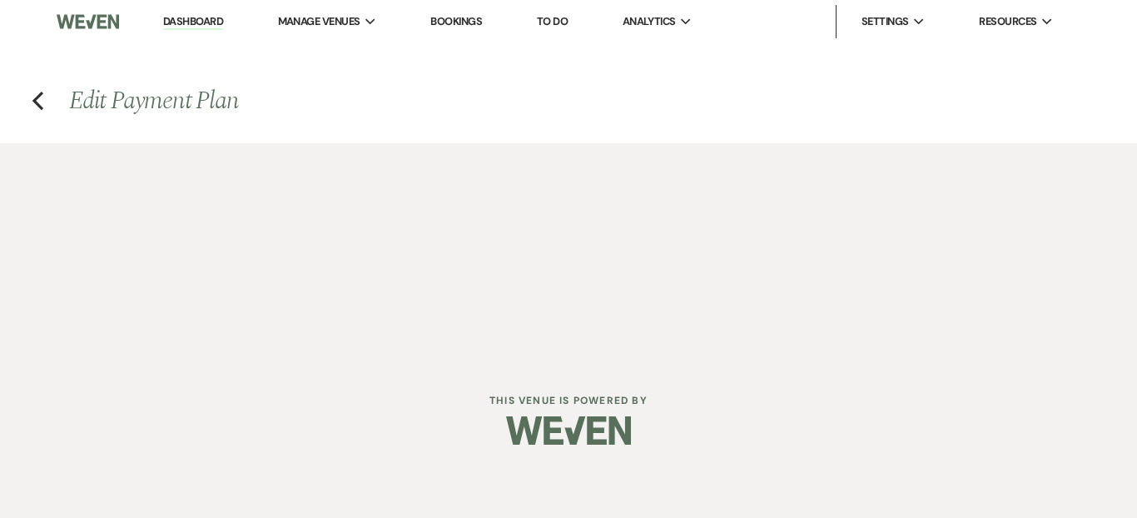
select select "27394"
select select "2"
select select "flat"
select select "false"
select select "client"
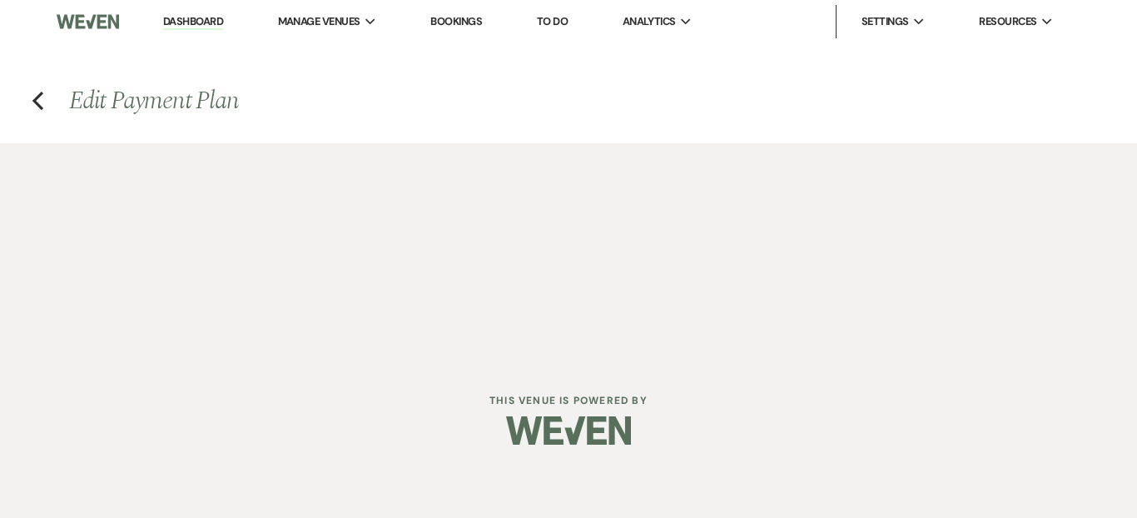
select select "weeks"
select select "2"
select select "flat"
select select "true"
select select "2"
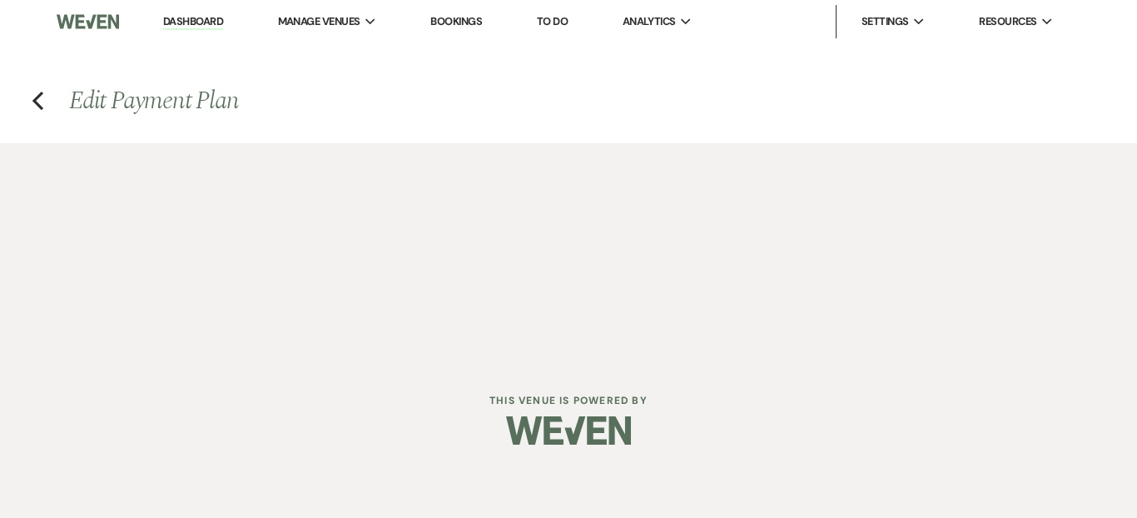
select select "flat"
select select "true"
select select "client"
select select "weeks"
select select "client"
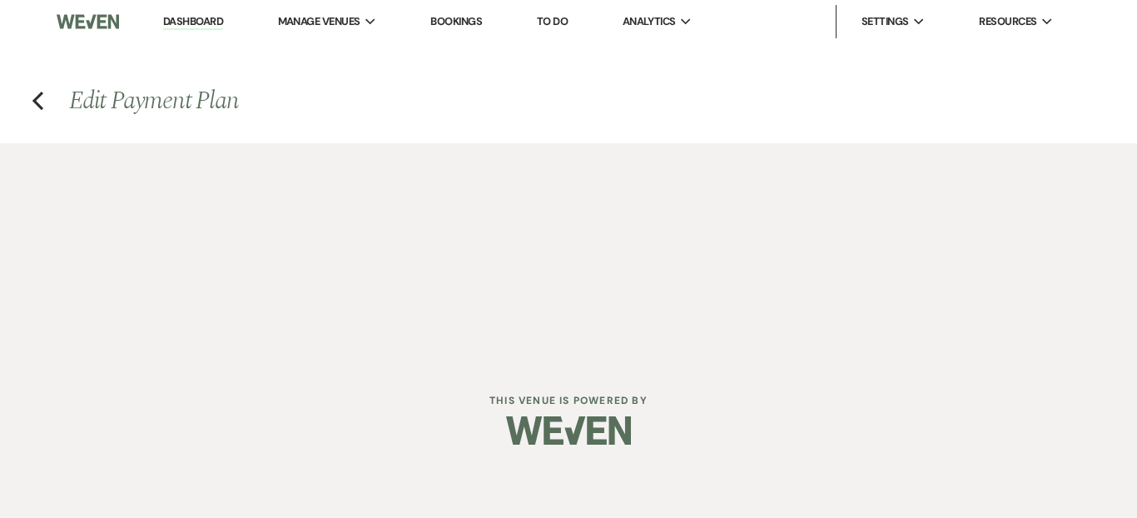
select select "days"
select select "afterDueDate"
select select "client"
select select "days"
select select "afterDueDate"
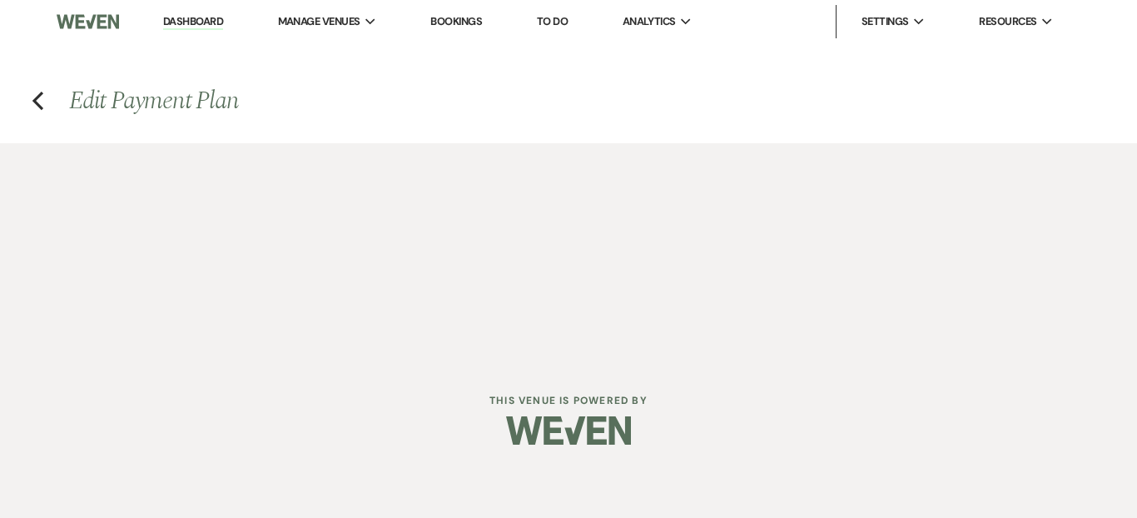
select select "2"
select select "flat"
select select "true"
select select "client"
select select "weeks"
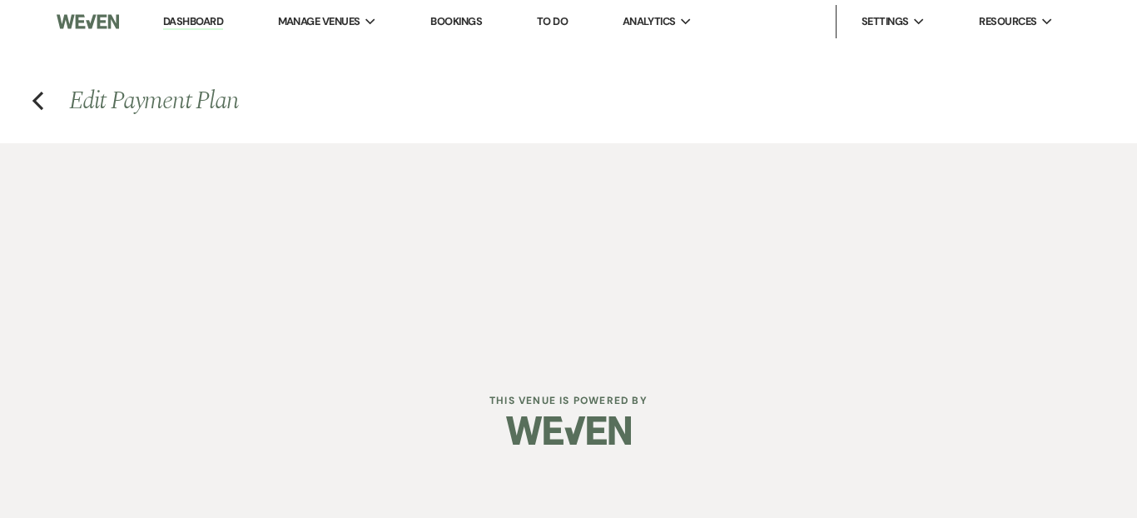
select select "client"
select select "days"
select select "afterDueDate"
select select "client"
select select "days"
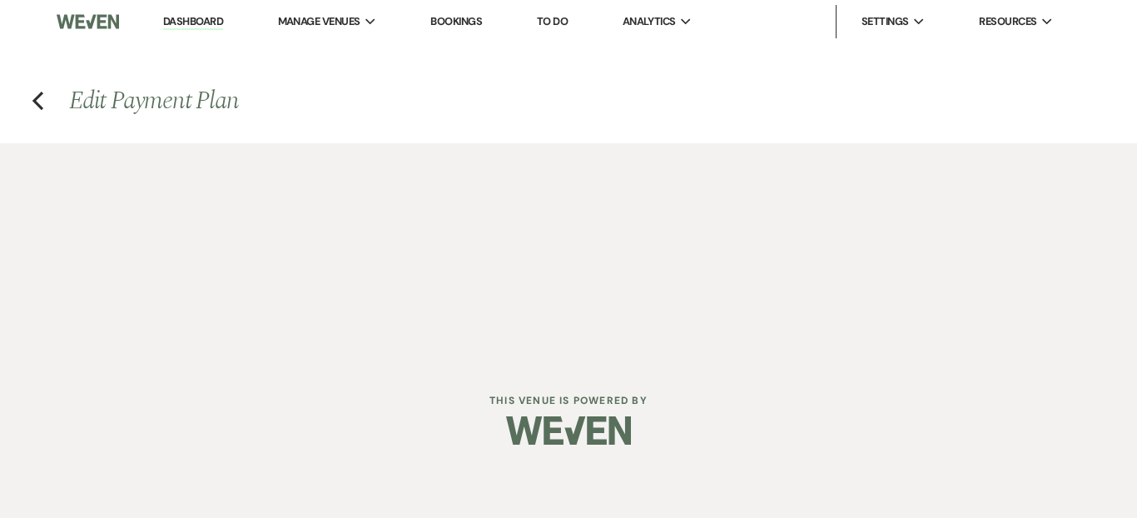
select select "afterDueDate"
select select "2"
select select "flat"
select select "true"
select select "client"
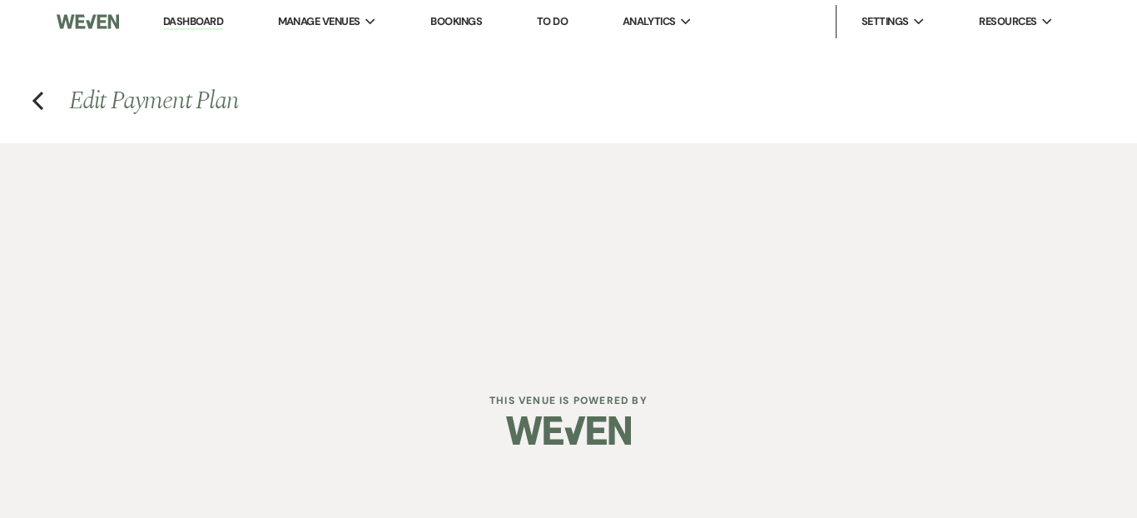
select select "weeks"
select select "client"
select select "days"
select select "afterDueDate"
select select "client"
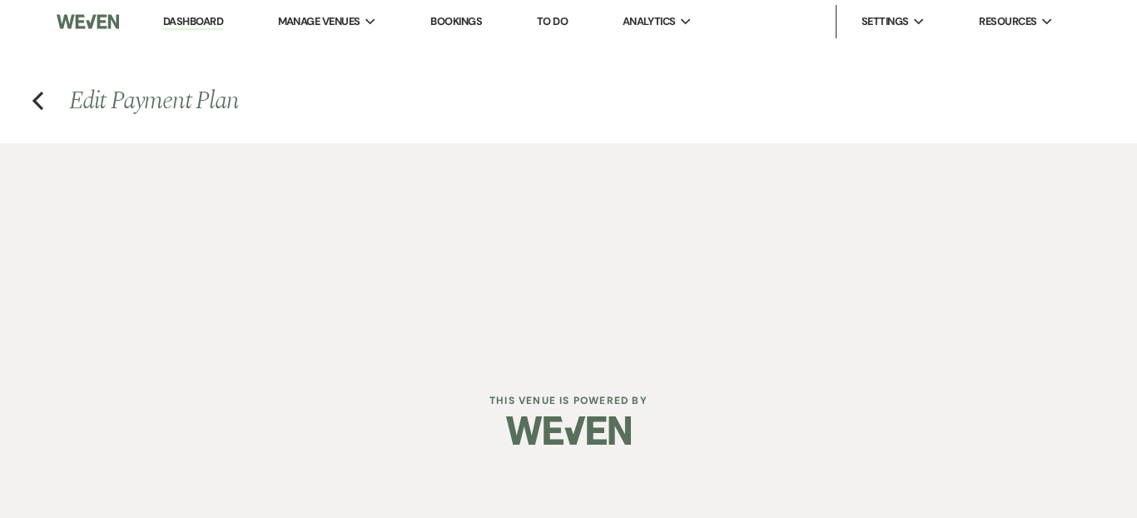
select select "days"
select select "afterDueDate"
select select "2"
select select "flat"
select select "true"
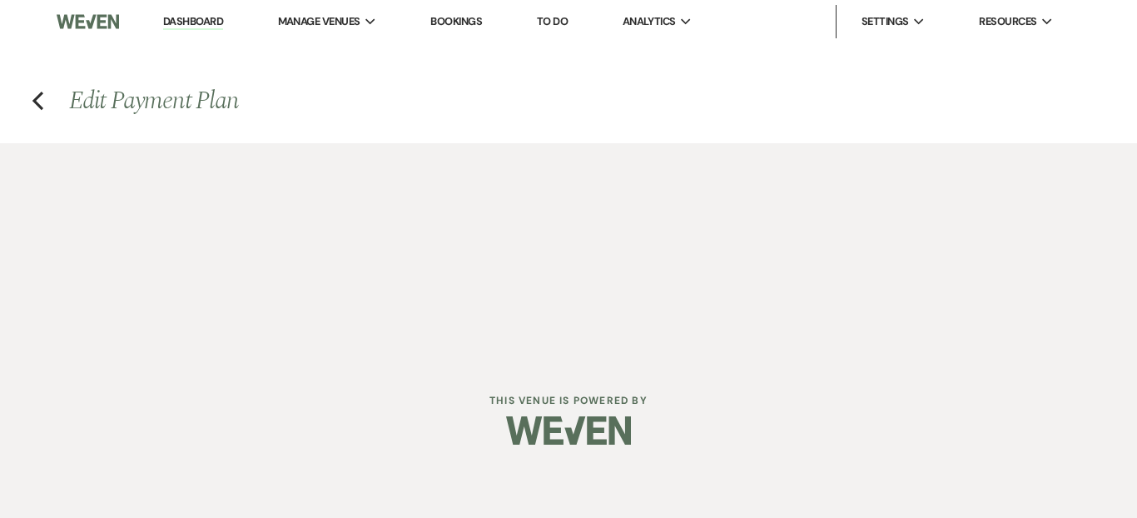
select select "client"
select select "days"
select select "afterDueDate"
select select "client"
select select "weeks"
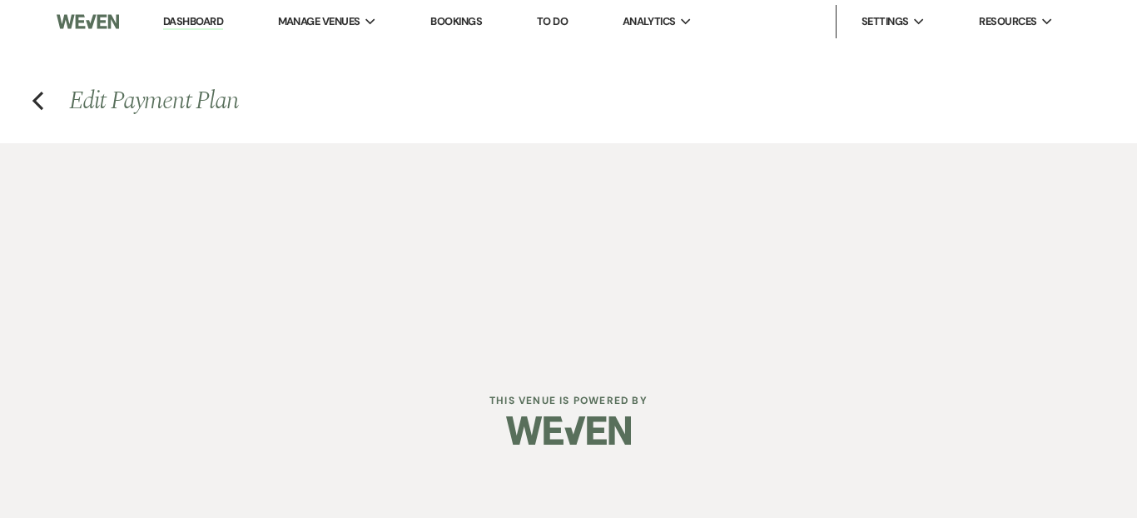
select select "client"
select select "days"
select select "afterDueDate"
select select "2"
select select "flat"
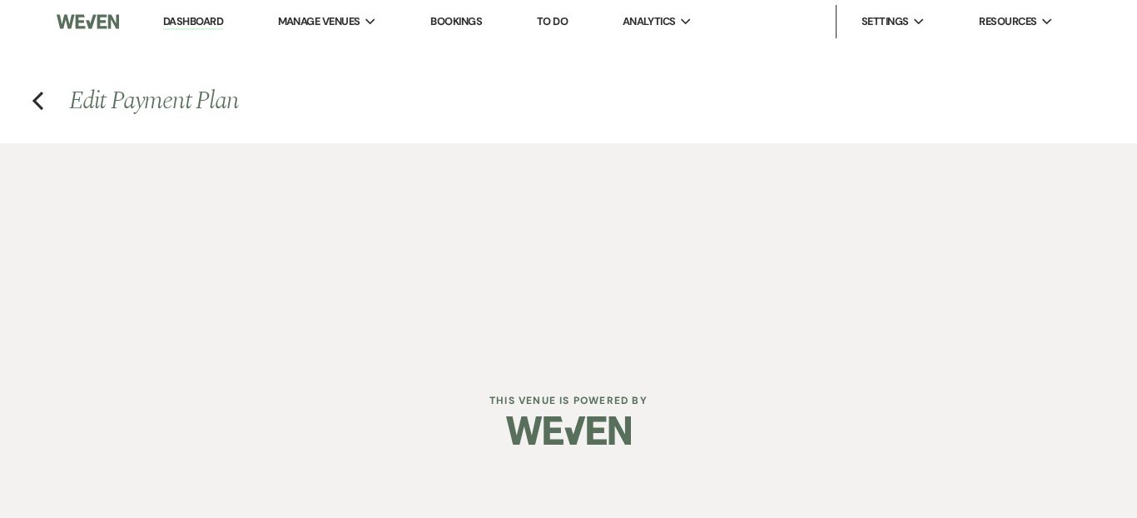
select select "true"
select select "client"
select select "weeks"
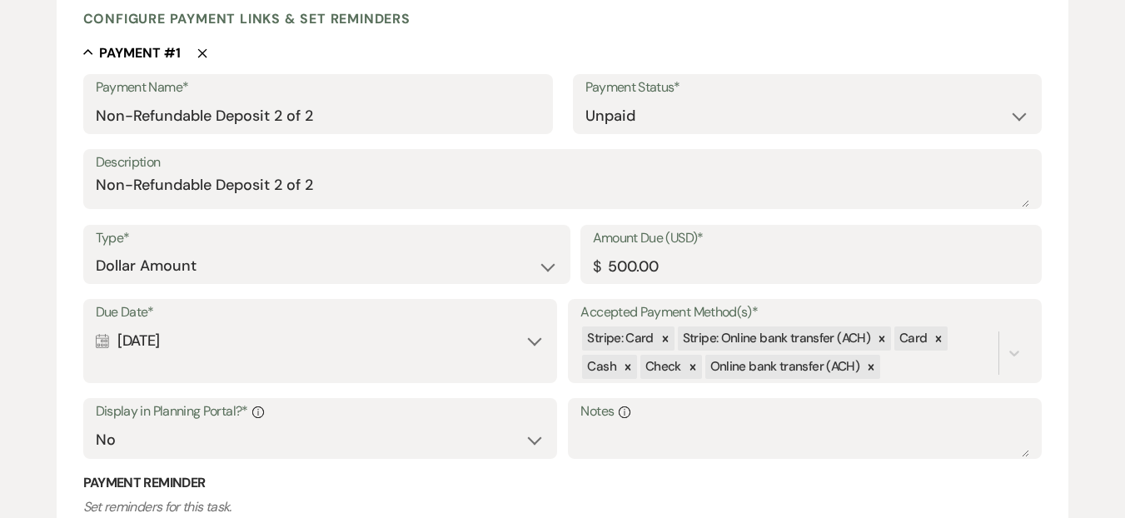
scroll to position [465, 0]
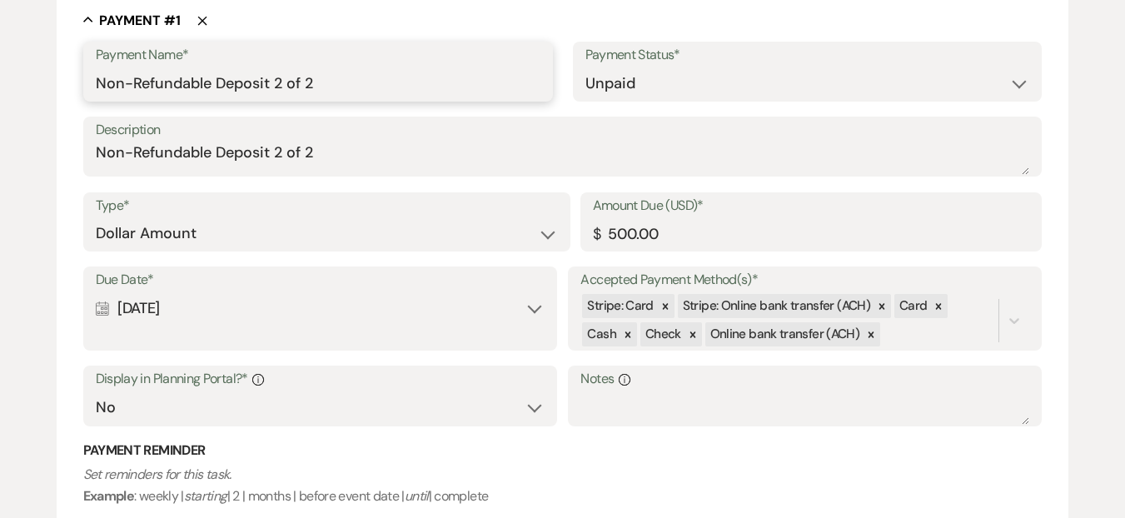
click at [283, 84] on input "Non-Refundable Deposit 2 of 2" at bounding box center [318, 83] width 445 height 32
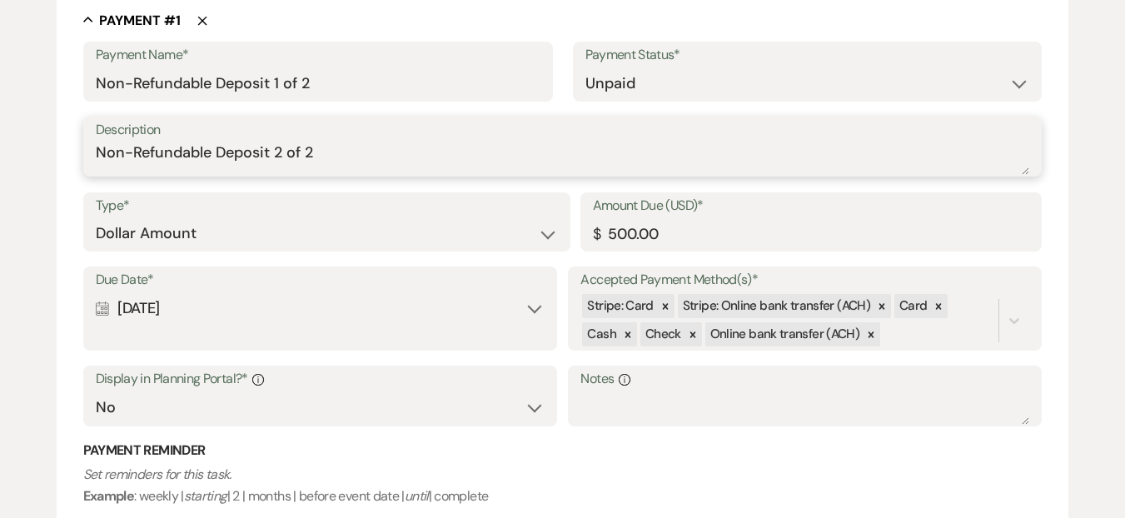
click at [278, 153] on textarea "Non-Refundable Deposit 2 of 2" at bounding box center [563, 158] width 934 height 33
click at [281, 153] on textarea "Non-Refundable Deposit 2 of 2" at bounding box center [563, 158] width 934 height 33
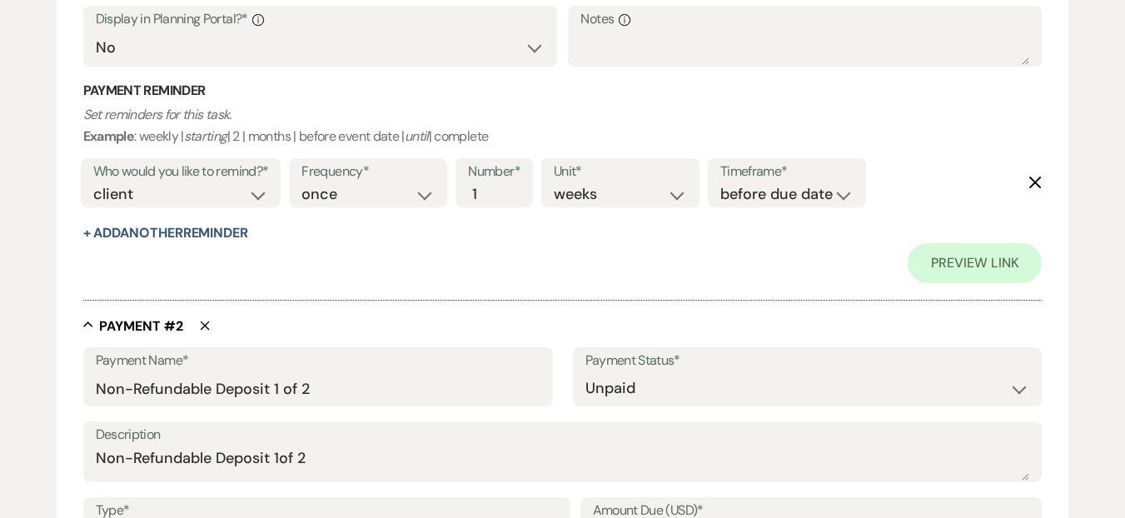
scroll to position [907, 0]
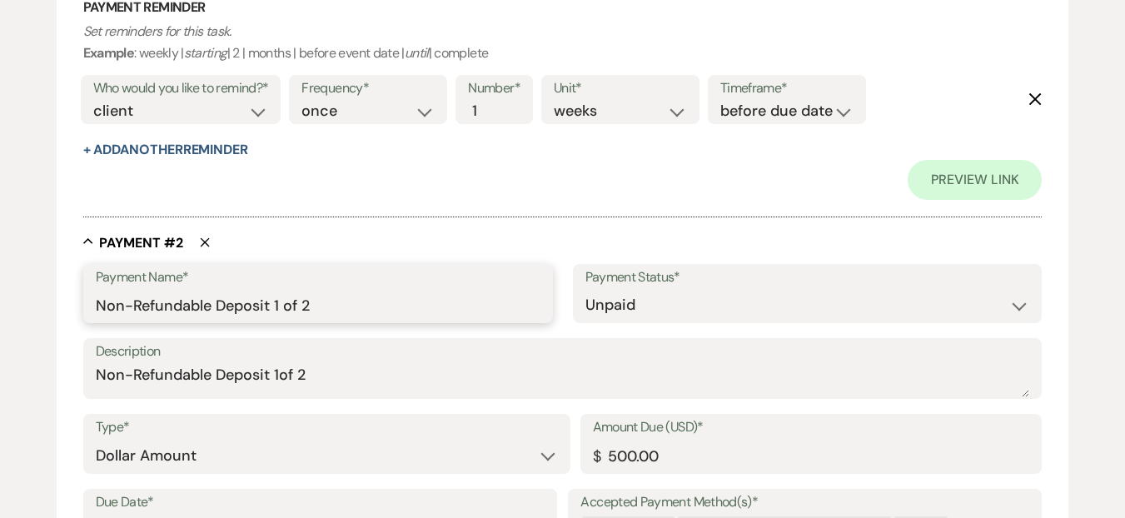
click at [280, 303] on input "Non-Refundable Deposit 1 of 2" at bounding box center [318, 305] width 445 height 32
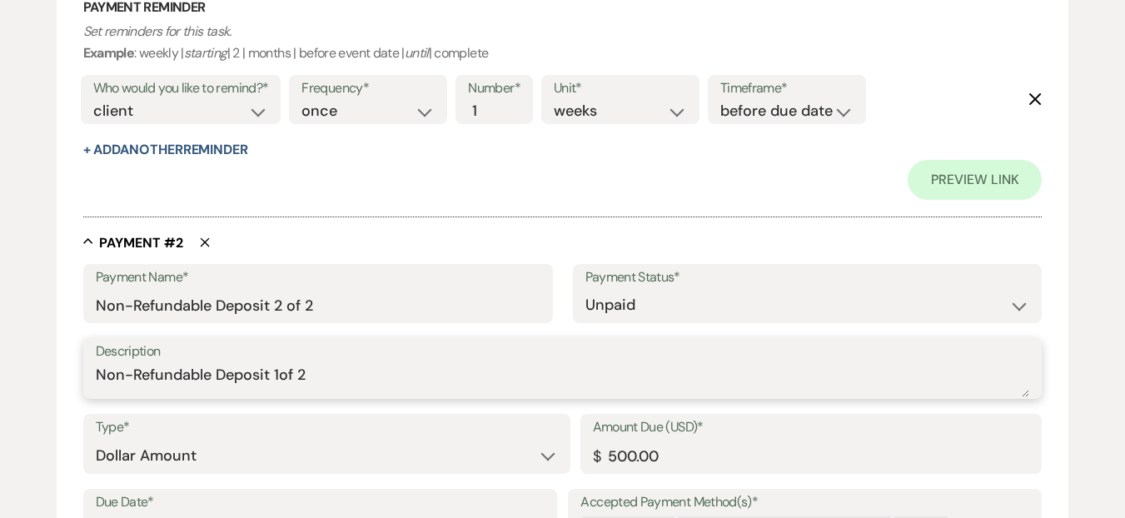
click at [276, 374] on textarea "Non-Refundable Deposit 1of 2" at bounding box center [563, 380] width 934 height 33
click at [284, 374] on textarea "Non-Refundable Deposit 1of 2" at bounding box center [563, 380] width 934 height 33
click at [281, 375] on textarea "Non-Refundable Deposit 1of 2" at bounding box center [563, 380] width 934 height 33
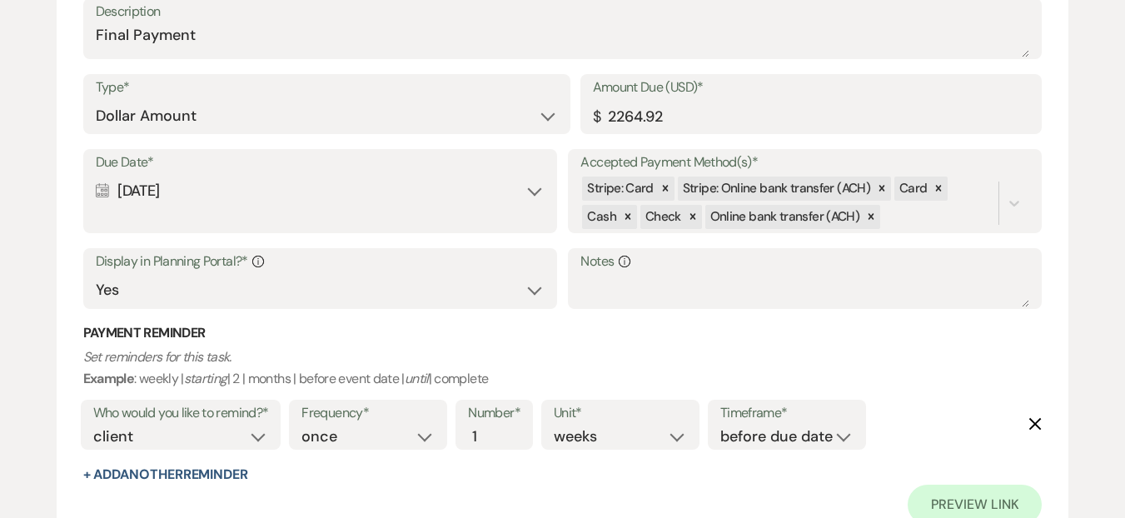
scroll to position [5281, 0]
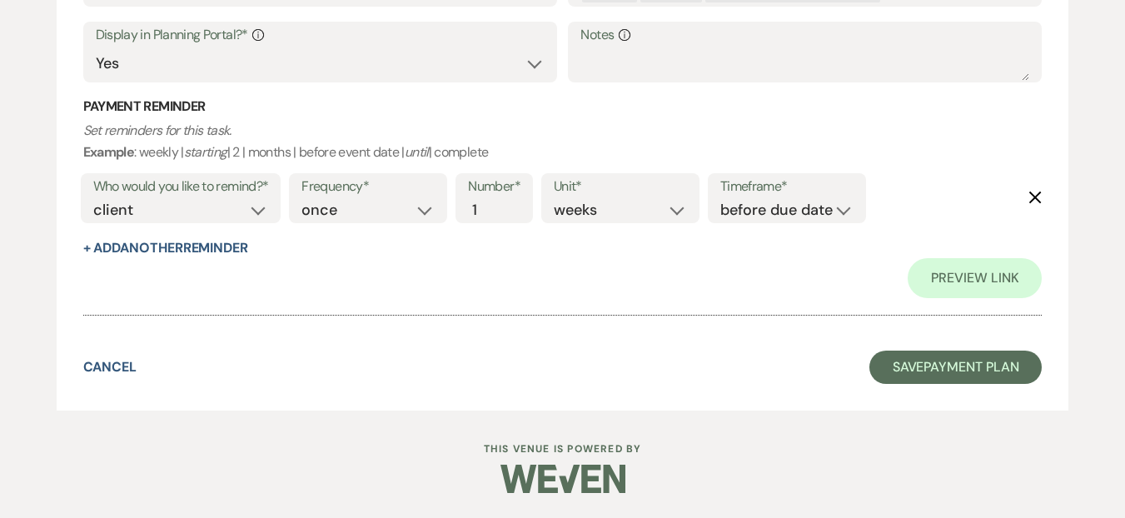
click at [957, 373] on button "Save Payment Plan" at bounding box center [955, 366] width 173 height 33
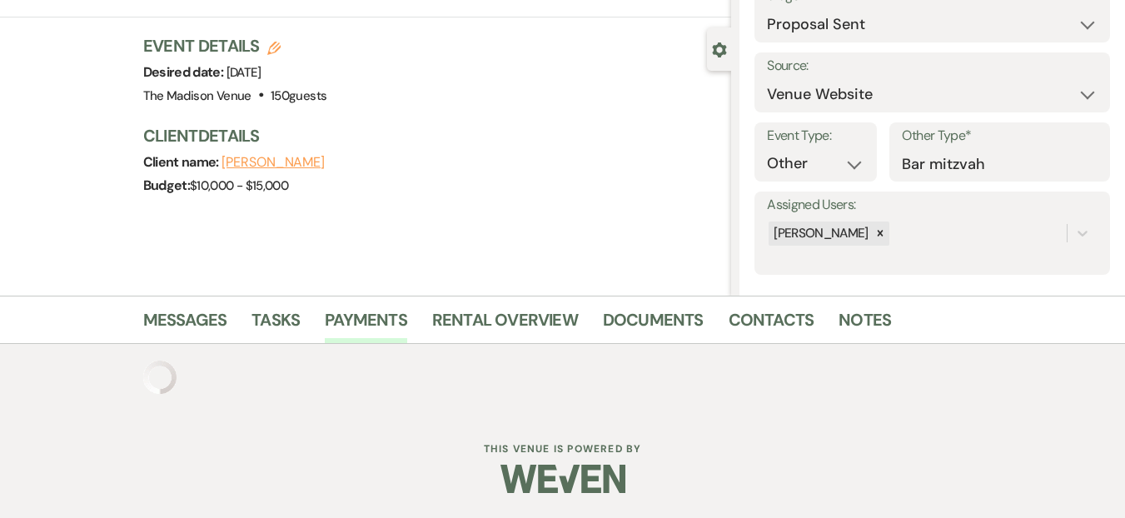
scroll to position [781, 0]
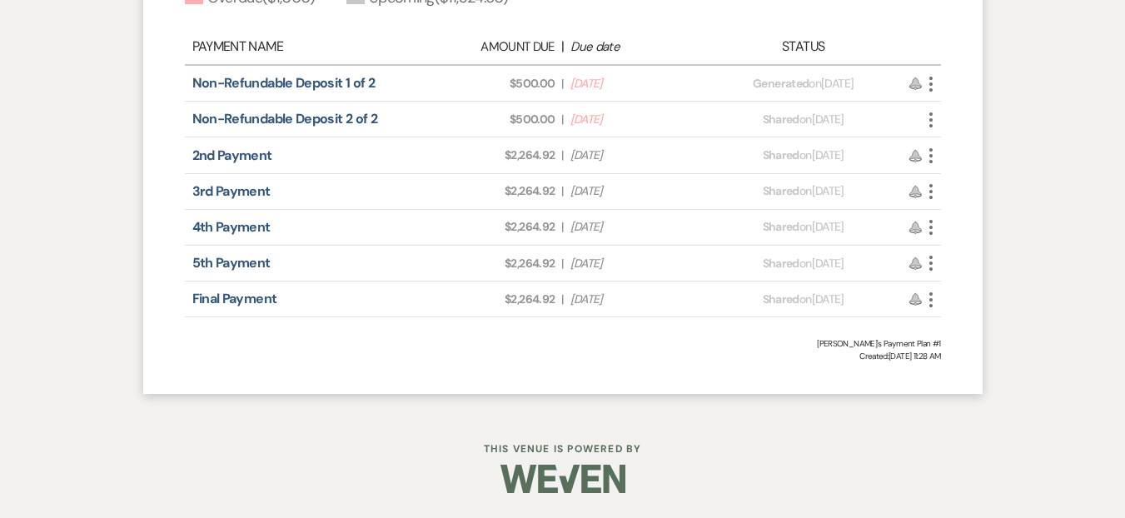
click at [989, 157] on div "Payments Generate and share payment links to collect and/or log payment for thi…" at bounding box center [562, 47] width 949 height 725
click at [1006, 151] on div "Payments Generate and share payment links to collect and/or log payment for thi…" at bounding box center [562, 47] width 949 height 725
click at [998, 230] on div "Payments Generate and share payment links to collect and/or log payment for thi…" at bounding box center [562, 47] width 949 height 725
click at [160, 118] on div "Invoice: Proposal #1 [DATE] Edit Delete Grand Total: $12,324.60 Overdue ( $1,00…" at bounding box center [562, 120] width 839 height 545
click at [1026, 151] on div "Payments Generate and share payment links to collect and/or log payment for thi…" at bounding box center [562, 47] width 949 height 725
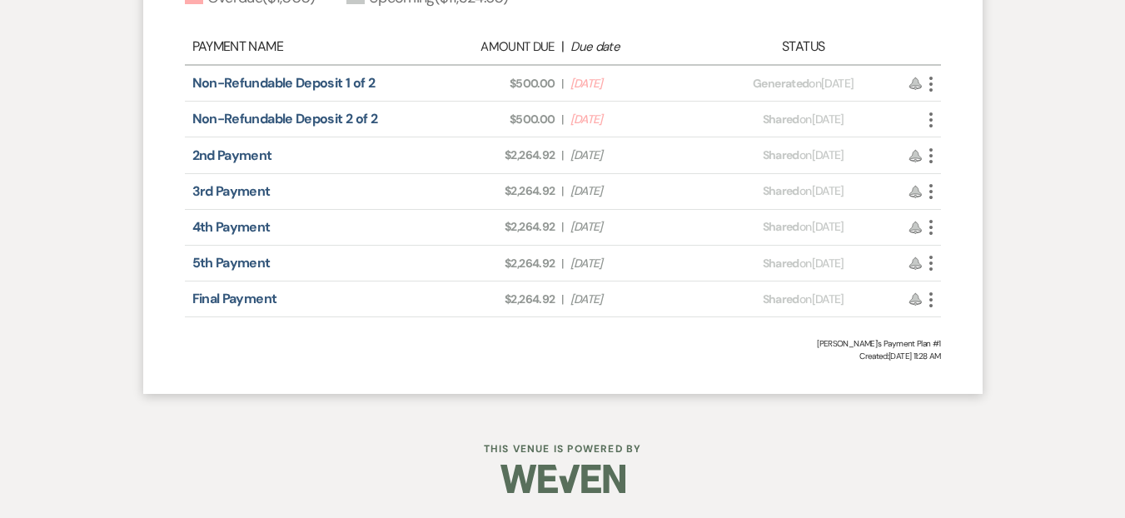
click at [924, 89] on icon "More" at bounding box center [931, 84] width 20 height 20
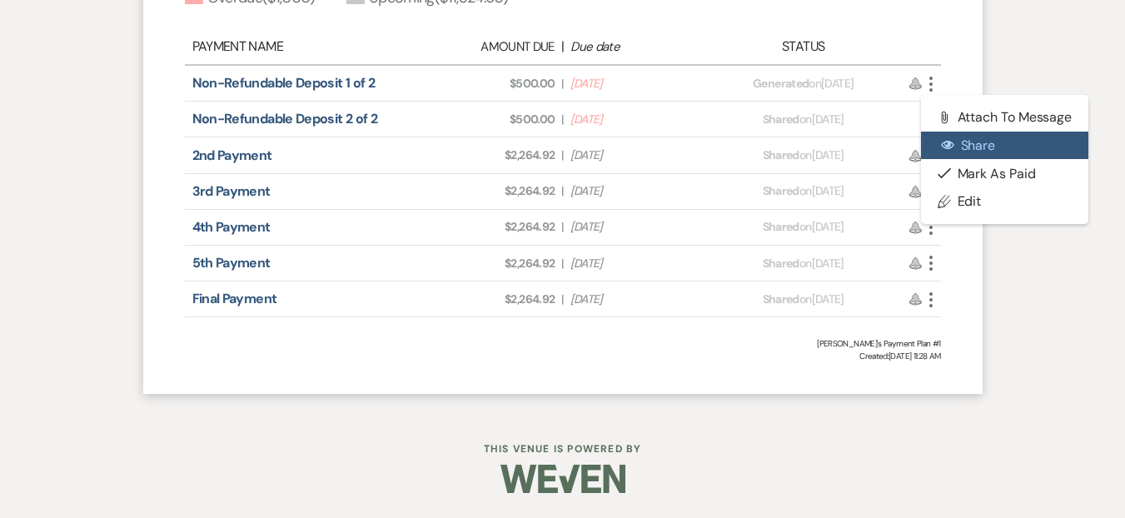
click at [963, 135] on button "Eye Share" at bounding box center [1005, 146] width 168 height 28
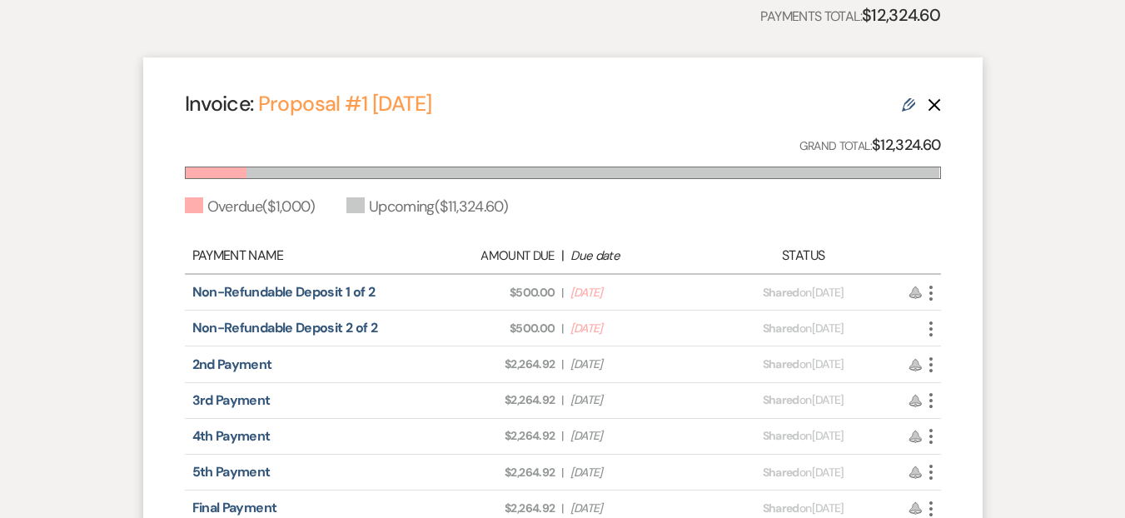
scroll to position [549, 0]
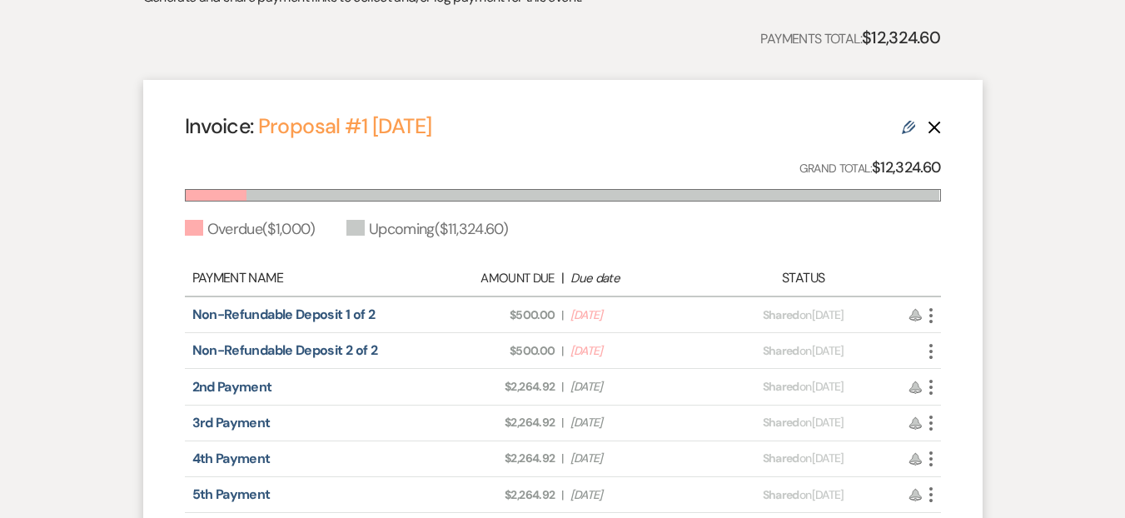
click at [545, 127] on div "Invoice: Proposal #1 [DATE] Edit Delete" at bounding box center [563, 126] width 756 height 29
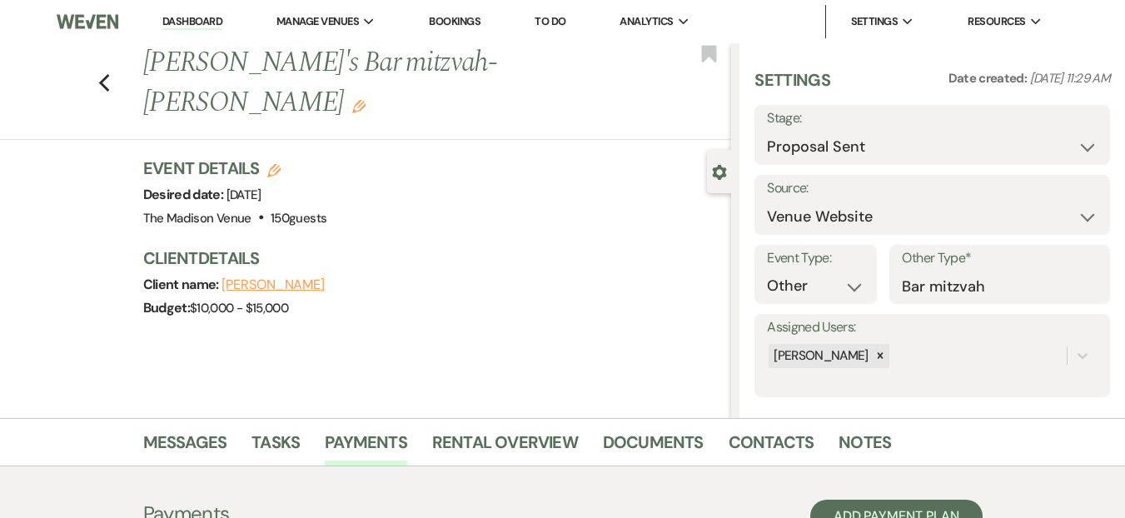
scroll to position [163, 0]
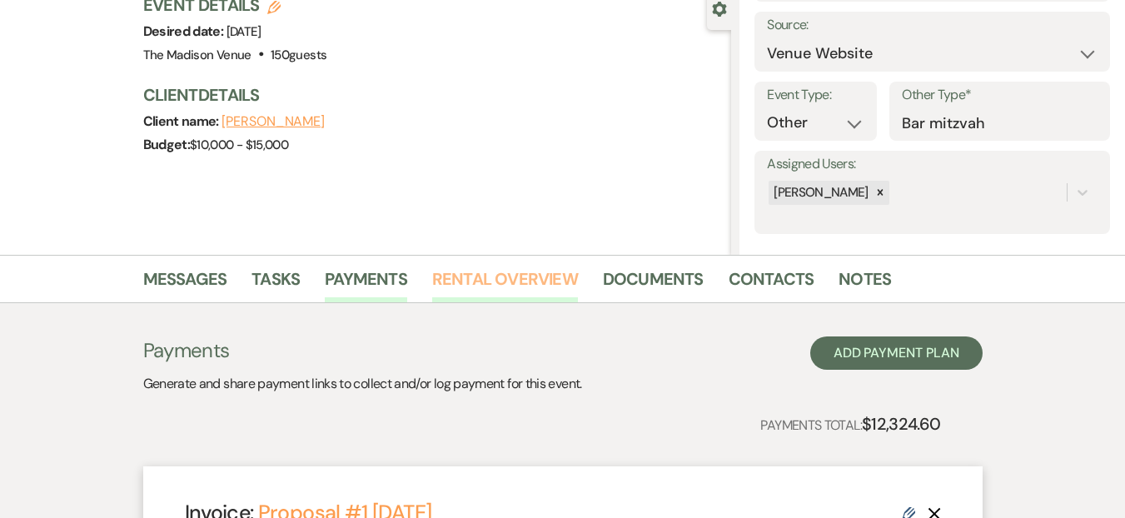
click at [495, 292] on link "Rental Overview" at bounding box center [505, 284] width 146 height 37
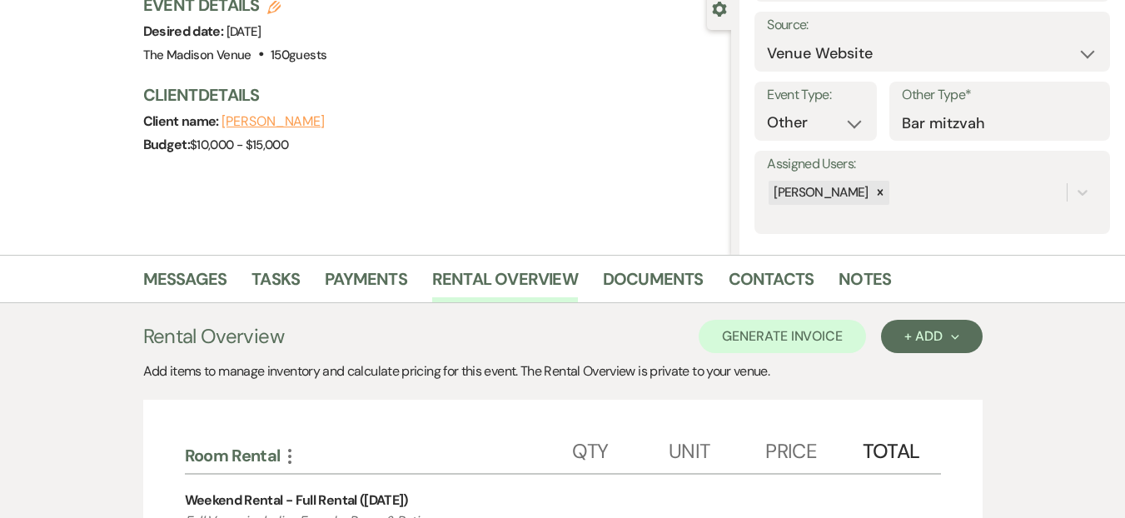
click at [187, 286] on link "Messages" at bounding box center [185, 284] width 84 height 37
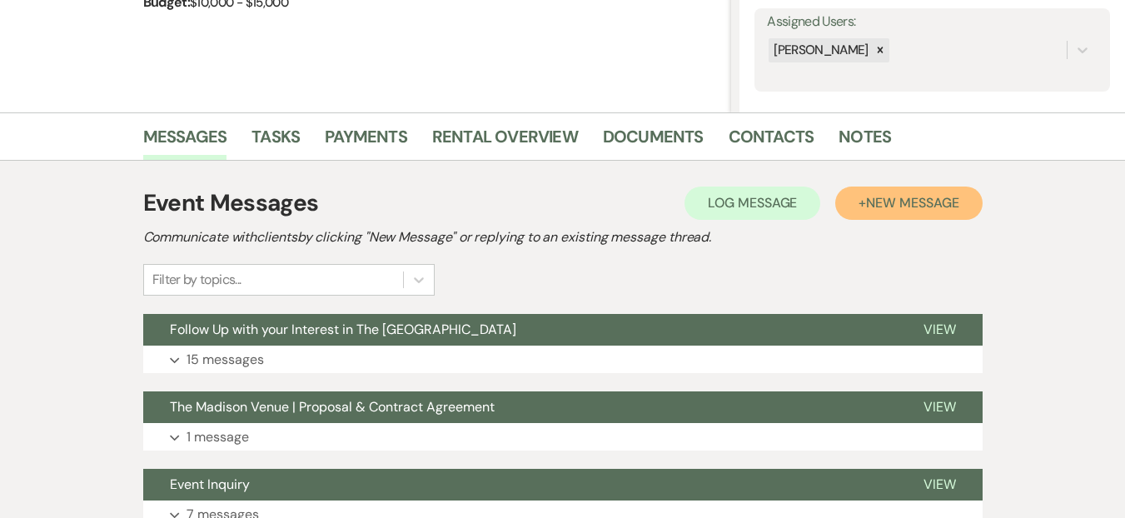
click at [879, 205] on span "New Message" at bounding box center [912, 202] width 92 height 17
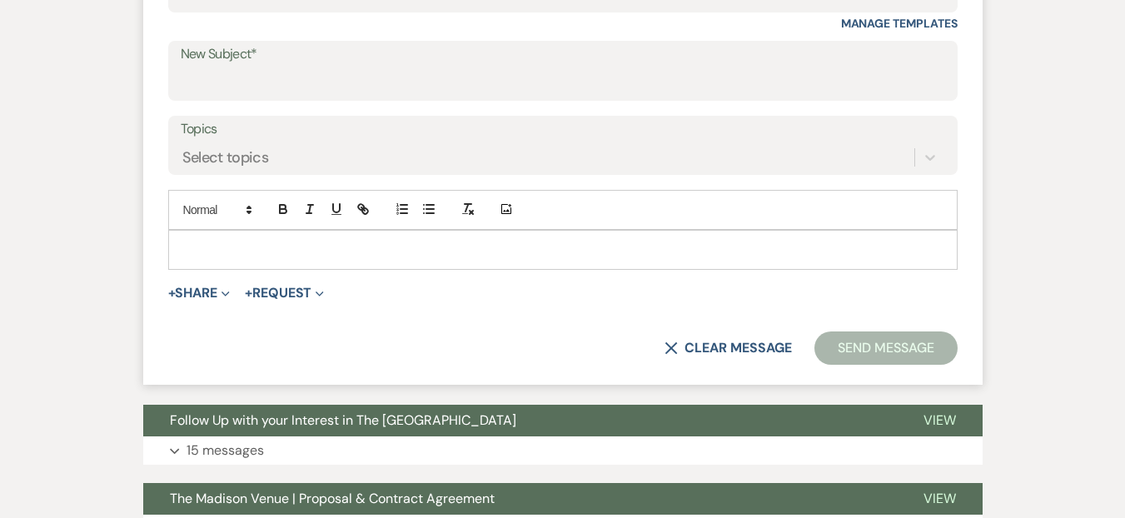
scroll to position [679, 0]
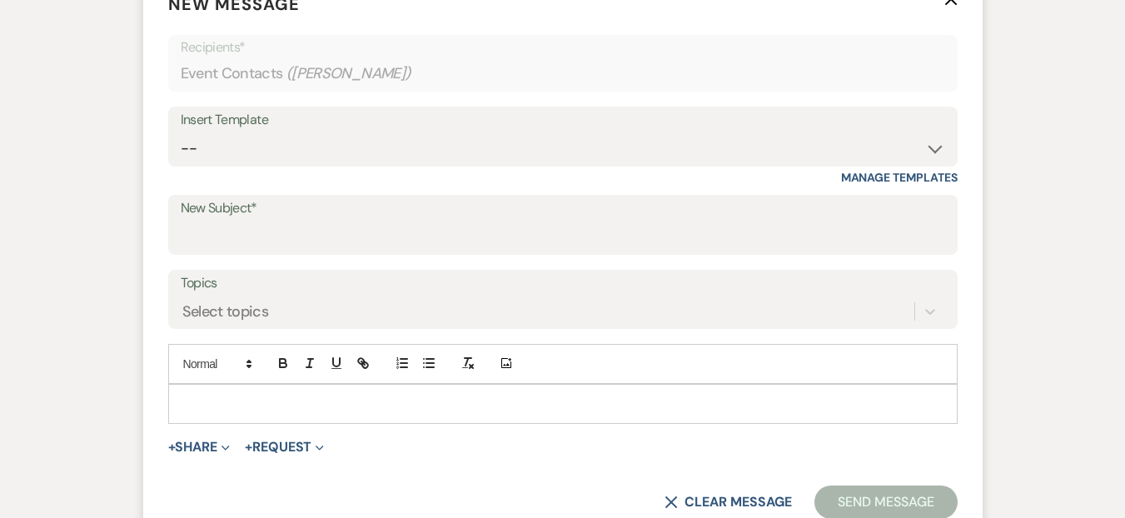
click at [224, 172] on div "Insert Template -- Weven Planning Portal Introduction (Booked Events) Corporate…" at bounding box center [562, 146] width 789 height 78
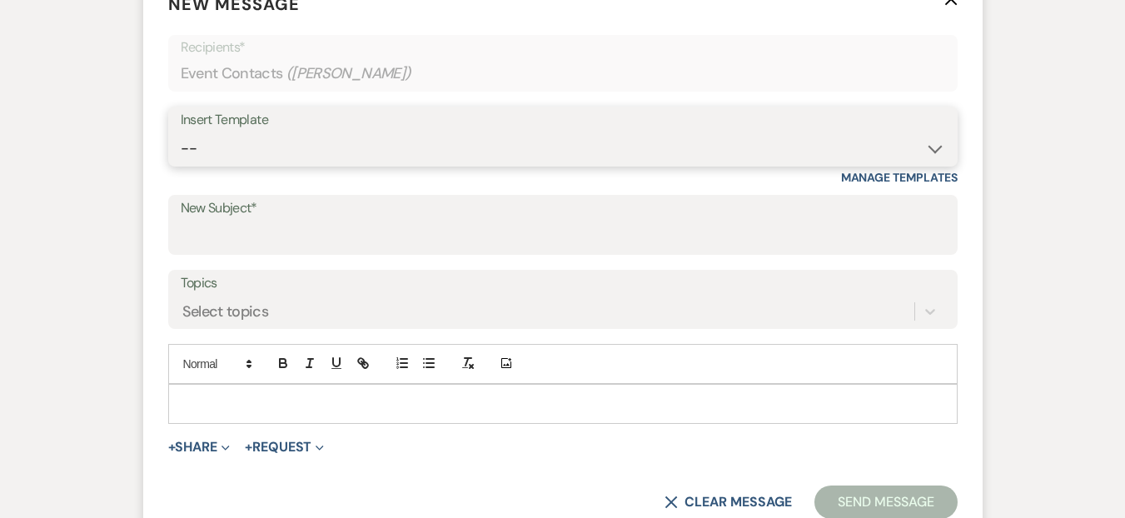
click at [262, 152] on select "-- Weven Planning Portal Introduction (Booked Events) Corporate Lead Follow Up …" at bounding box center [563, 148] width 764 height 32
click at [181, 132] on select "-- Weven Planning Portal Introduction (Booked Events) Corporate Lead Follow Up …" at bounding box center [563, 148] width 764 height 32
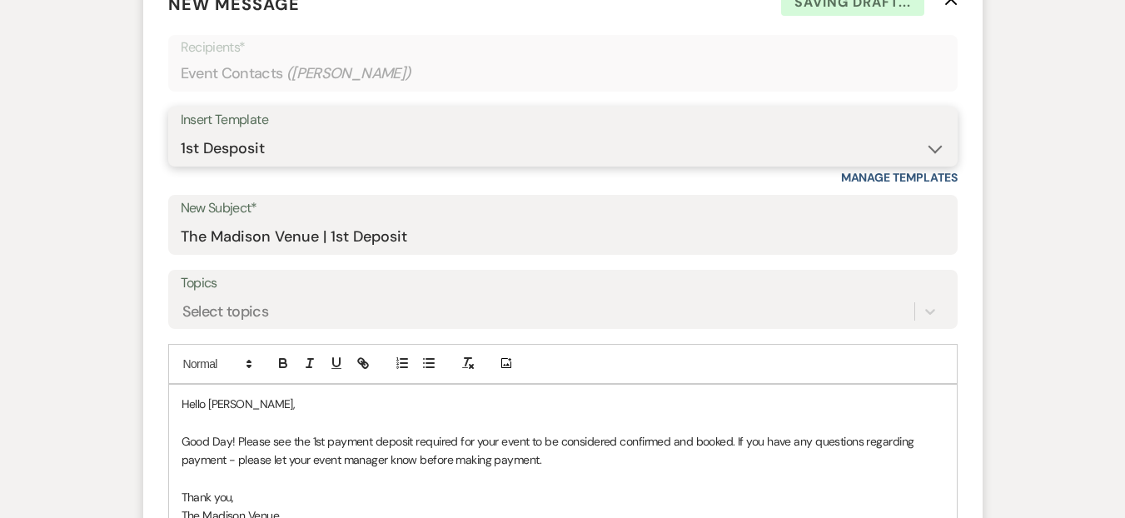
scroll to position [826, 0]
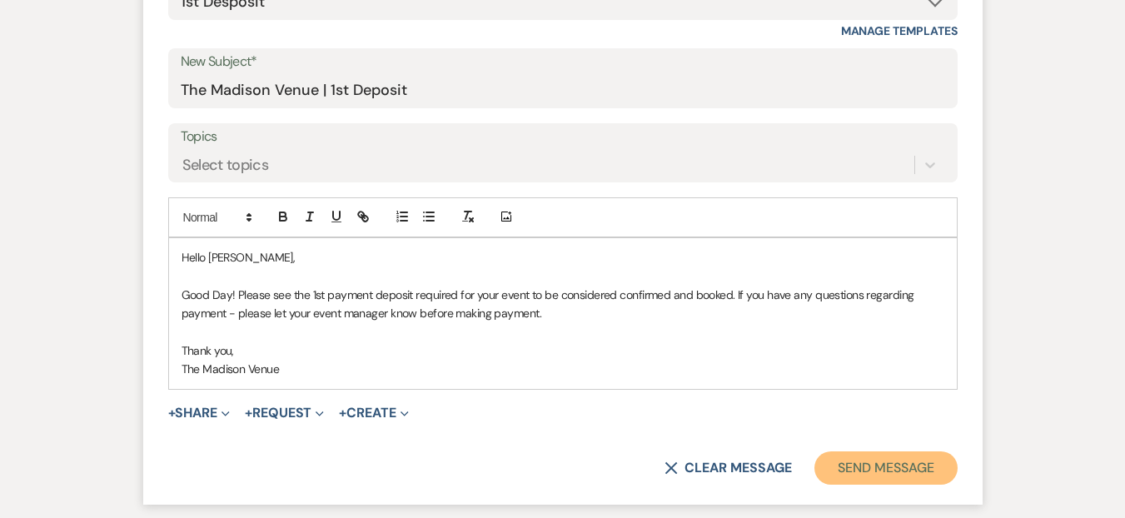
click at [911, 466] on button "Send Message" at bounding box center [885, 467] width 142 height 33
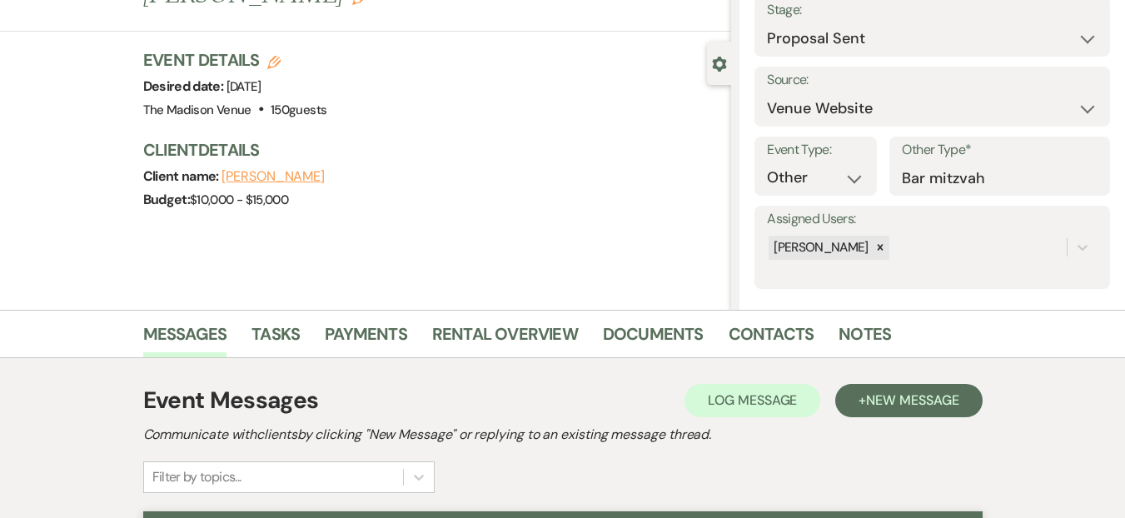
scroll to position [0, 0]
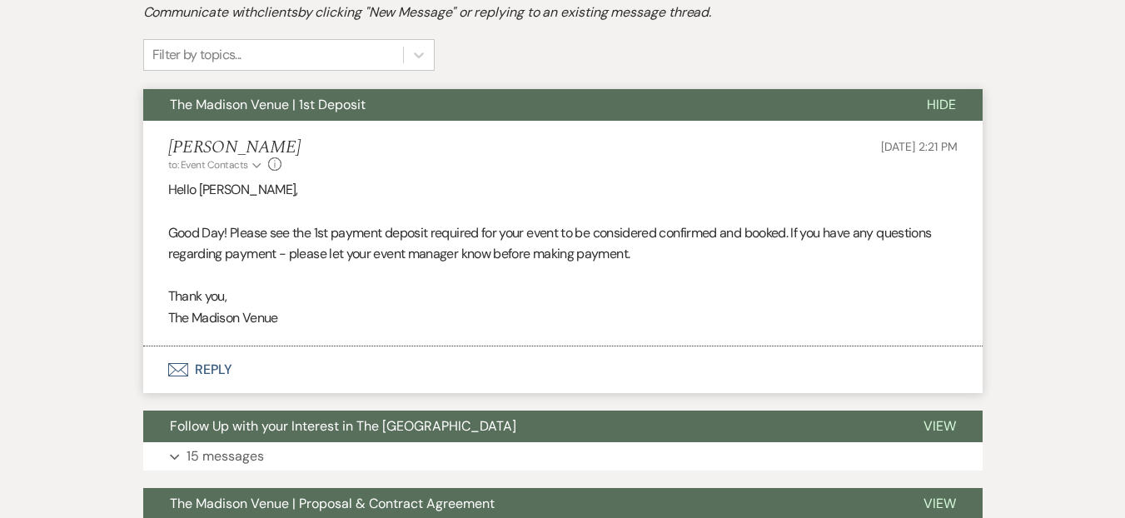
click at [216, 380] on button "Envelope Reply" at bounding box center [562, 369] width 839 height 47
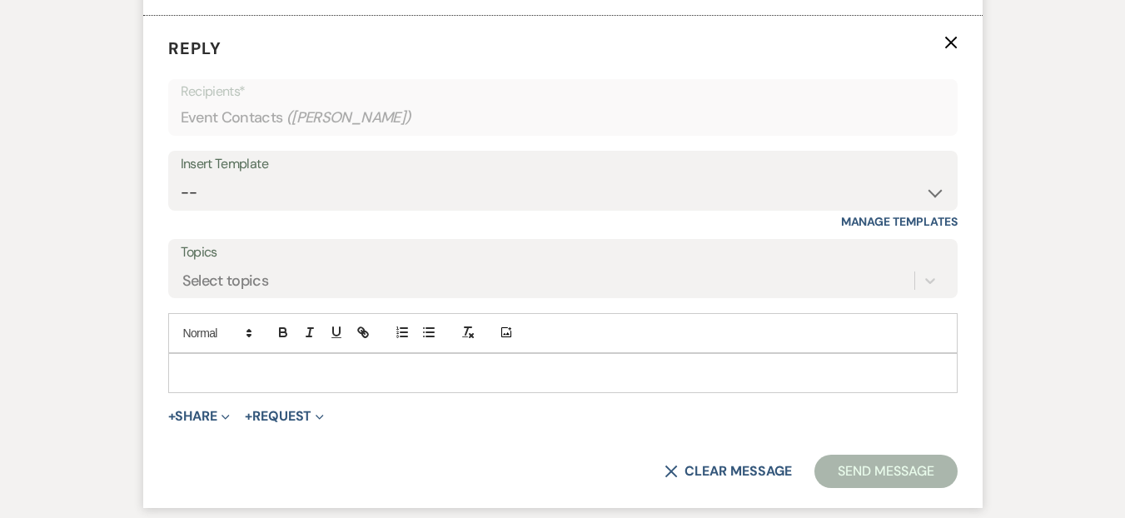
scroll to position [863, 0]
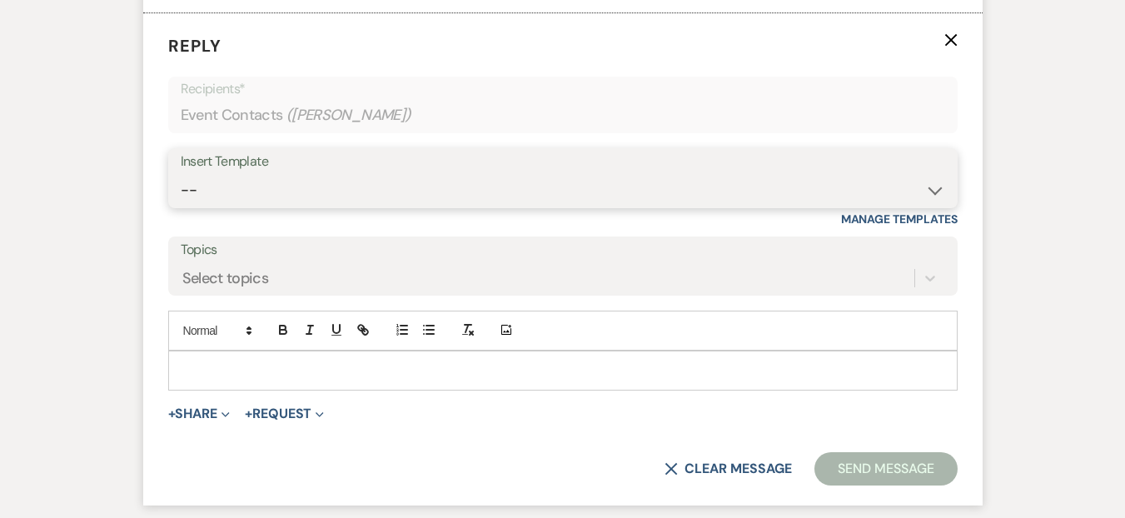
click at [221, 191] on select "-- Weven Planning Portal Introduction (Booked Events) Corporate Lead Follow Up …" at bounding box center [563, 190] width 764 height 32
click at [321, 410] on icon "Expand" at bounding box center [320, 414] width 8 height 8
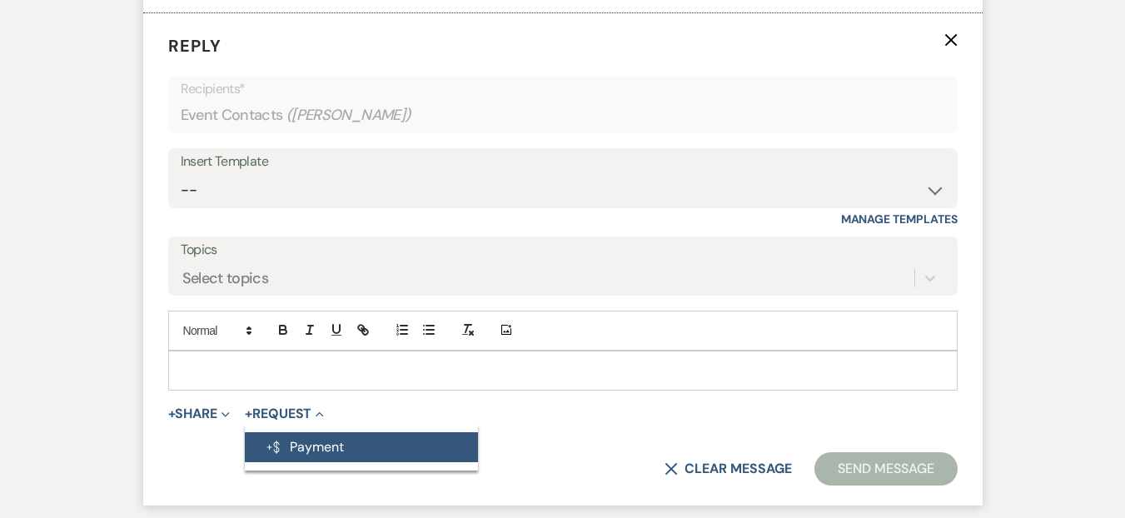
click at [337, 449] on button "Generate Payment Payment" at bounding box center [361, 447] width 233 height 30
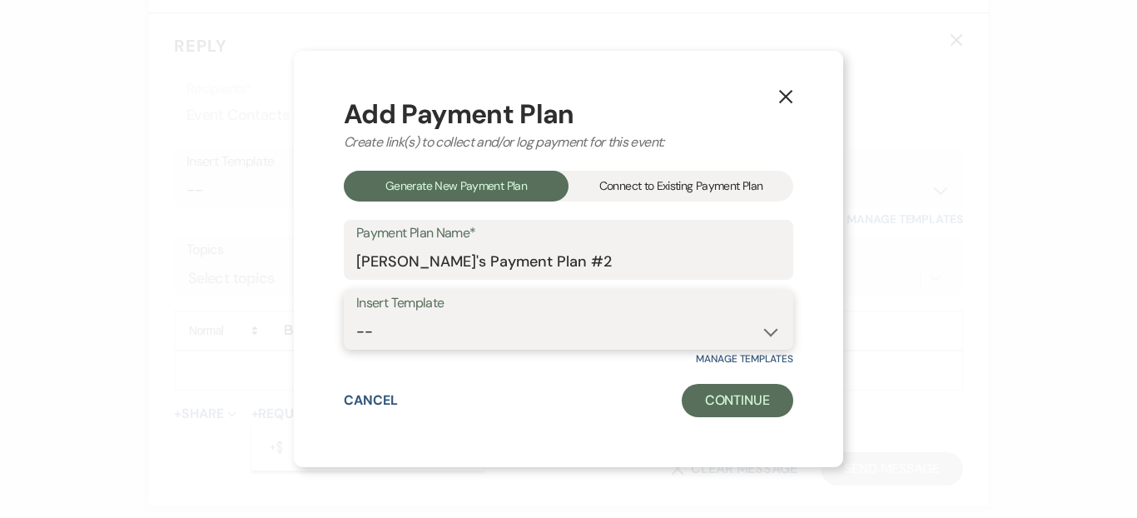
click at [499, 326] on select "-- 2000 Deposit + 5 Payment Plan Payment in full Add-On Invoices 25% - 4 Paymen…" at bounding box center [568, 332] width 425 height 32
click at [644, 192] on div "Connect to Existing Payment Plan" at bounding box center [681, 186] width 225 height 31
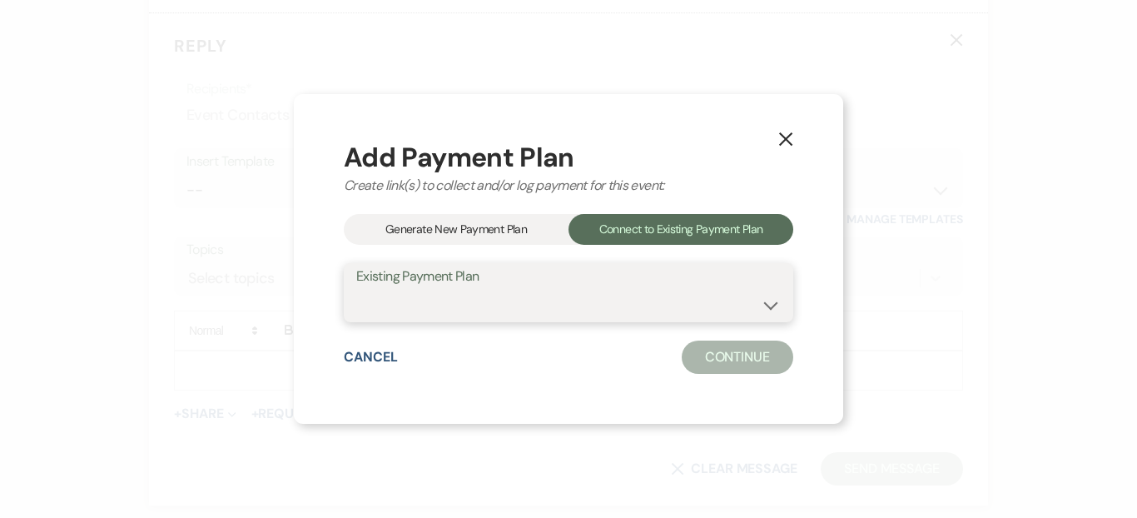
click at [484, 319] on select "[PERSON_NAME]'s Payment Plan #1" at bounding box center [568, 304] width 425 height 32
click at [356, 288] on select "[PERSON_NAME]'s Payment Plan #1" at bounding box center [568, 304] width 425 height 32
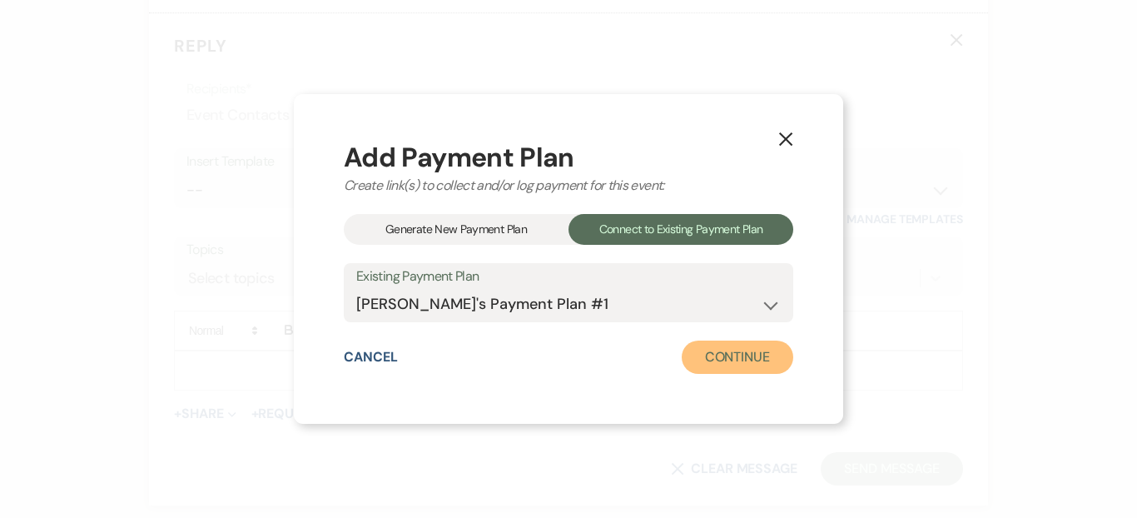
click at [751, 360] on button "Continue" at bounding box center [738, 356] width 112 height 33
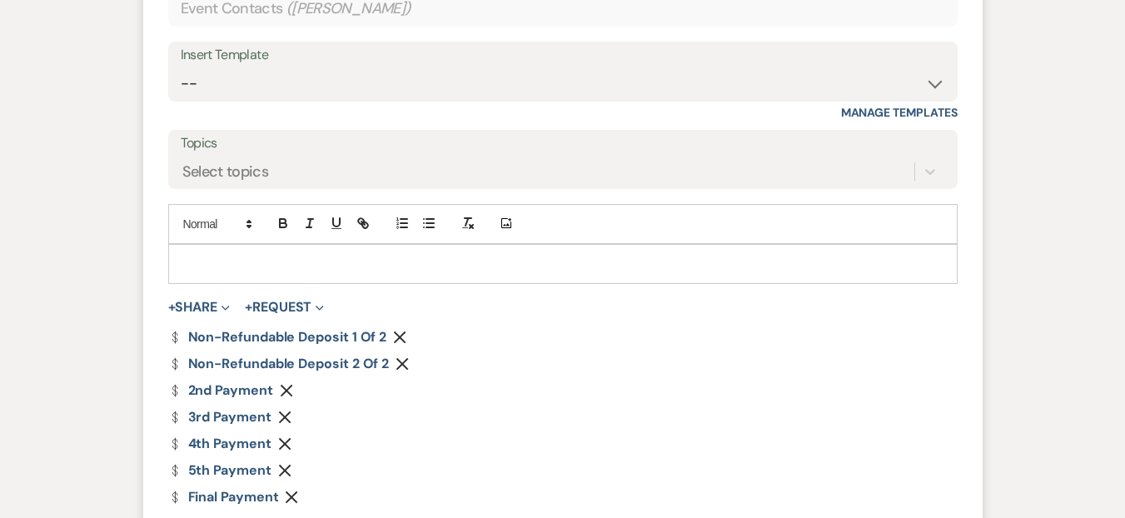
scroll to position [980, 0]
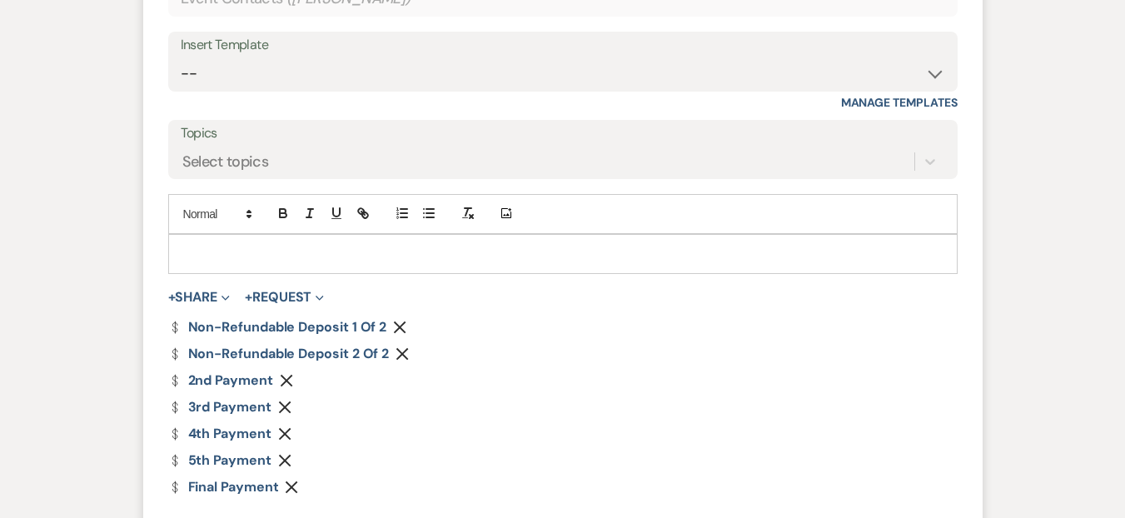
click at [406, 353] on icon "Remove" at bounding box center [401, 353] width 13 height 13
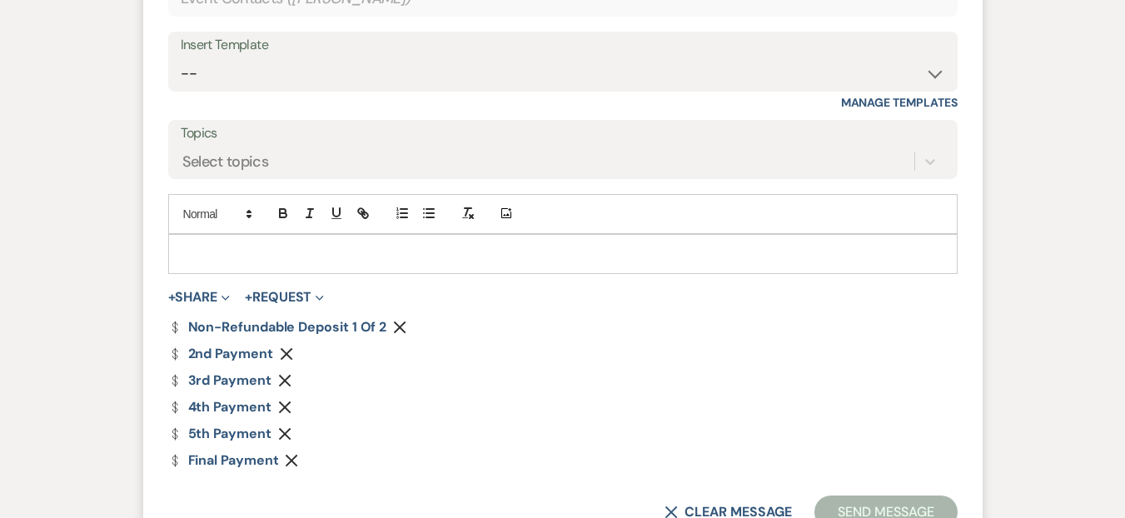
click at [290, 357] on use "button" at bounding box center [286, 354] width 12 height 12
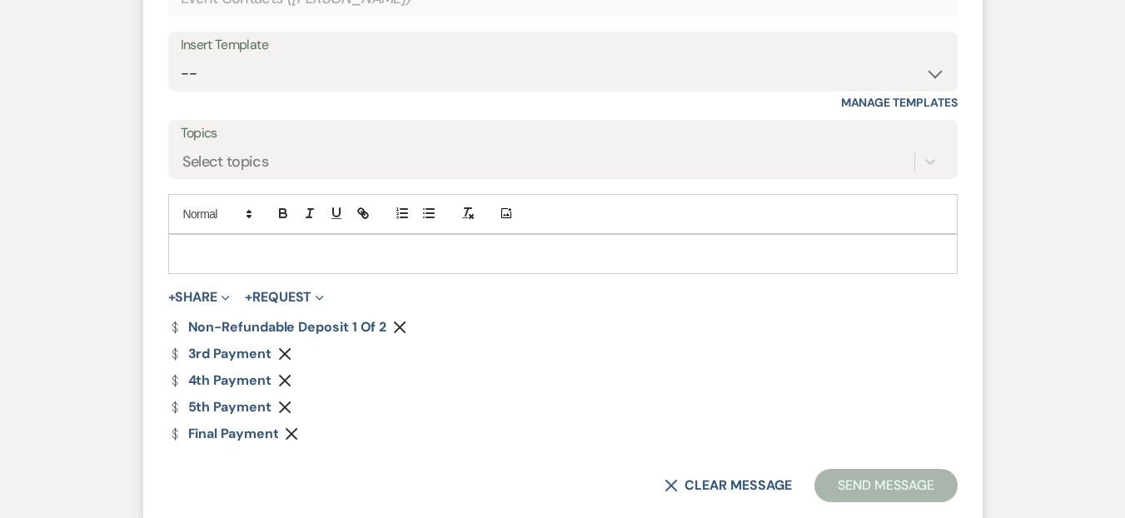
click at [286, 358] on icon "Remove" at bounding box center [284, 353] width 13 height 13
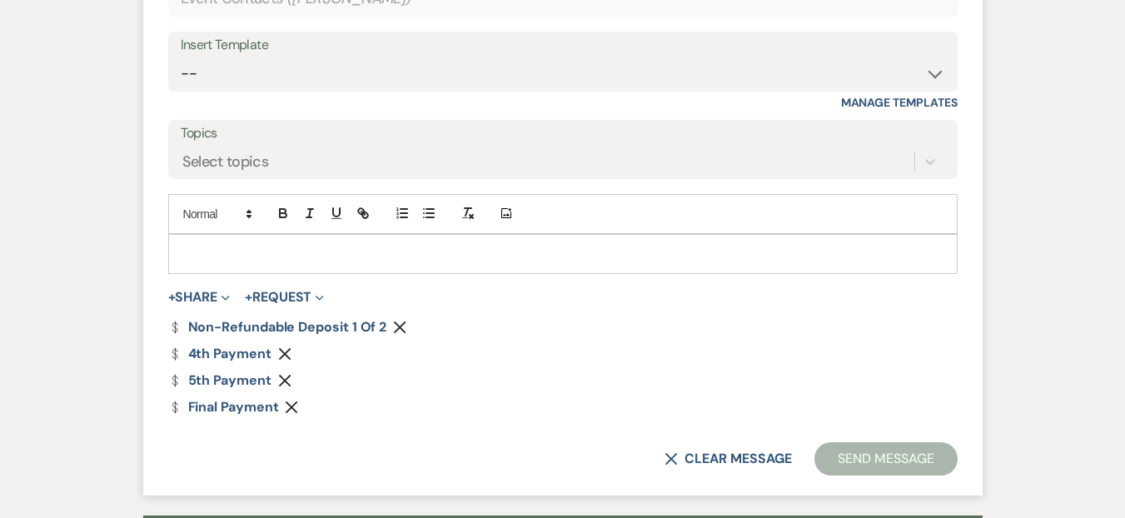
click at [286, 358] on icon "Remove" at bounding box center [284, 353] width 13 height 13
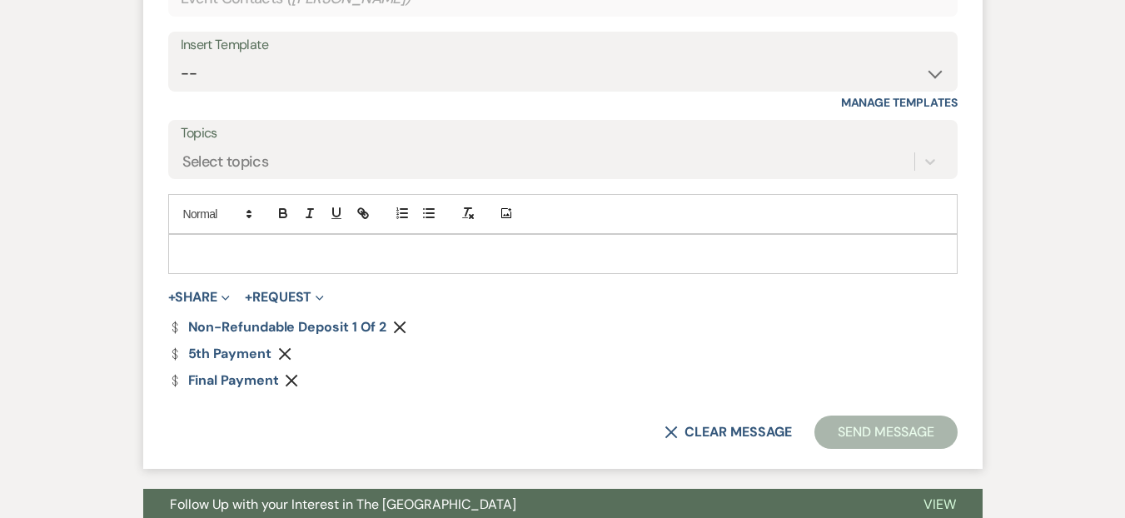
click at [286, 358] on icon "Remove" at bounding box center [284, 353] width 13 height 13
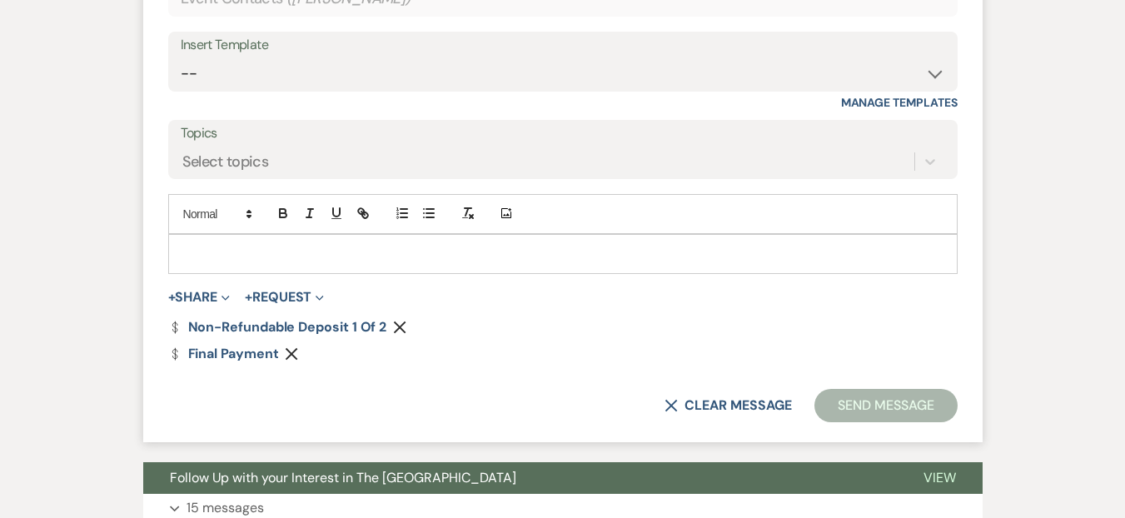
click at [288, 362] on form "Reply X Saving draft... Recipients* Event Contacts ( [PERSON_NAME] ) Insert Tem…" at bounding box center [562, 170] width 839 height 546
click at [291, 358] on icon "Remove" at bounding box center [291, 353] width 13 height 13
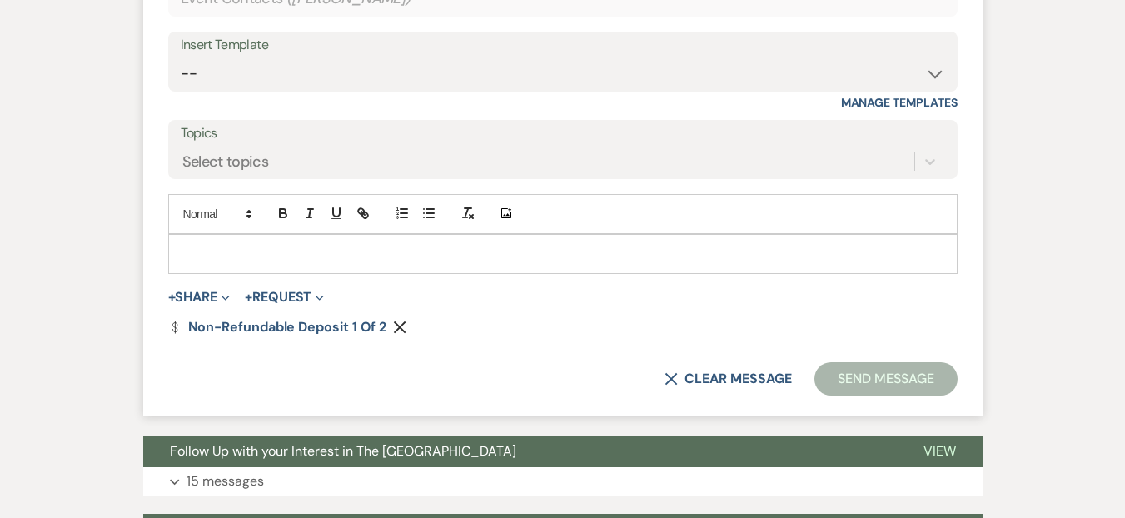
click at [238, 256] on p at bounding box center [562, 254] width 763 height 18
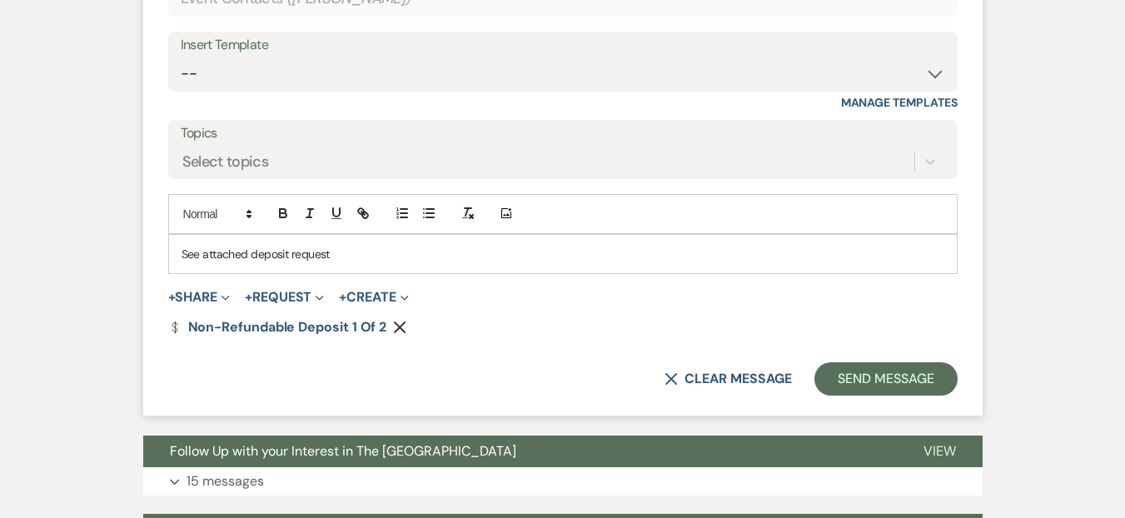
click at [244, 247] on p "See attached deposit request" at bounding box center [562, 254] width 763 height 18
click at [942, 385] on button "Send Message" at bounding box center [885, 378] width 142 height 33
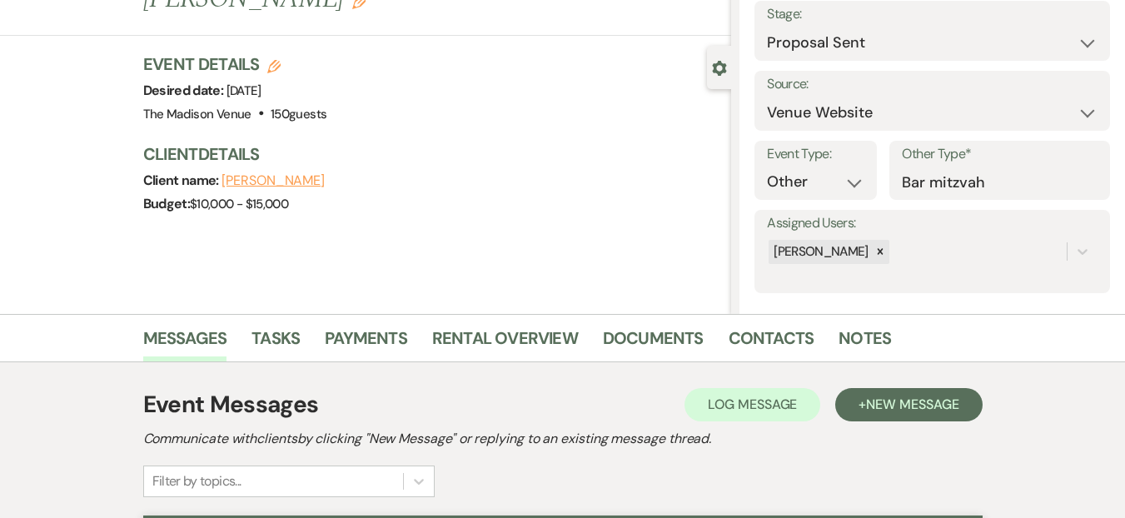
scroll to position [0, 0]
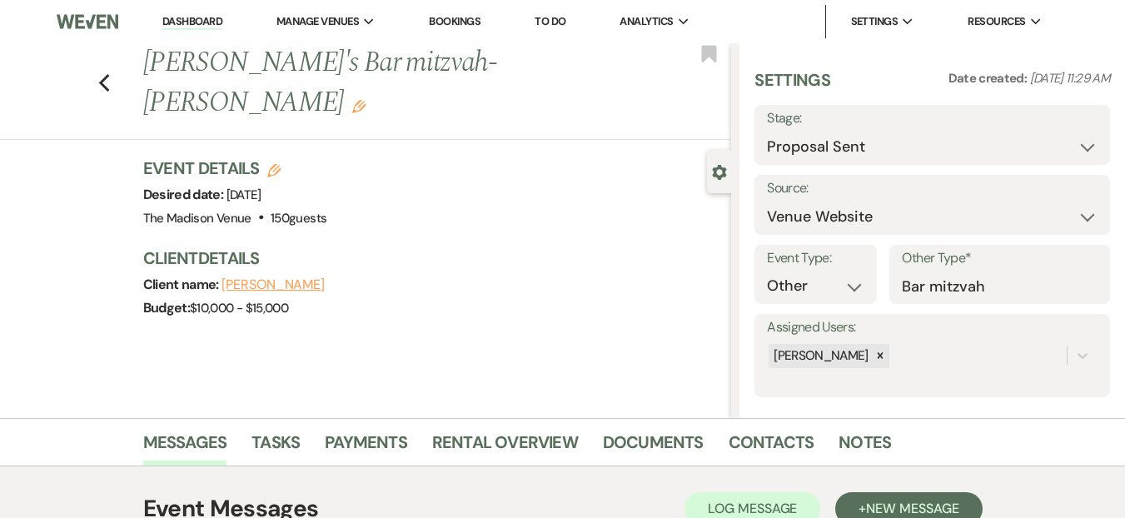
click at [186, 21] on link "Dashboard" at bounding box center [192, 22] width 60 height 16
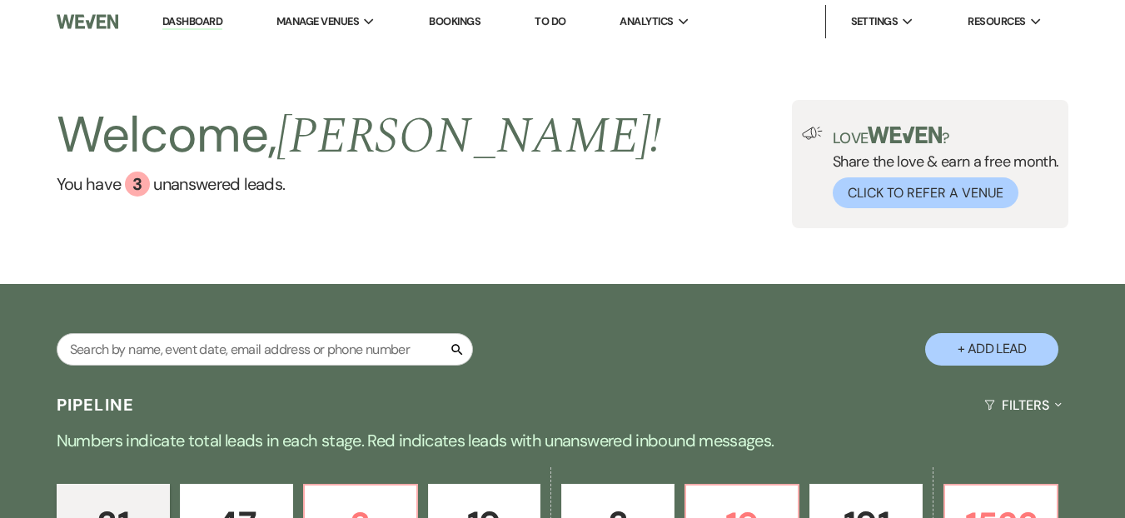
click at [317, 228] on div "Welcome, [PERSON_NAME] ! You have 3 unanswered lead s . Love ? Share the love &…" at bounding box center [562, 163] width 1125 height 241
click at [153, 171] on link "You have 3 unanswered lead s ." at bounding box center [359, 183] width 605 height 25
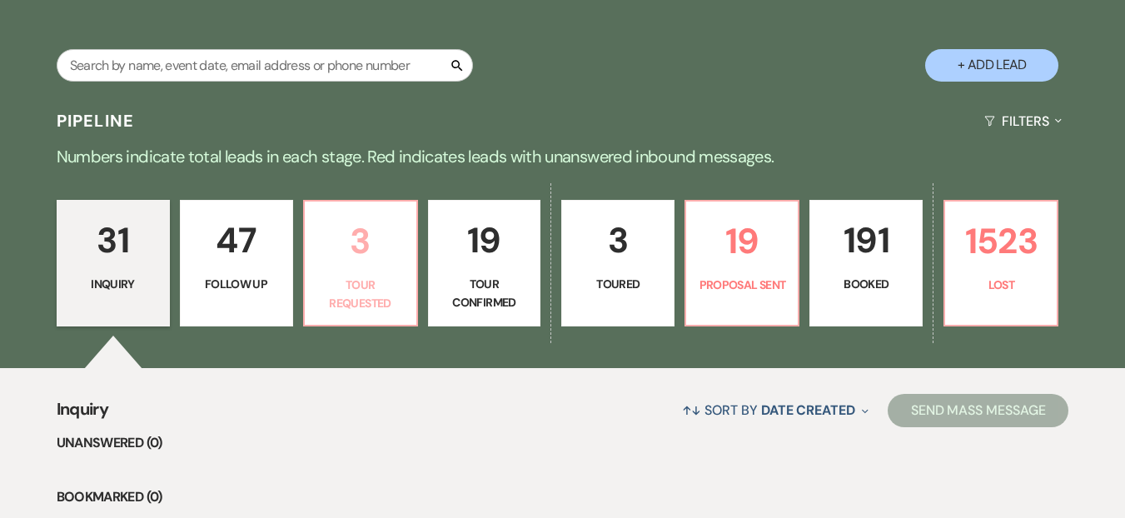
click at [381, 226] on p "3" at bounding box center [361, 241] width 92 height 56
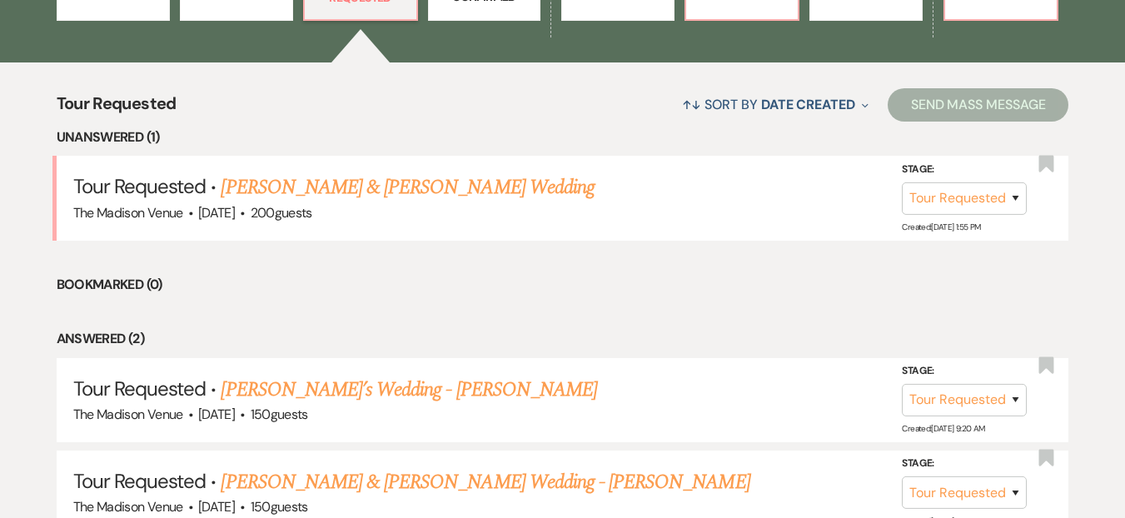
scroll to position [586, 0]
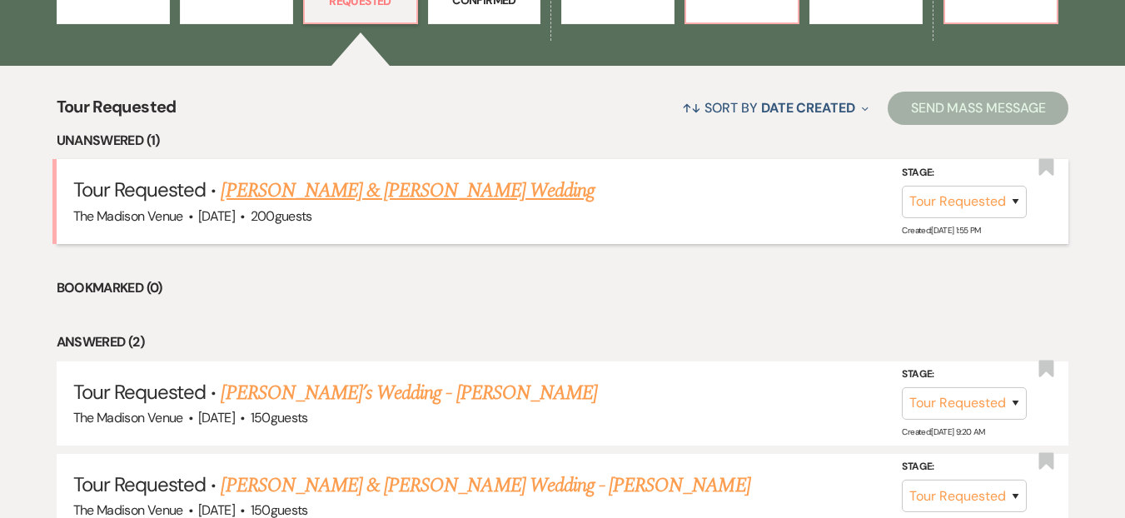
click at [450, 187] on link "[PERSON_NAME] & [PERSON_NAME] Wedding" at bounding box center [407, 191] width 373 height 30
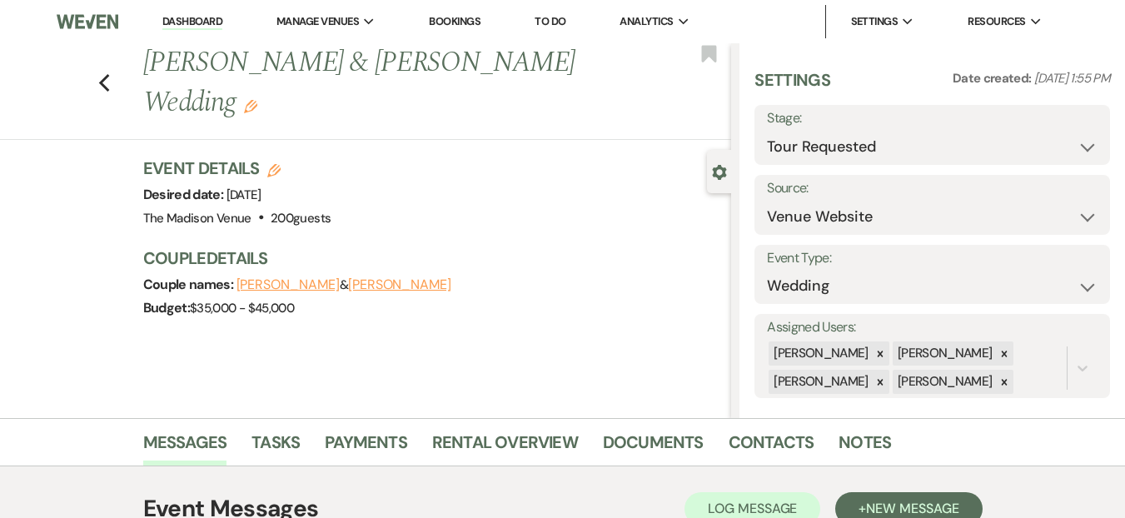
click at [7, 178] on div "Previous [PERSON_NAME] & [PERSON_NAME] Wedding Edit Bookmark Gear Settings Sett…" at bounding box center [365, 230] width 731 height 375
click at [79, 139] on div "Previous [PERSON_NAME] & [PERSON_NAME] Wedding Edit Bookmark" at bounding box center [361, 91] width 739 height 97
drag, startPoint x: 34, startPoint y: 58, endPoint x: 55, endPoint y: 60, distance: 20.9
click at [35, 58] on div "Previous [PERSON_NAME] & [PERSON_NAME] Wedding Edit Bookmark" at bounding box center [361, 91] width 739 height 97
click at [202, 17] on link "Dashboard" at bounding box center [192, 22] width 60 height 16
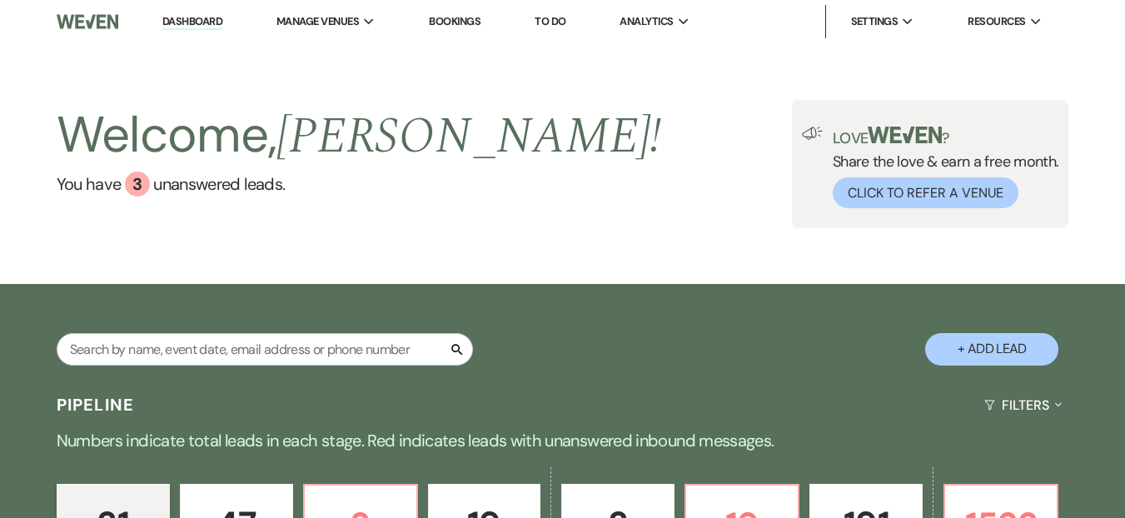
click at [259, 328] on div "Search + Add Lead" at bounding box center [562, 335] width 1125 height 87
click at [248, 350] on input "text" at bounding box center [265, 349] width 416 height 32
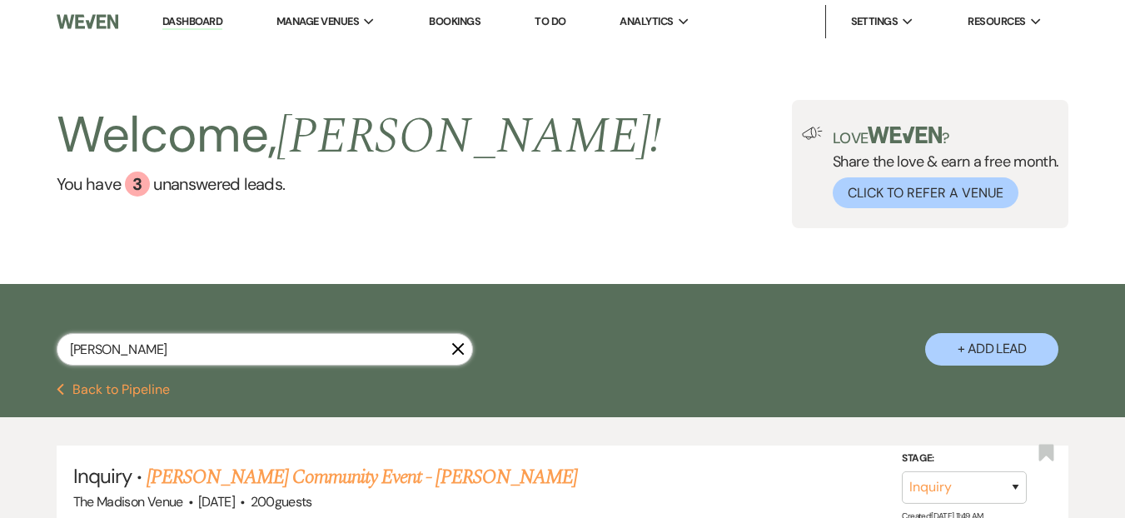
scroll to position [156, 0]
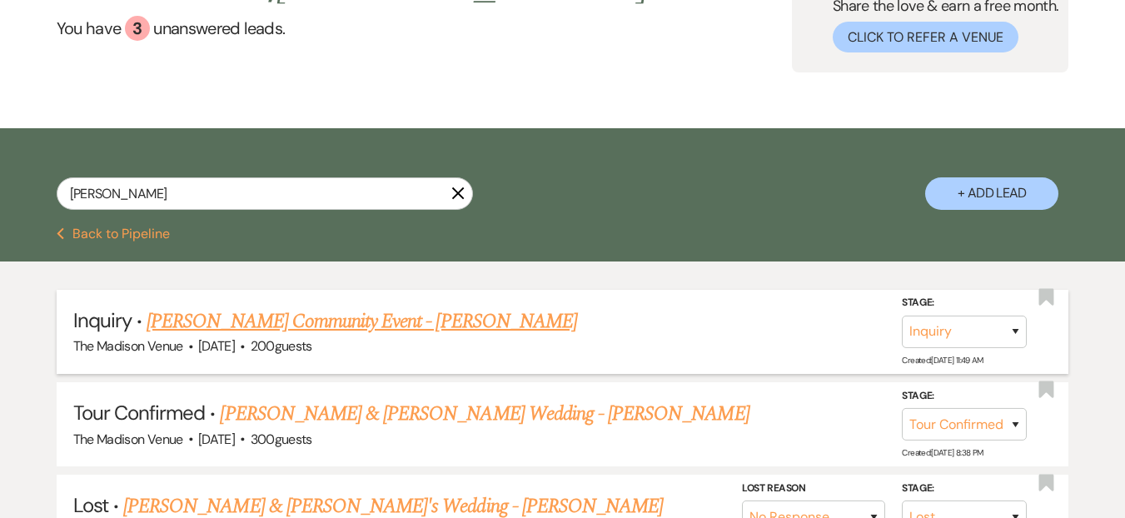
click at [285, 308] on link "[PERSON_NAME] Community Event - [PERSON_NAME]" at bounding box center [362, 321] width 430 height 30
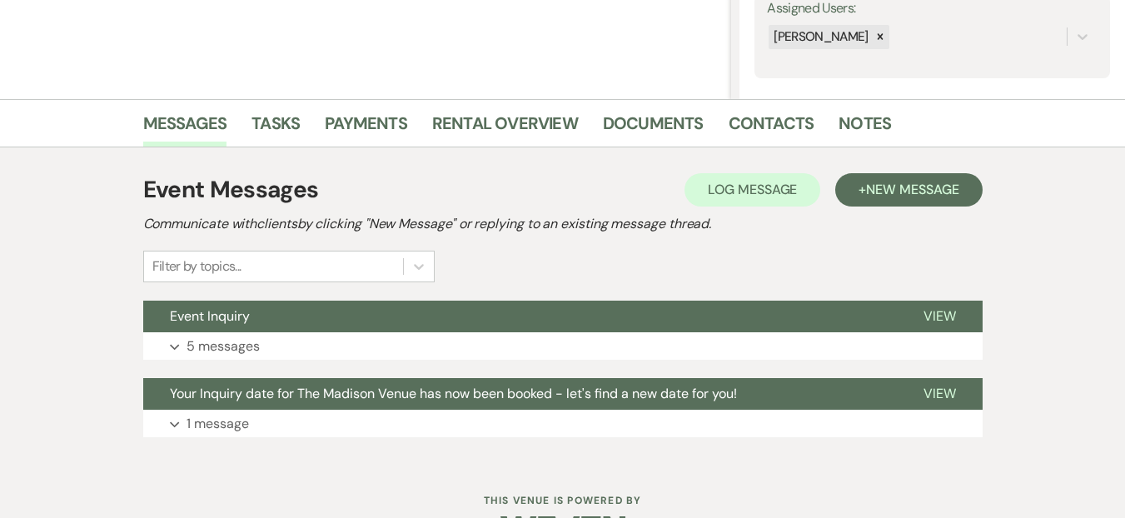
scroll to position [370, 0]
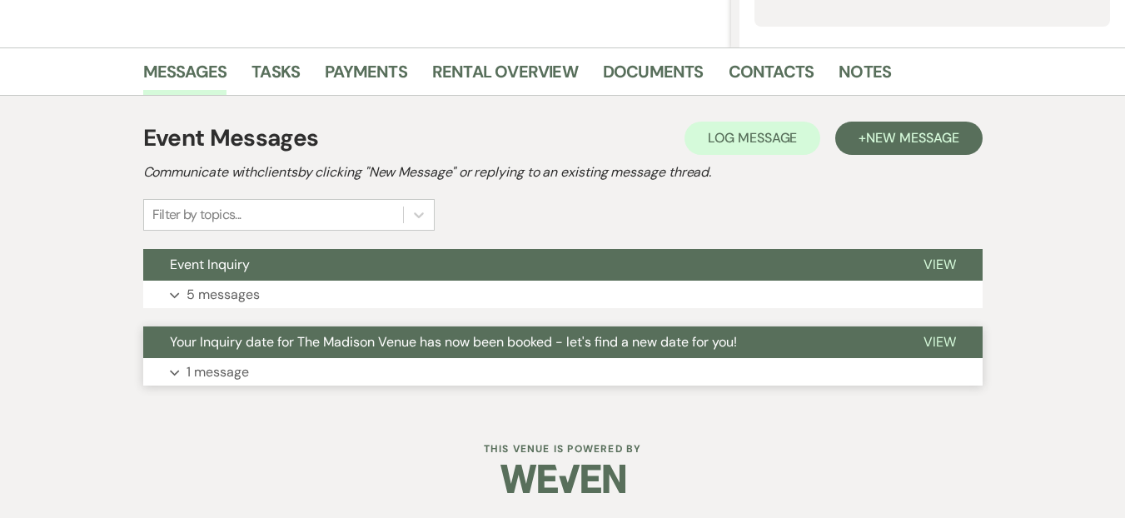
click at [733, 352] on button "Your Inquiry date for The Madison Venue has now been booked - let's find a new …" at bounding box center [519, 342] width 753 height 32
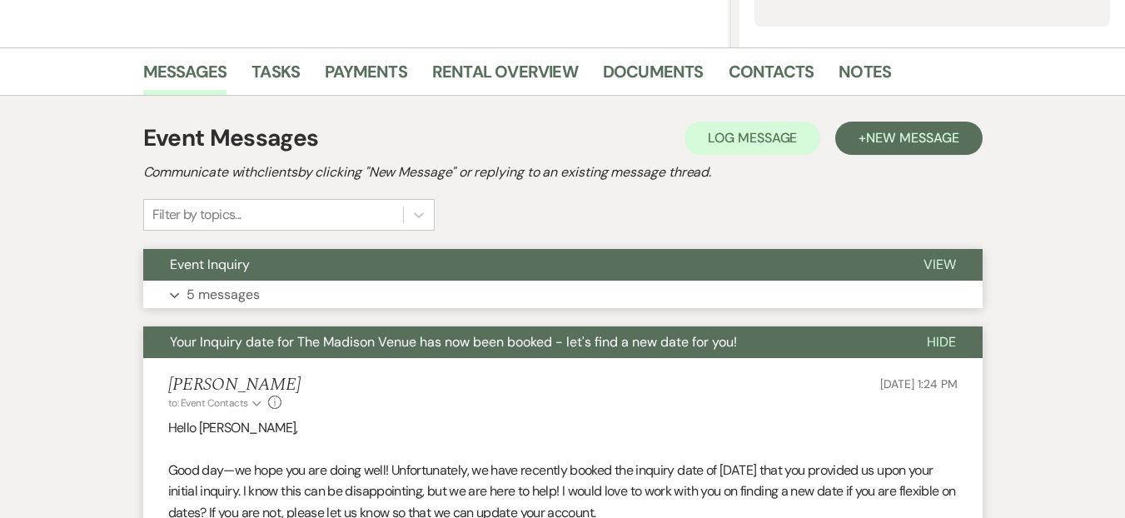
click at [562, 274] on button "Event Inquiry" at bounding box center [519, 265] width 753 height 32
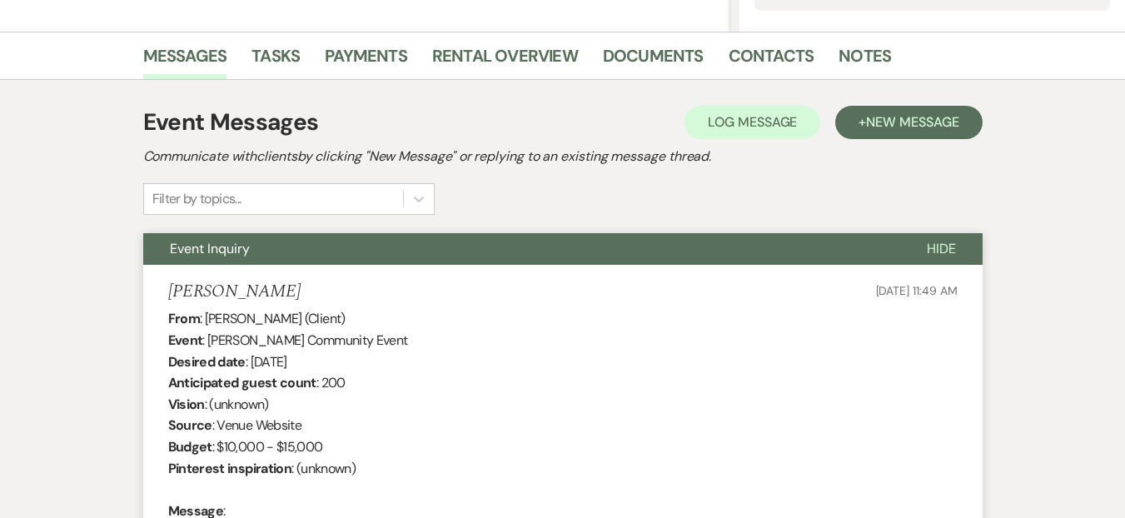
scroll to position [0, 0]
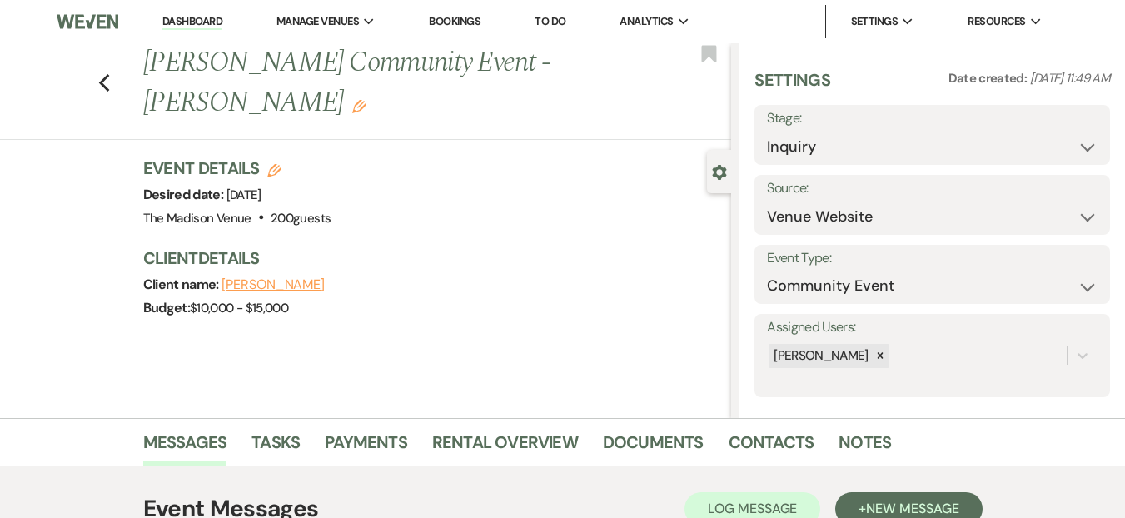
click at [458, 246] on h3 "Client Details" at bounding box center [429, 257] width 572 height 23
click at [196, 355] on div "Previous [PERSON_NAME] Community Event - [PERSON_NAME] Edit Bookmark Gear Setti…" at bounding box center [365, 230] width 731 height 375
click at [54, 210] on div "Previous [PERSON_NAME] Community Event - [PERSON_NAME] Edit Bookmark Gear Setti…" at bounding box center [365, 230] width 731 height 375
click at [435, 296] on div "Budget: $10,000 - $15,000" at bounding box center [429, 307] width 572 height 23
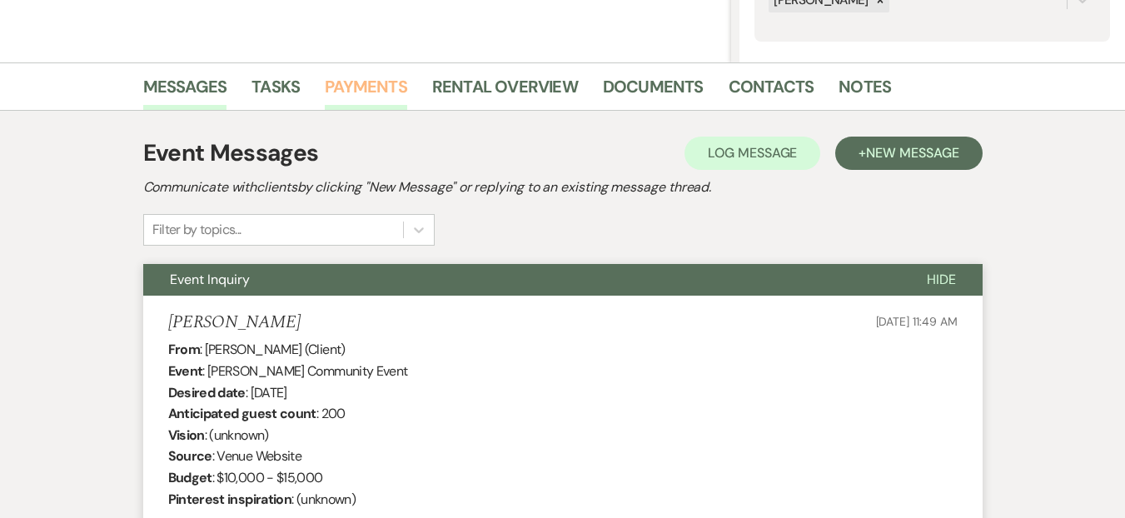
click at [380, 98] on link "Payments" at bounding box center [366, 91] width 82 height 37
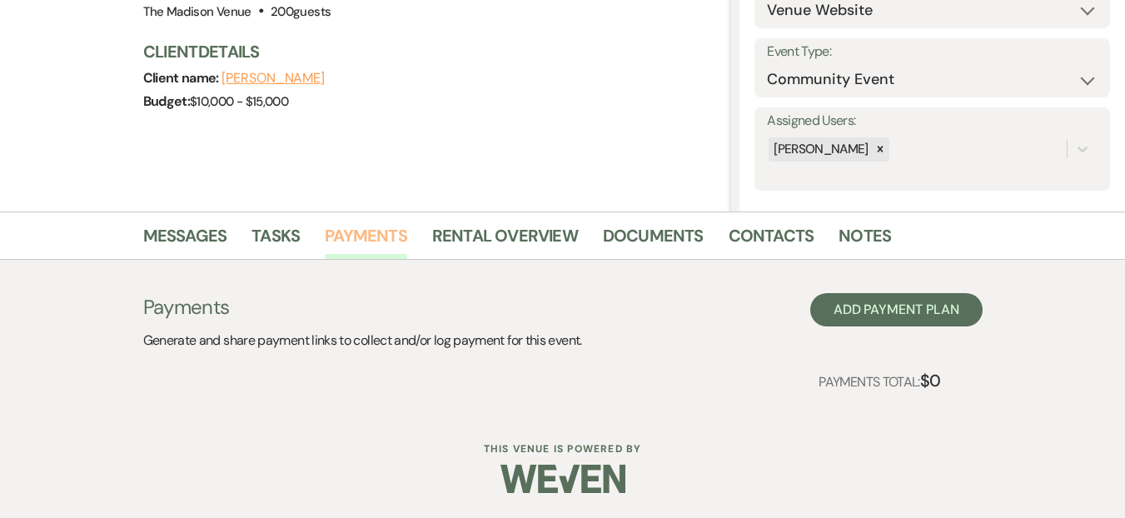
scroll to position [206, 0]
click at [509, 241] on link "Rental Overview" at bounding box center [505, 240] width 146 height 37
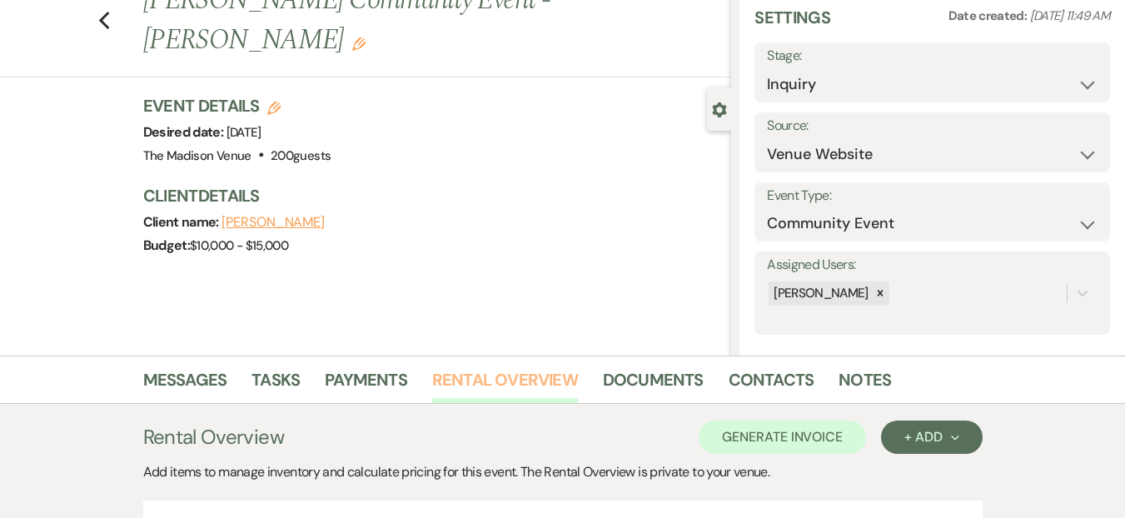
scroll to position [59, 0]
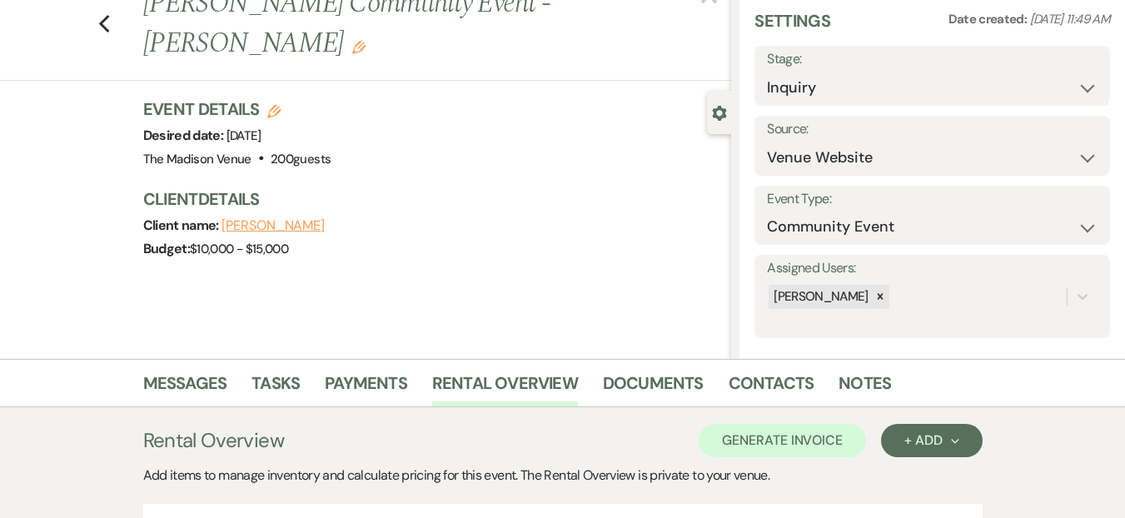
click at [437, 222] on div "Event Details Edit Desired date: [DATE] Venue: [GEOGRAPHIC_DATA] . 200 guests V…" at bounding box center [437, 187] width 589 height 180
click at [92, 145] on div "Previous [PERSON_NAME] Community Event - [PERSON_NAME] Edit Bookmark Gear Setti…" at bounding box center [365, 171] width 731 height 375
click at [109, 15] on use "button" at bounding box center [103, 24] width 11 height 18
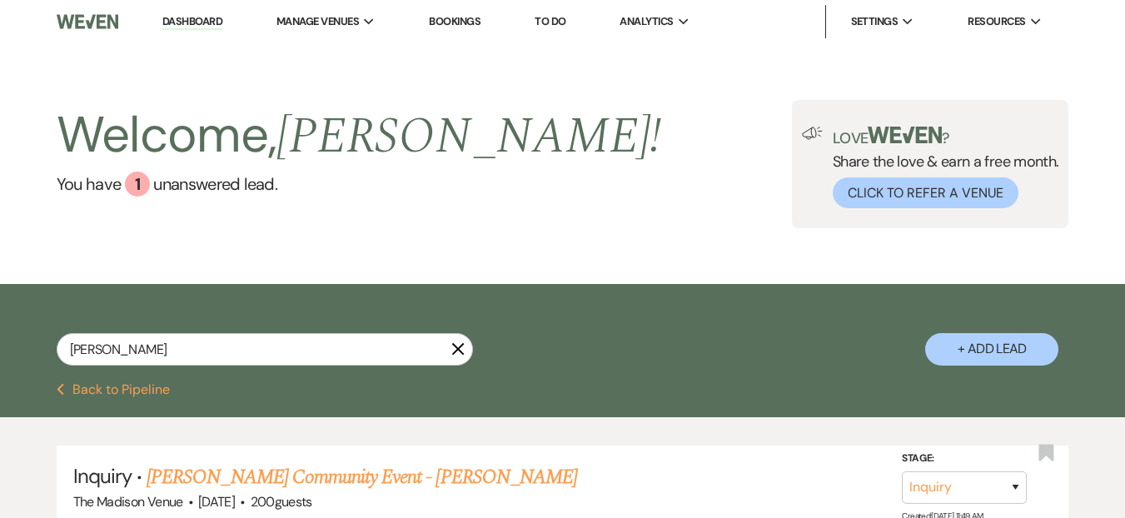
click at [185, 18] on link "Dashboard" at bounding box center [192, 22] width 60 height 16
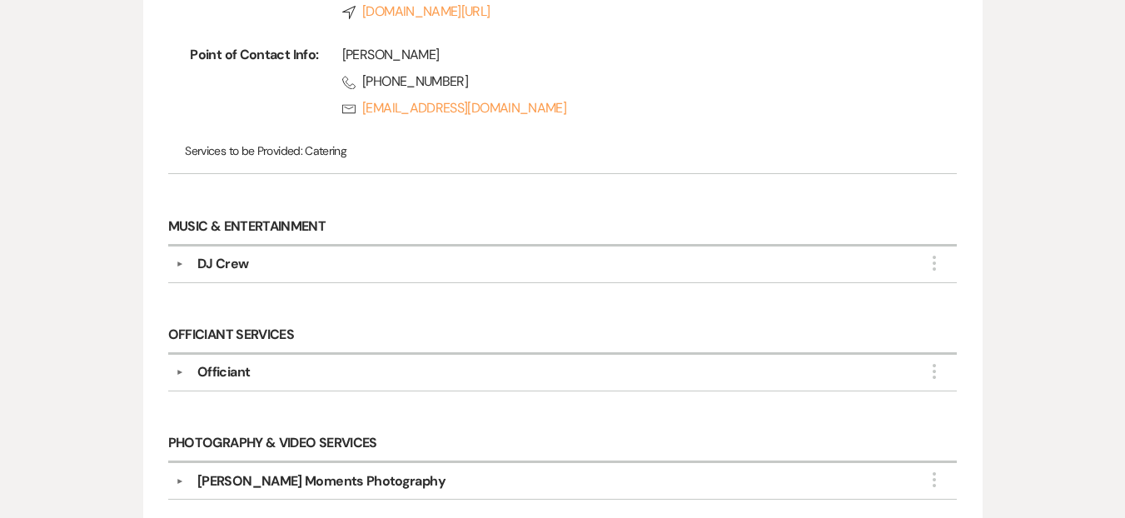
scroll to position [296, 0]
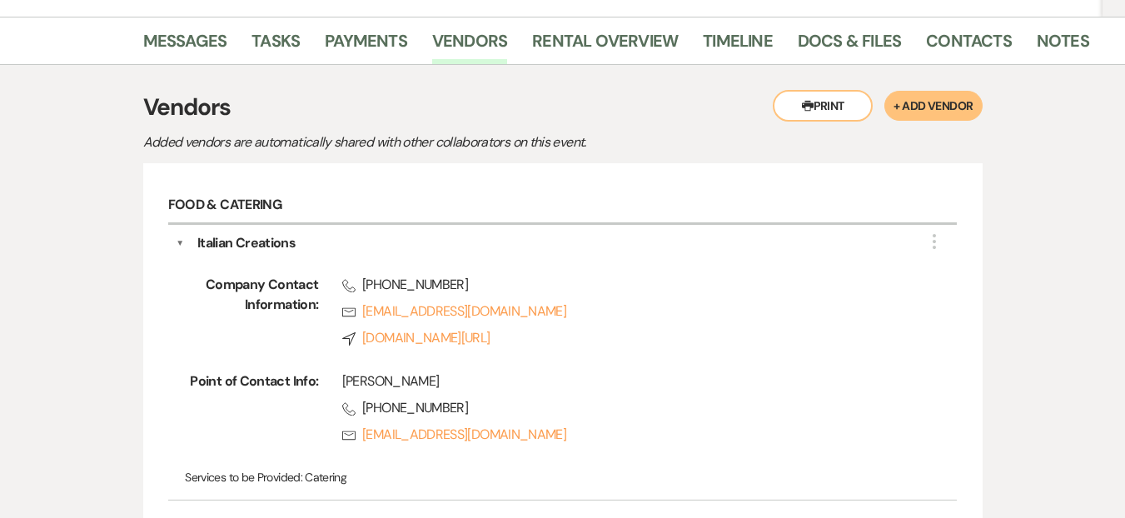
click at [176, 233] on button "▼" at bounding box center [180, 243] width 8 height 20
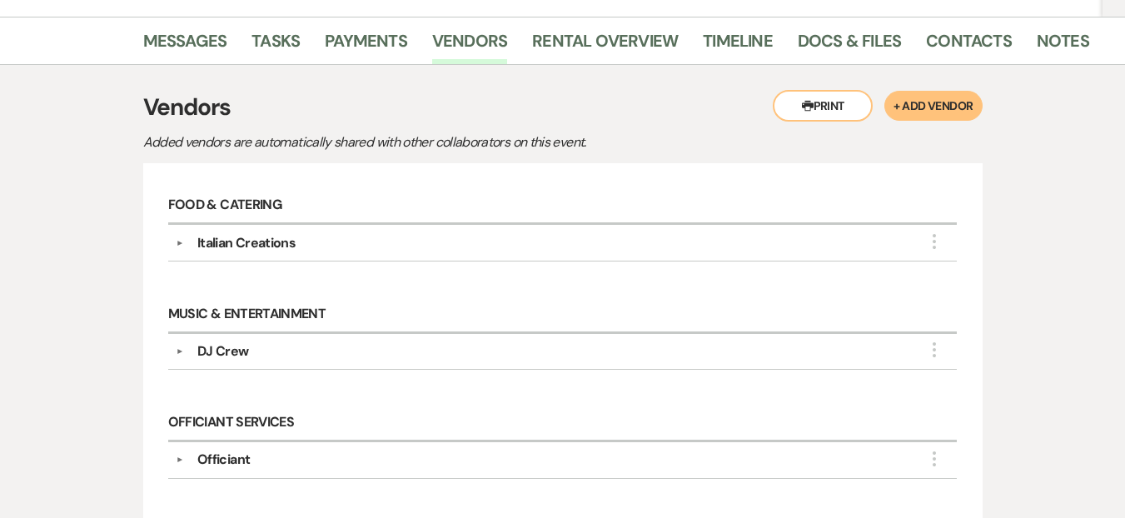
scroll to position [0, 0]
